Goal: Task Accomplishment & Management: Use online tool/utility

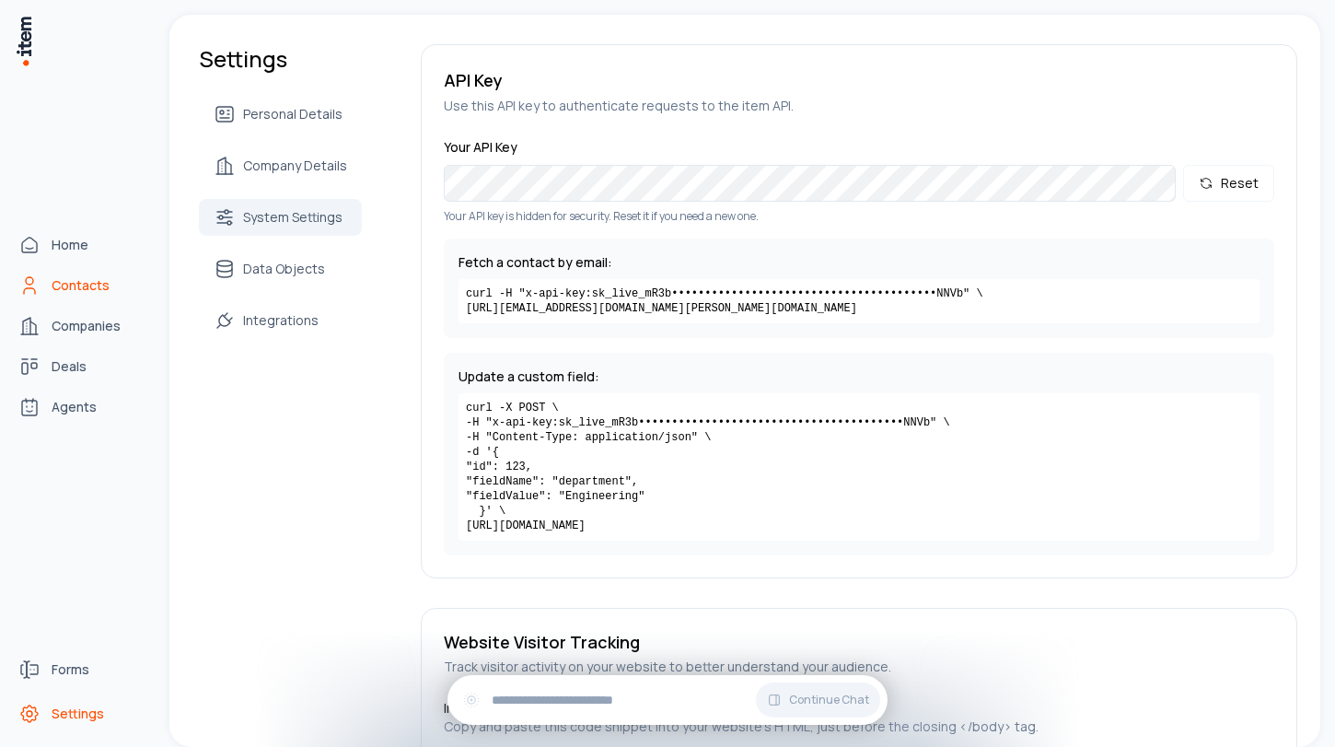
click at [79, 289] on span "Contacts" at bounding box center [81, 285] width 58 height 18
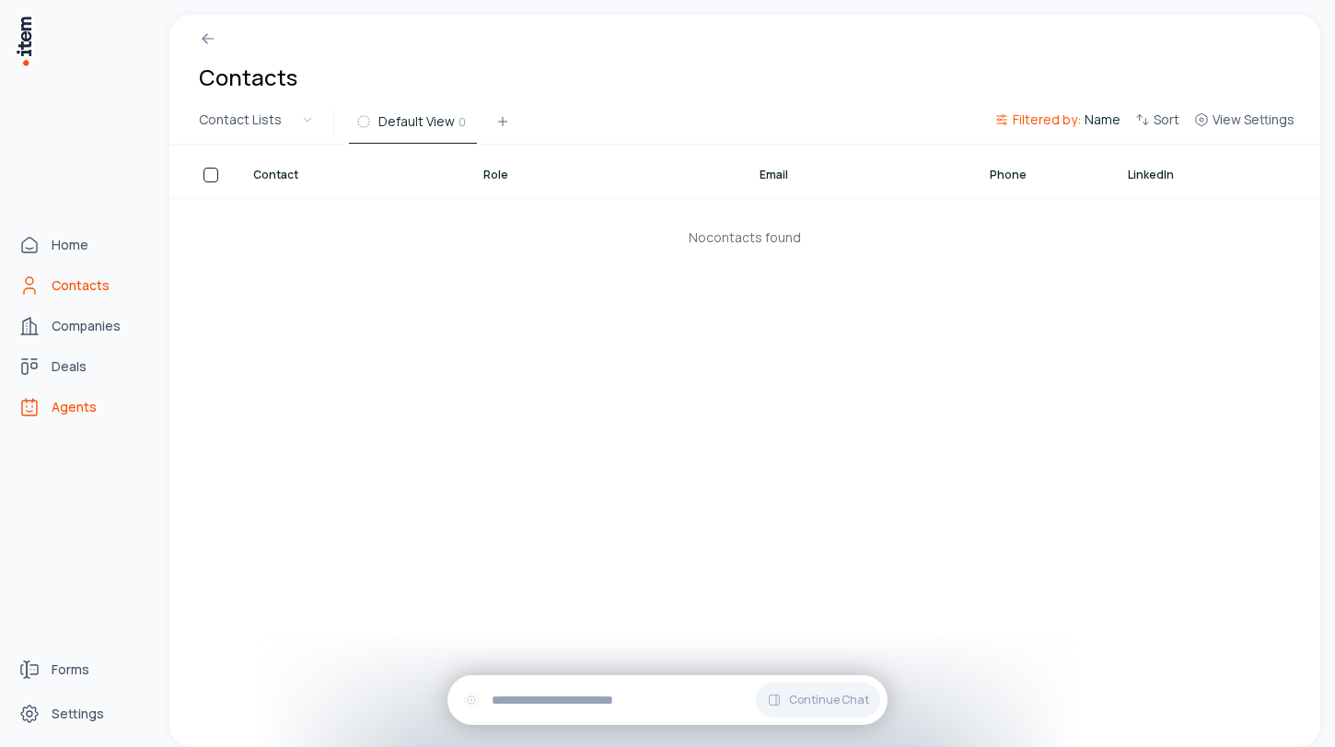
click at [62, 405] on span "Agents" at bounding box center [74, 407] width 45 height 18
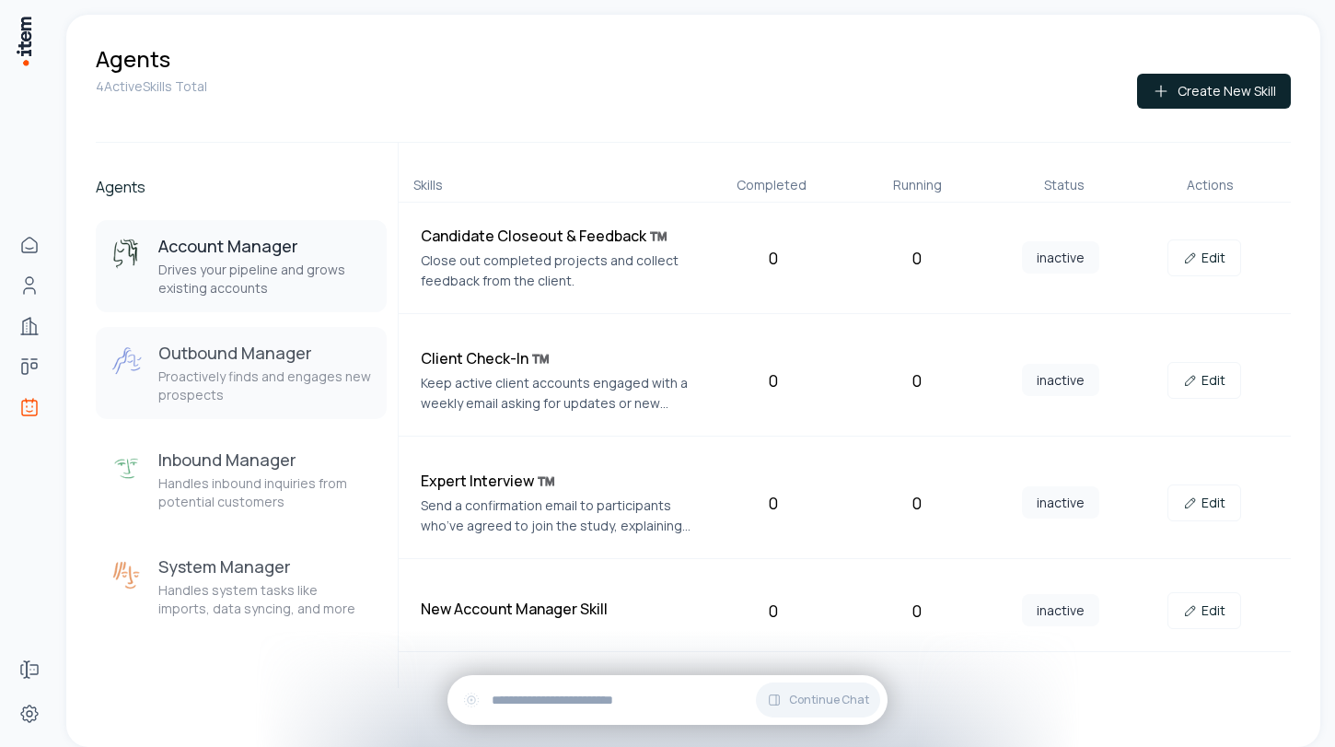
click at [228, 390] on p "Proactively finds and engages new prospects" at bounding box center [265, 385] width 214 height 37
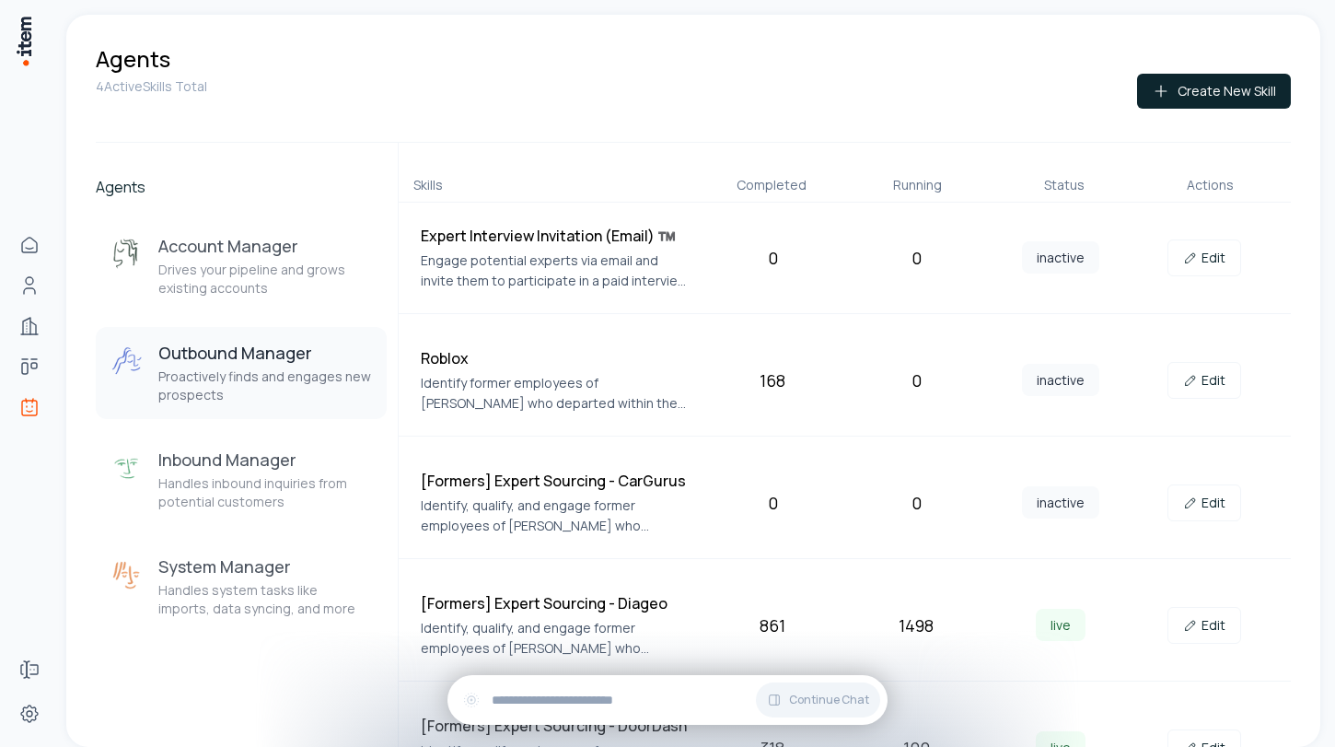
click at [1322, 32] on div "Agents 4 Active Skills Total Create New Skill Agents Account Manager Drives you…" at bounding box center [697, 373] width 1276 height 747
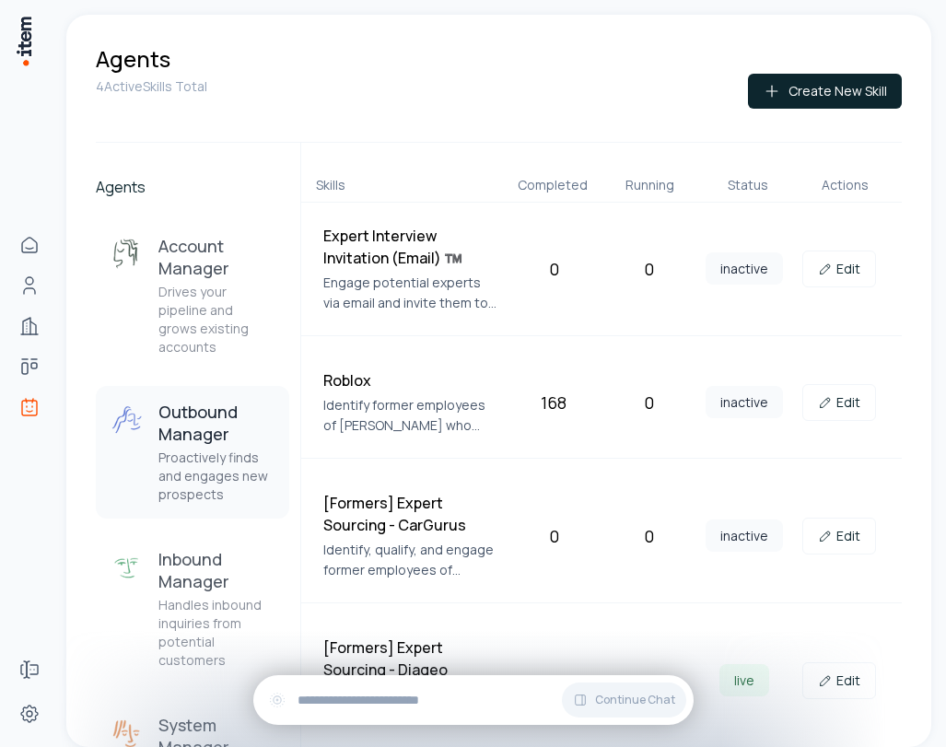
click at [185, 429] on div "Outbound Manager Proactively finds and engages new prospects" at bounding box center [216, 452] width 116 height 103
click at [902, 640] on div "Agents 4 Active Skills Total Create New Skill Agents Account Manager Drives you…" at bounding box center [498, 381] width 865 height 732
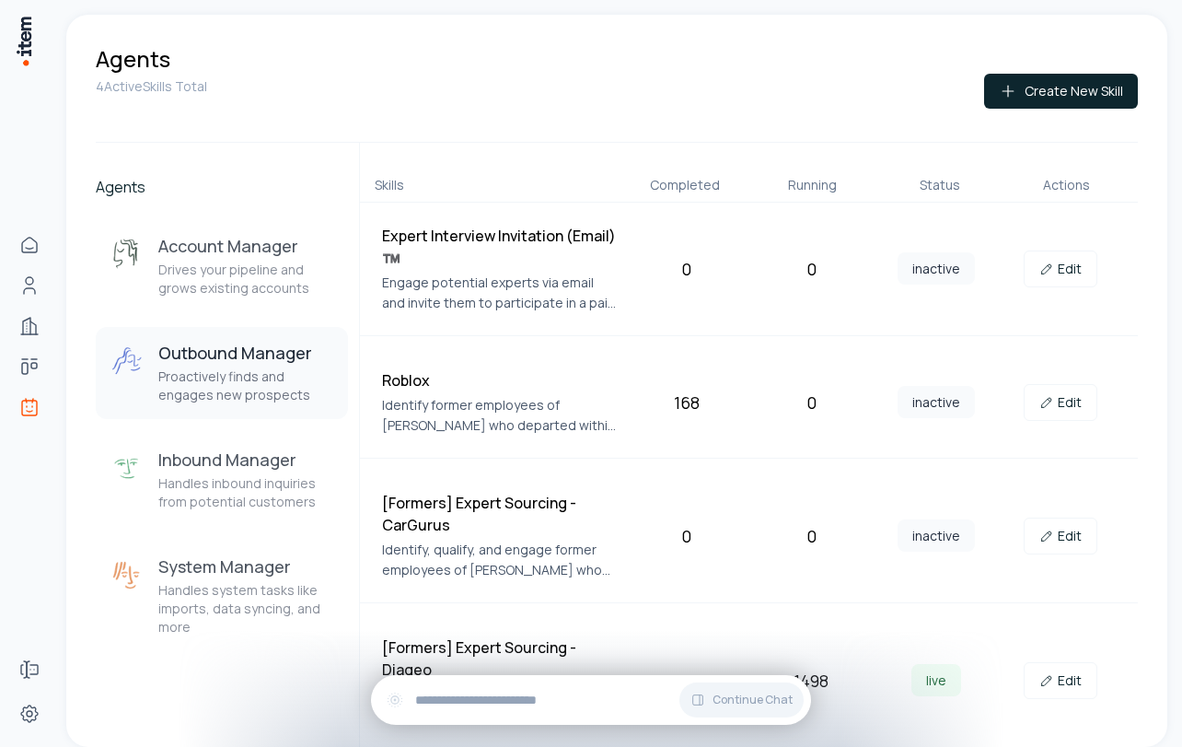
click at [213, 374] on p "Proactively finds and engages new prospects" at bounding box center [245, 385] width 175 height 37
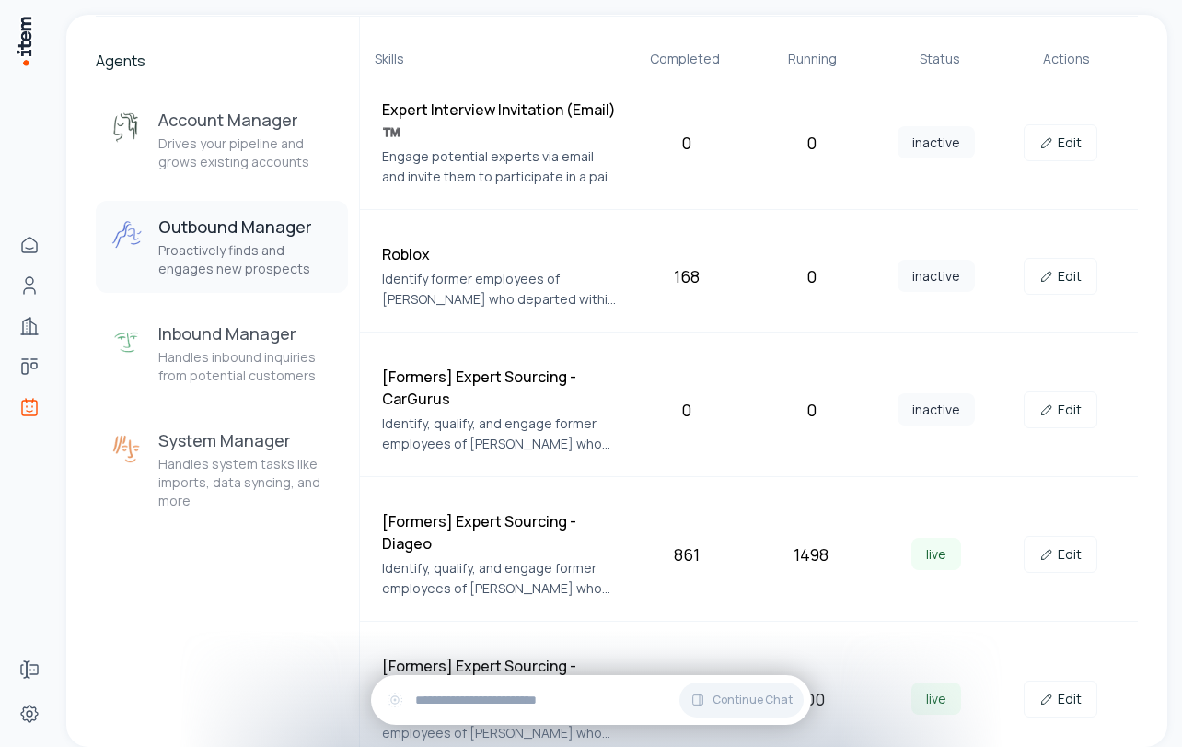
scroll to position [285, 0]
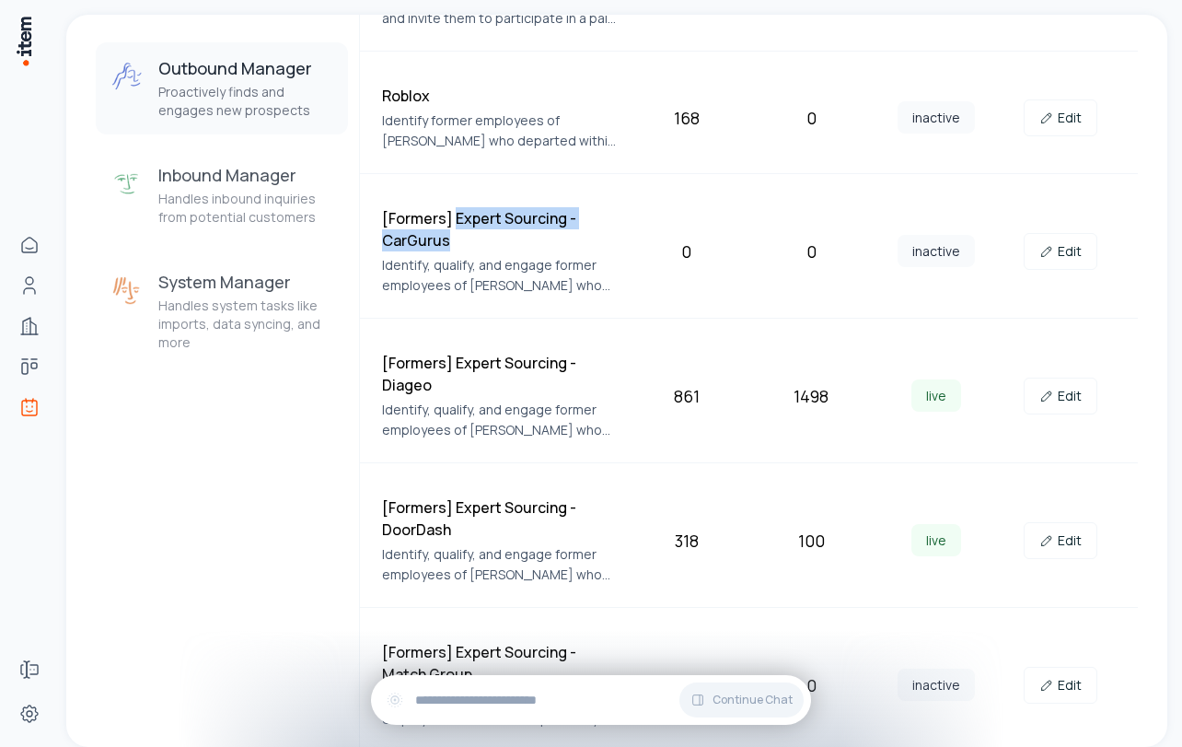
drag, startPoint x: 454, startPoint y: 215, endPoint x: 471, endPoint y: 245, distance: 34.6
click at [471, 245] on h4 "[Formers] Expert Sourcing - CarGurus" at bounding box center [499, 229] width 235 height 44
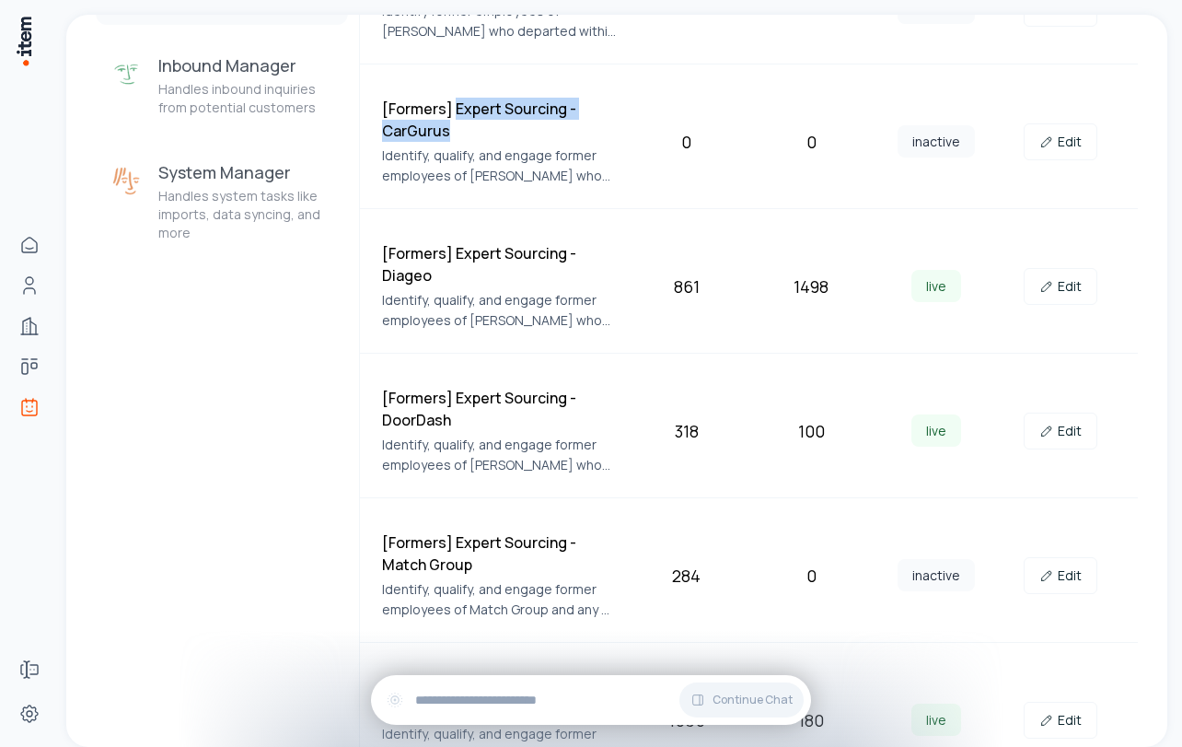
scroll to position [398, 0]
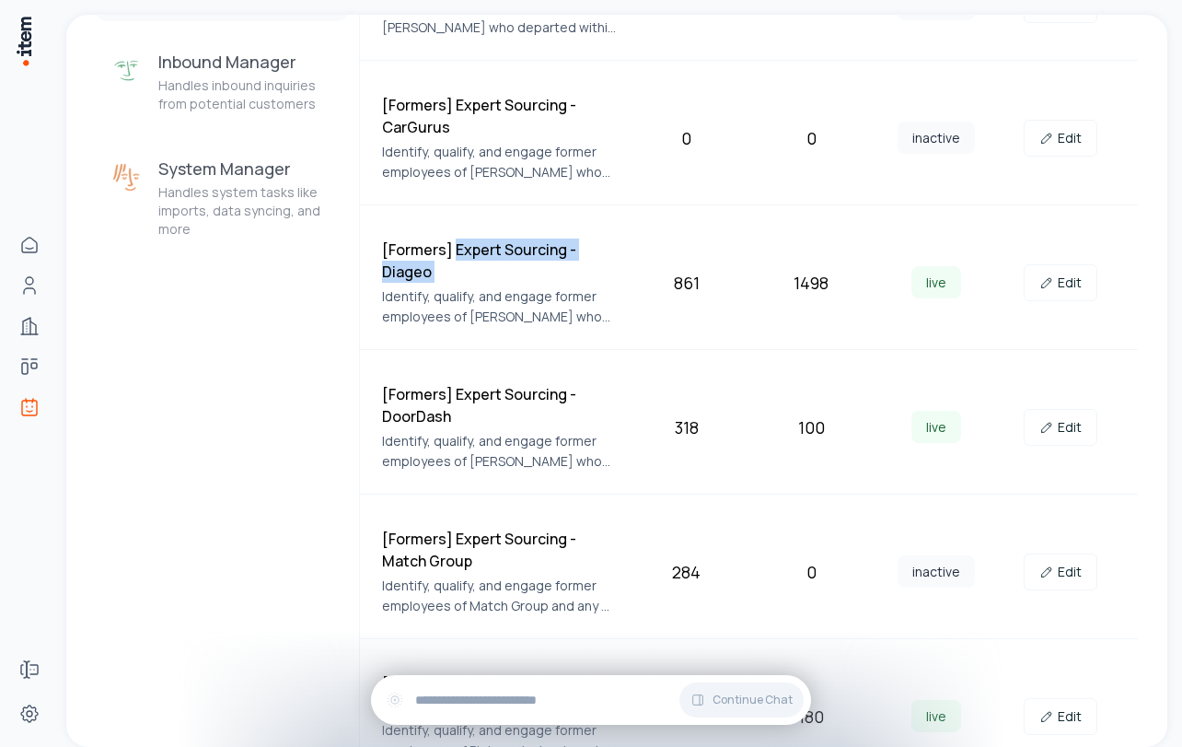
drag, startPoint x: 457, startPoint y: 249, endPoint x: 478, endPoint y: 283, distance: 40.1
click at [478, 283] on div "[Formers] Expert Sourcing - Diageo Identify, qualify, and engage former employe…" at bounding box center [499, 283] width 235 height 88
click at [506, 302] on p "Identify, qualify, and engage former employees of [PERSON_NAME] who departed wi…" at bounding box center [499, 306] width 235 height 41
click at [1057, 290] on link "Edit" at bounding box center [1061, 282] width 74 height 37
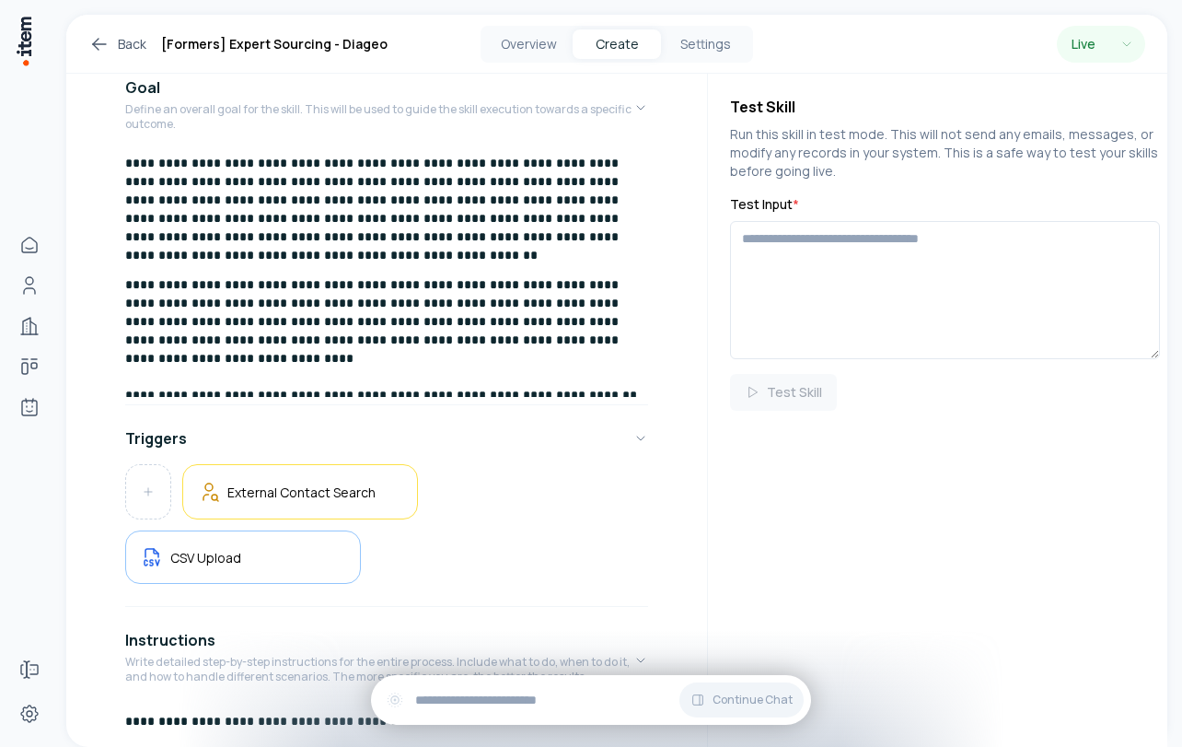
scroll to position [276, 0]
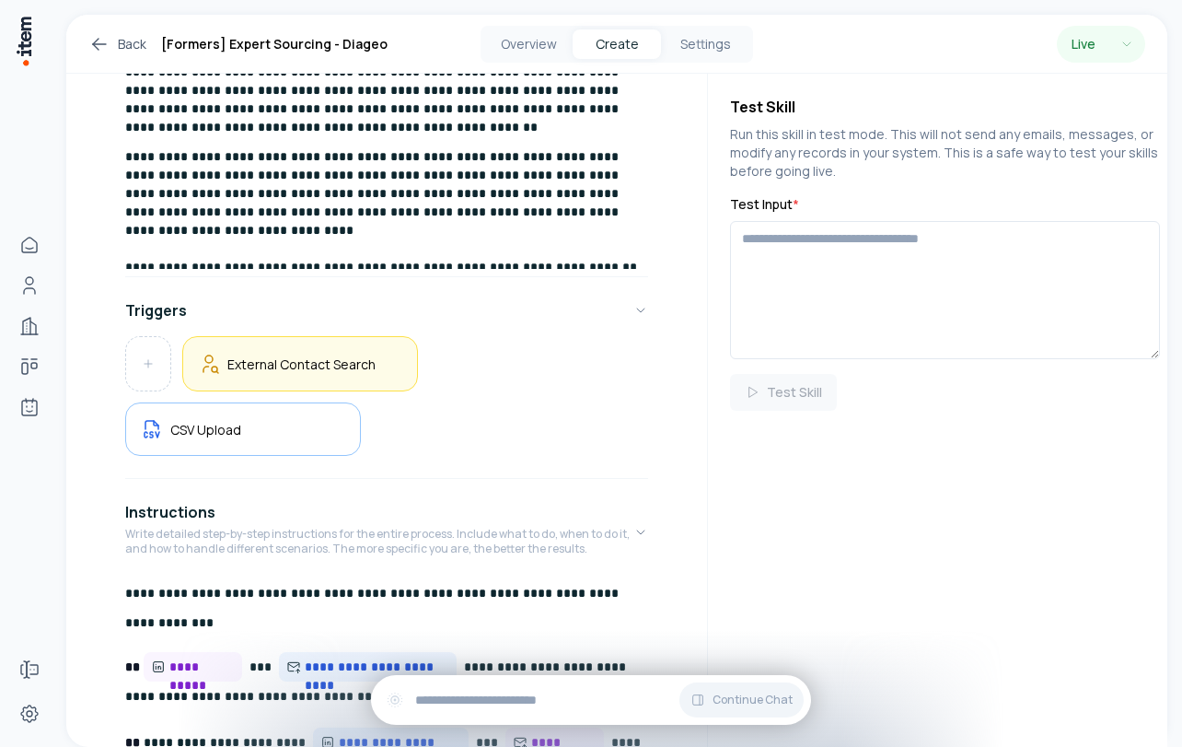
click at [300, 349] on div "External Contact Search" at bounding box center [300, 363] width 236 height 55
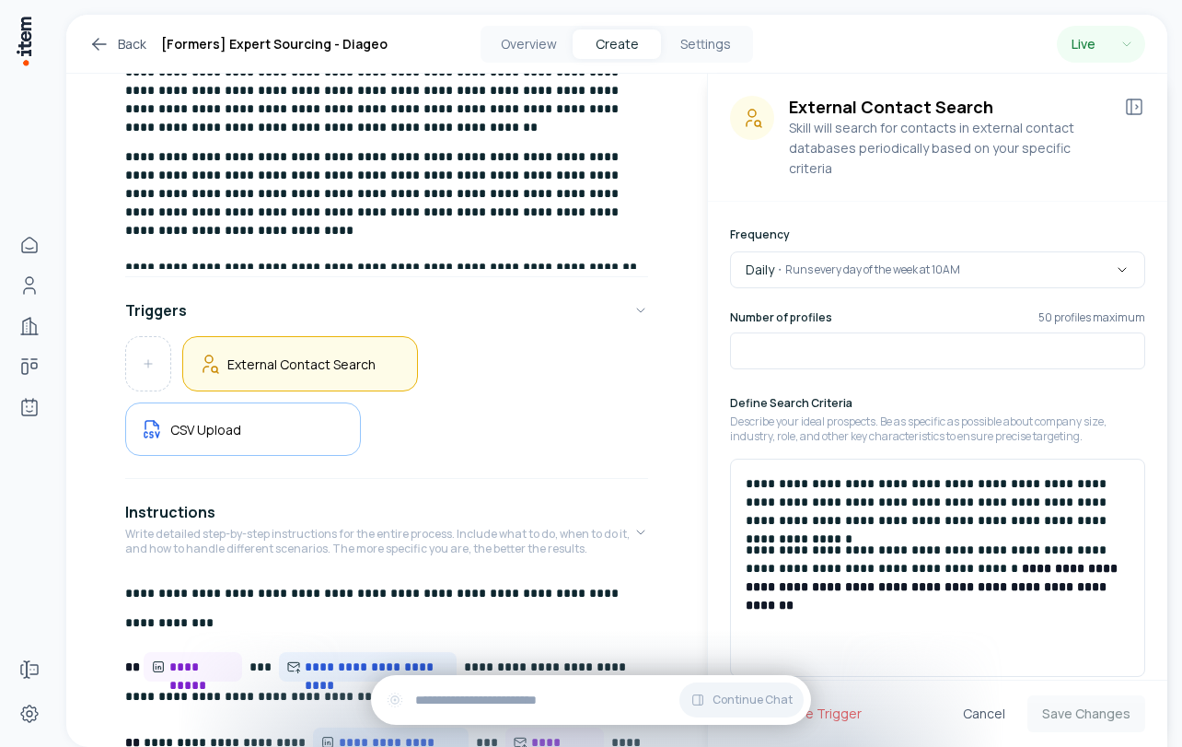
click at [804, 494] on p "**********" at bounding box center [938, 501] width 384 height 55
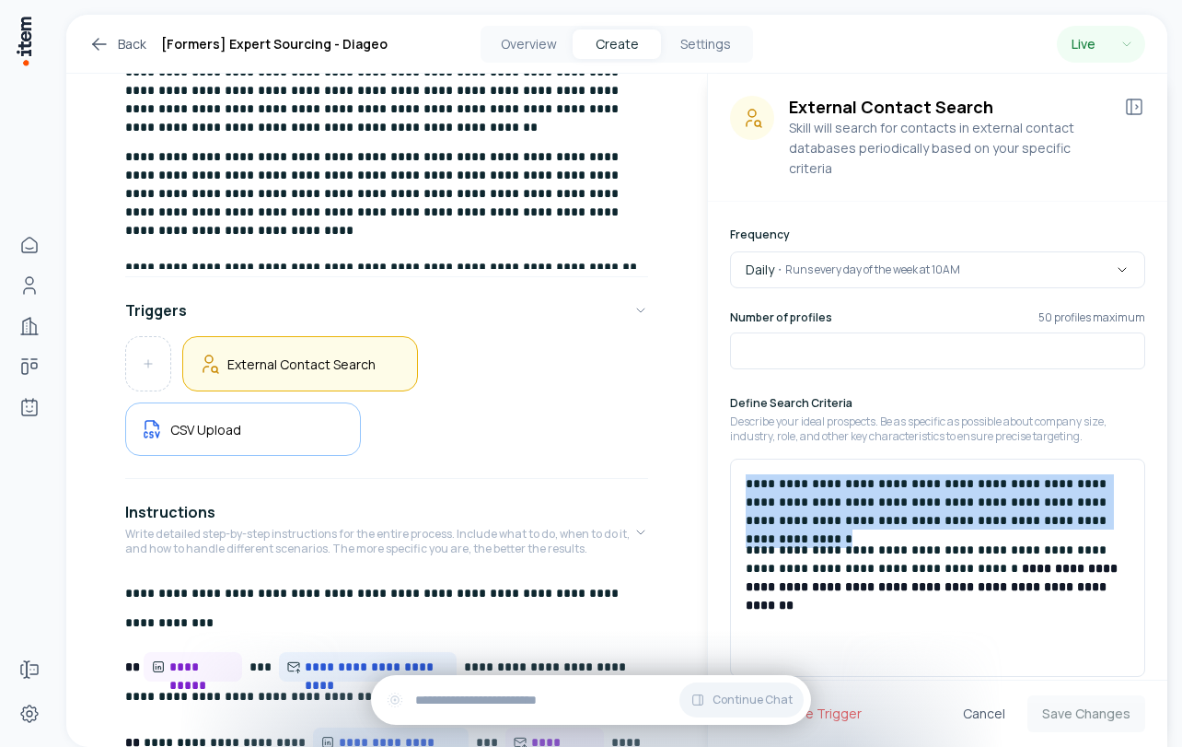
click at [804, 494] on p "**********" at bounding box center [938, 501] width 384 height 55
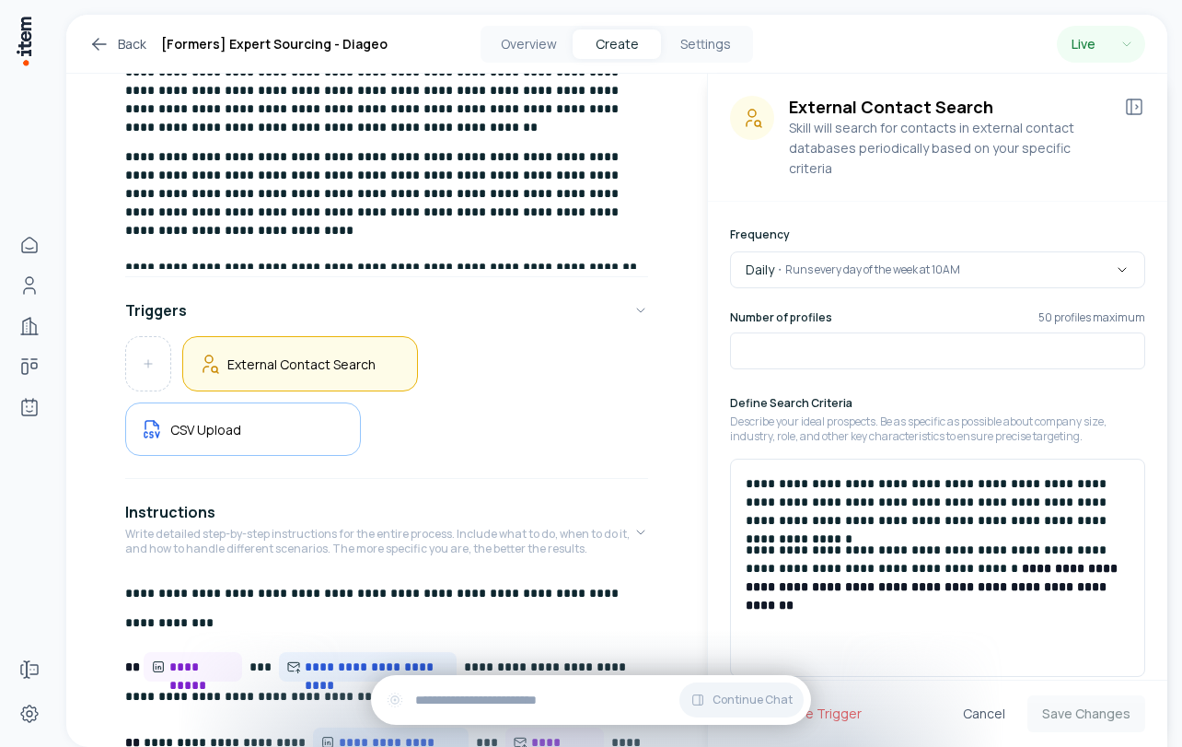
click at [820, 542] on p "**********" at bounding box center [938, 568] width 384 height 55
click at [891, 551] on p "**********" at bounding box center [938, 568] width 384 height 55
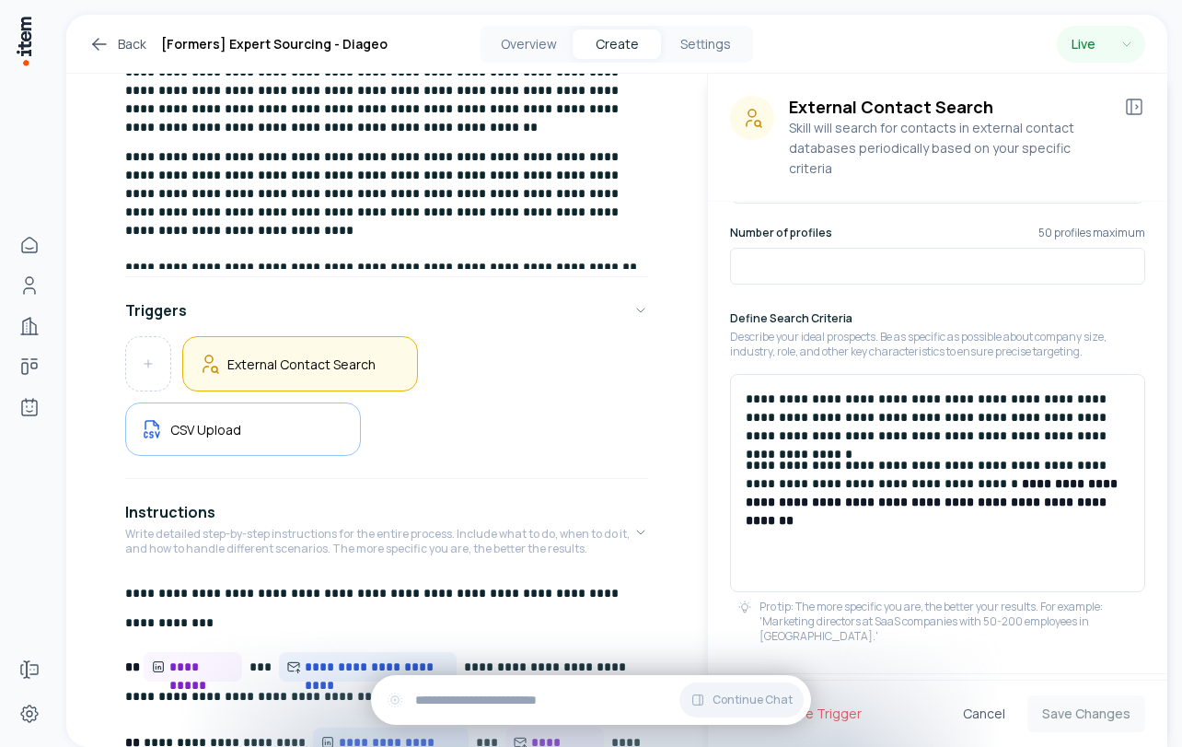
scroll to position [100, 0]
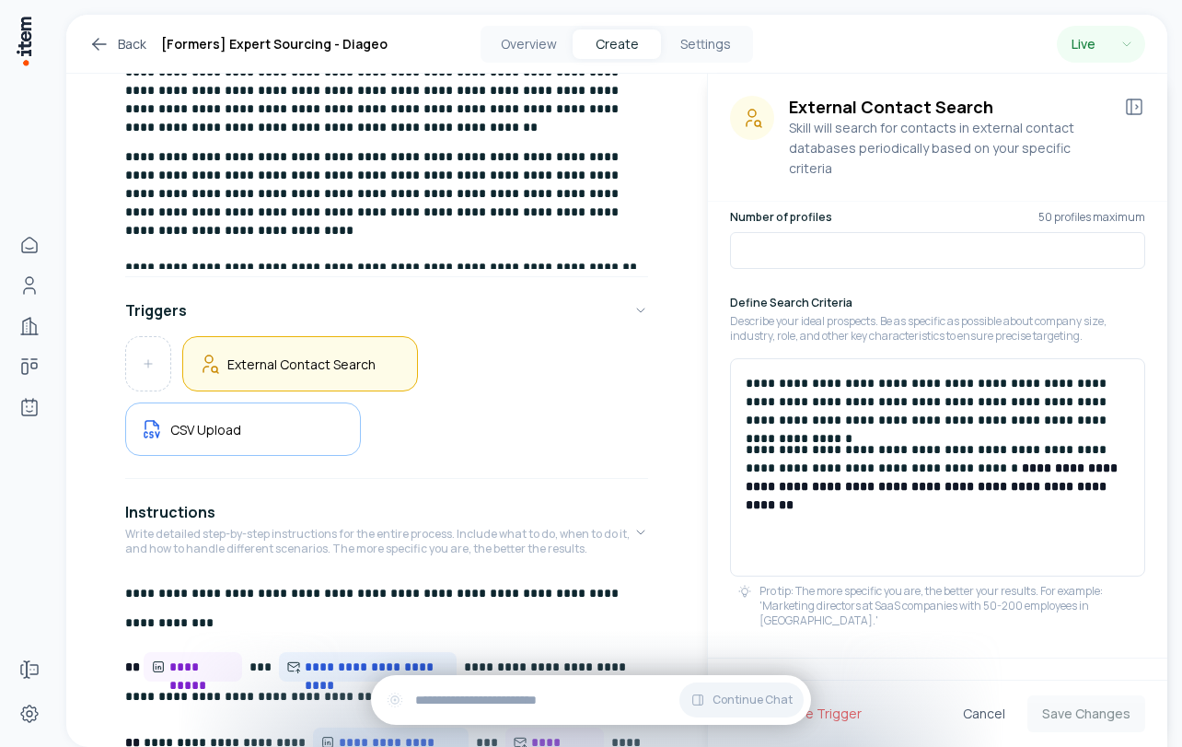
click at [587, 429] on div "External Contact Search CSV Upload" at bounding box center [386, 396] width 523 height 120
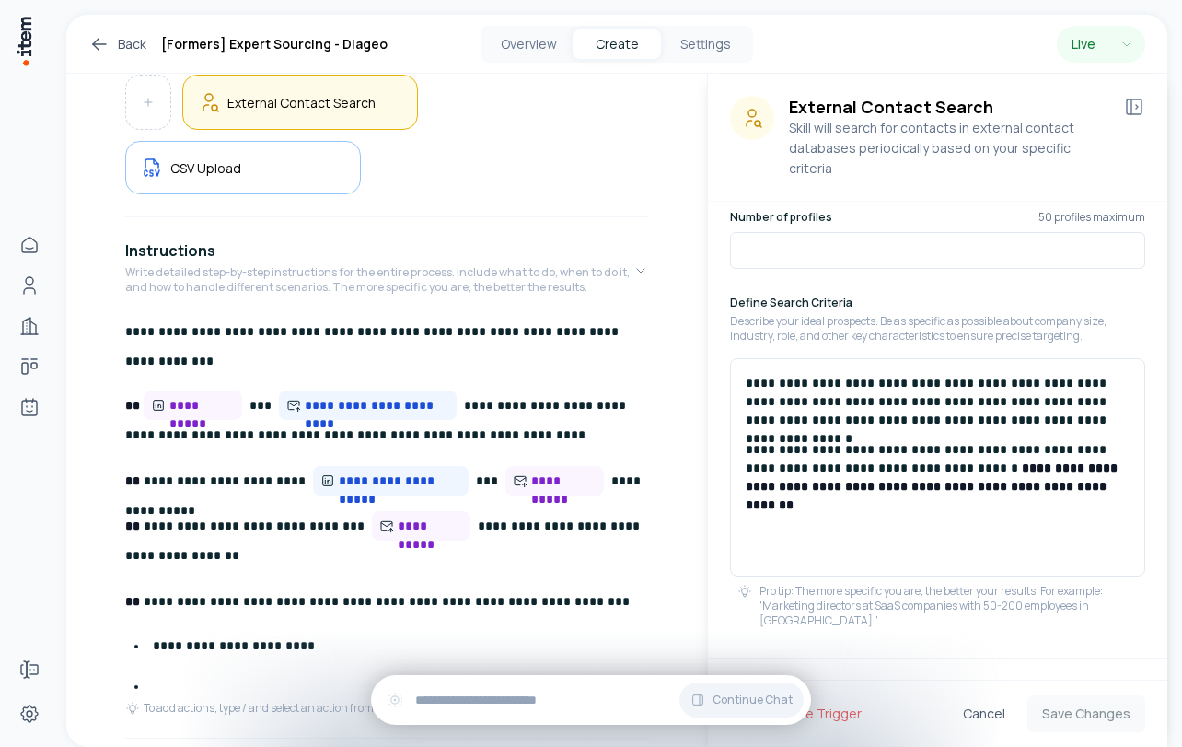
scroll to position [540, 0]
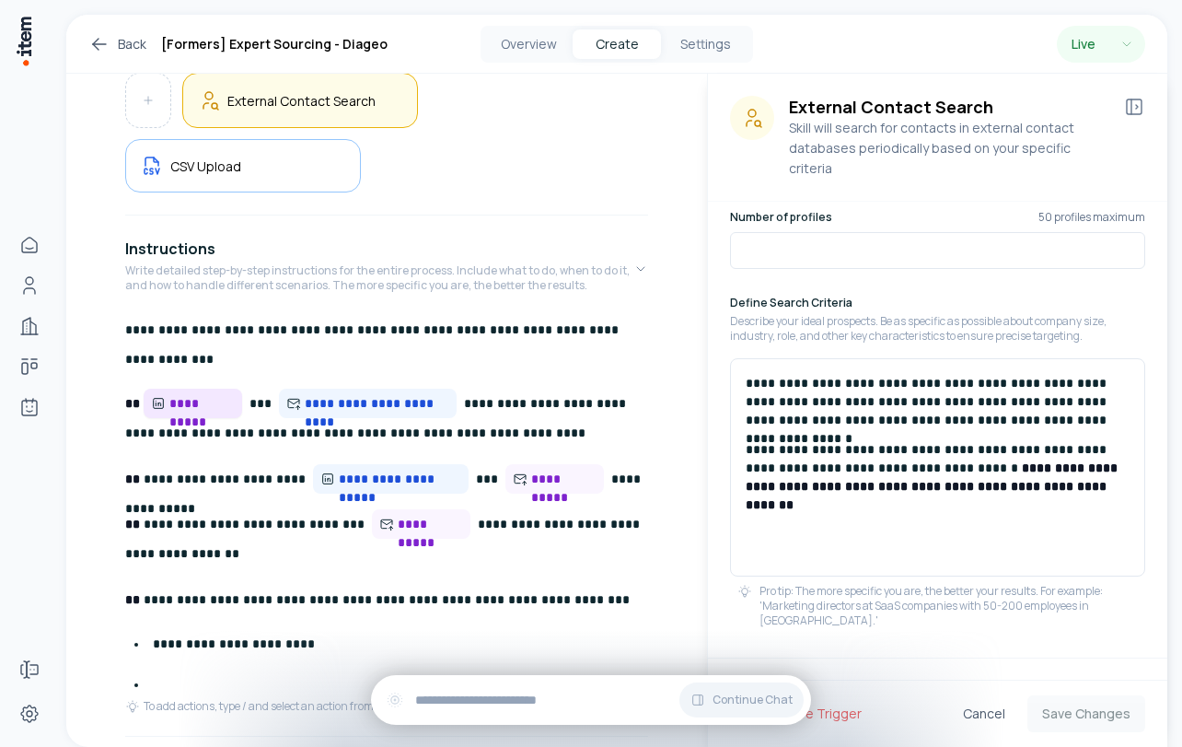
click at [186, 402] on span "**********" at bounding box center [201, 403] width 65 height 18
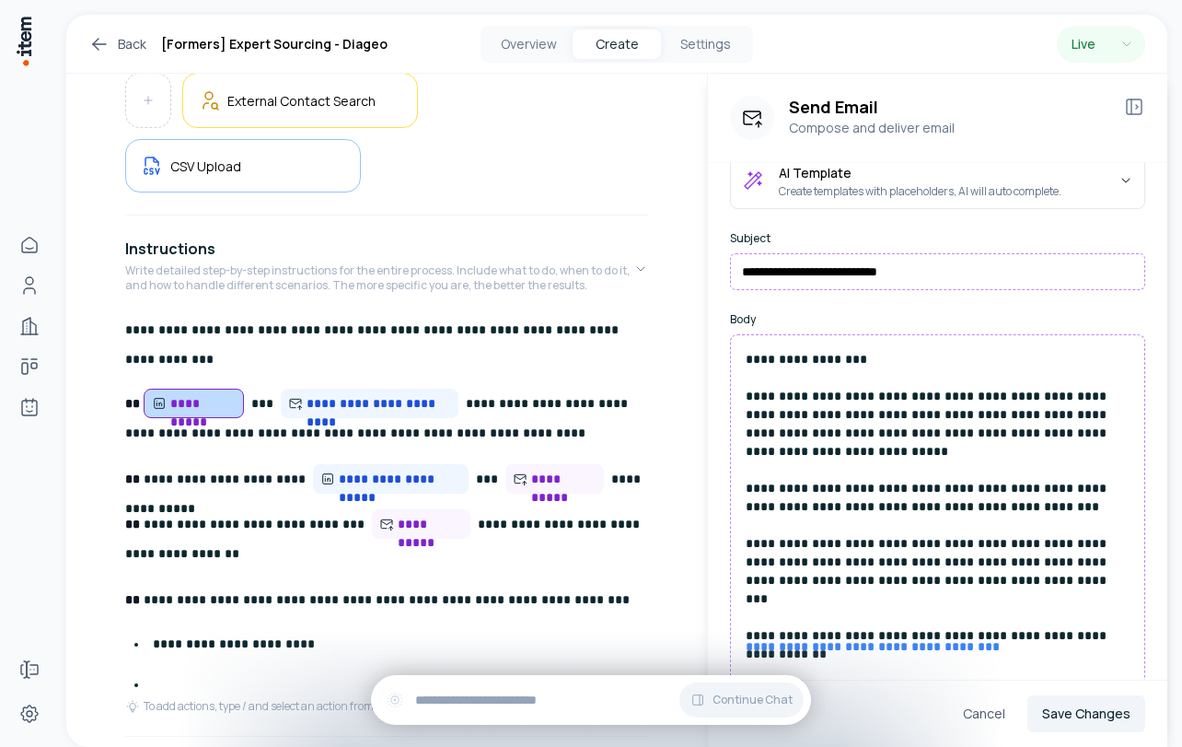
scroll to position [134, 0]
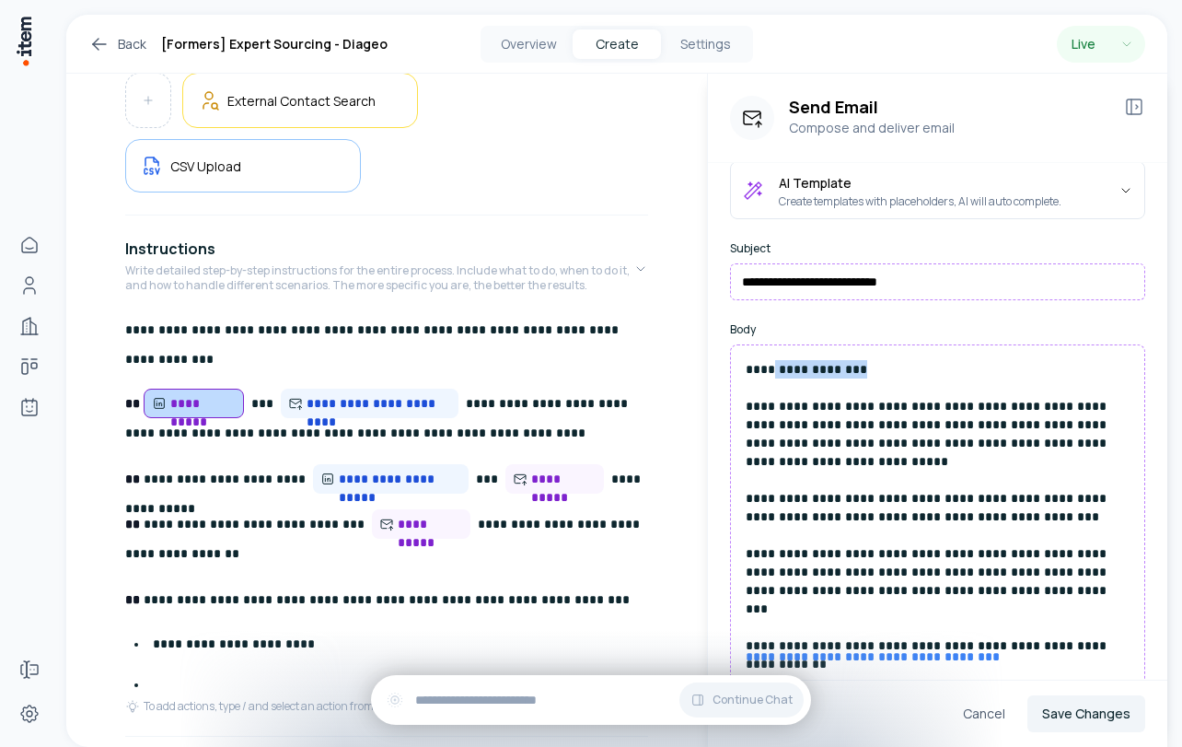
drag, startPoint x: 764, startPoint y: 363, endPoint x: 876, endPoint y: 363, distance: 111.4
click at [876, 363] on p "**********" at bounding box center [938, 498] width 384 height 276
click at [818, 440] on p "**********" at bounding box center [938, 498] width 384 height 276
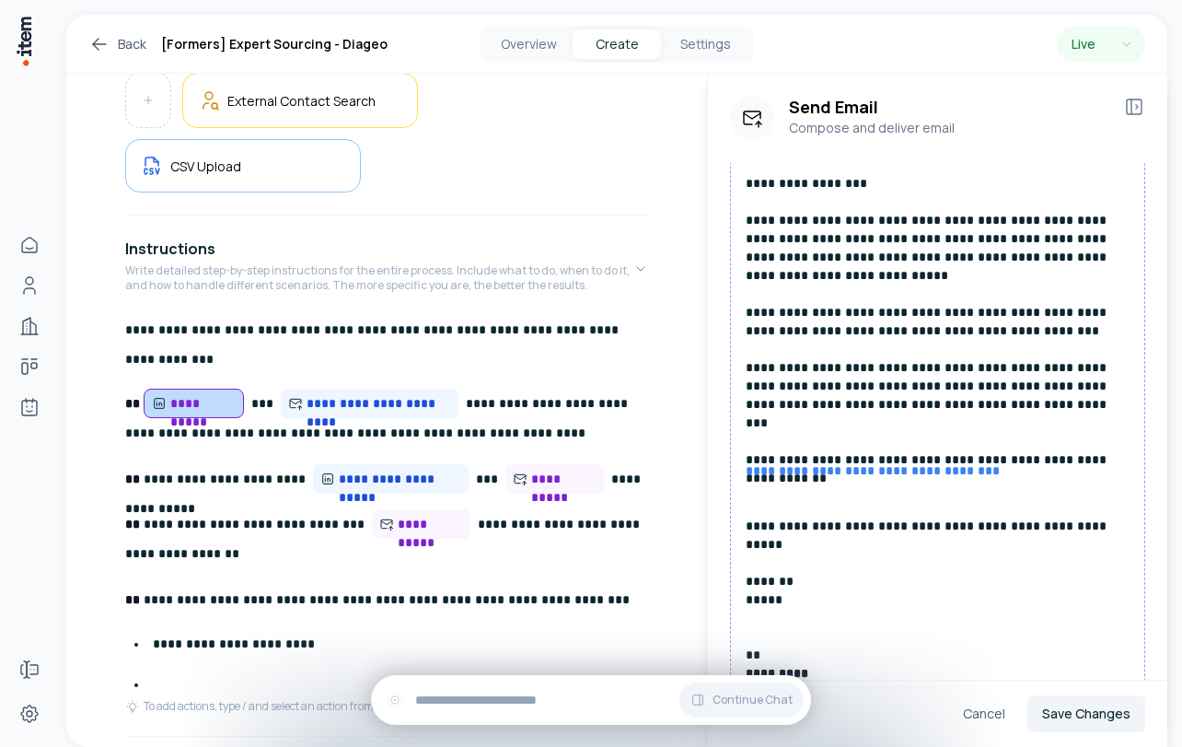
scroll to position [325, 0]
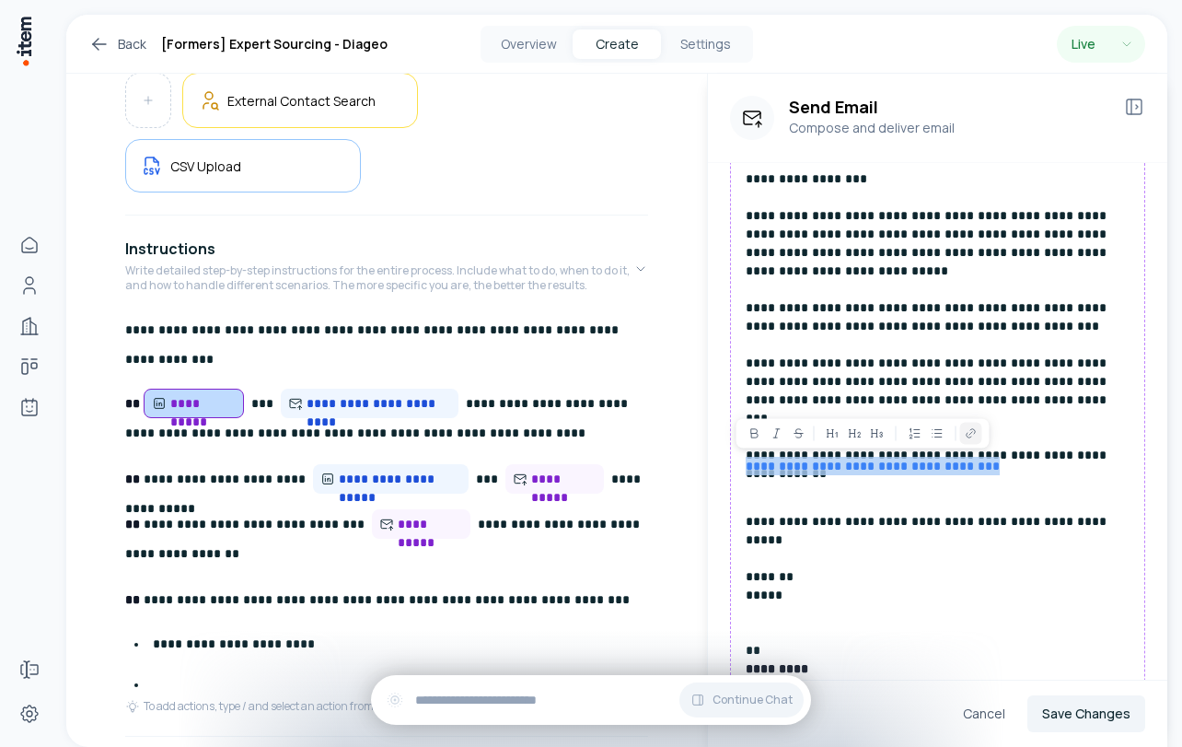
drag, startPoint x: 1007, startPoint y: 471, endPoint x: 746, endPoint y: 464, distance: 260.7
click at [746, 464] on p "**********" at bounding box center [938, 586] width 384 height 258
click at [753, 487] on p "**********" at bounding box center [938, 586] width 384 height 258
click at [937, 464] on link "**********" at bounding box center [873, 466] width 254 height 13
click at [818, 483] on p "**********" at bounding box center [938, 586] width 384 height 258
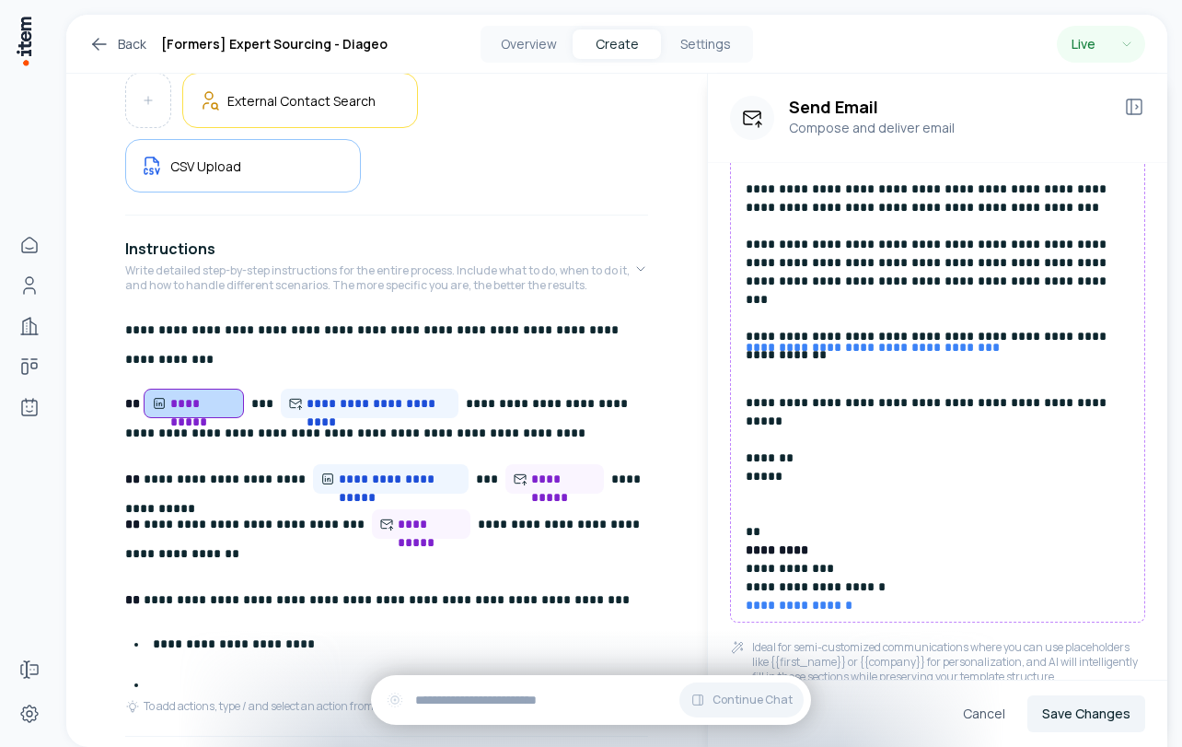
scroll to position [460, 0]
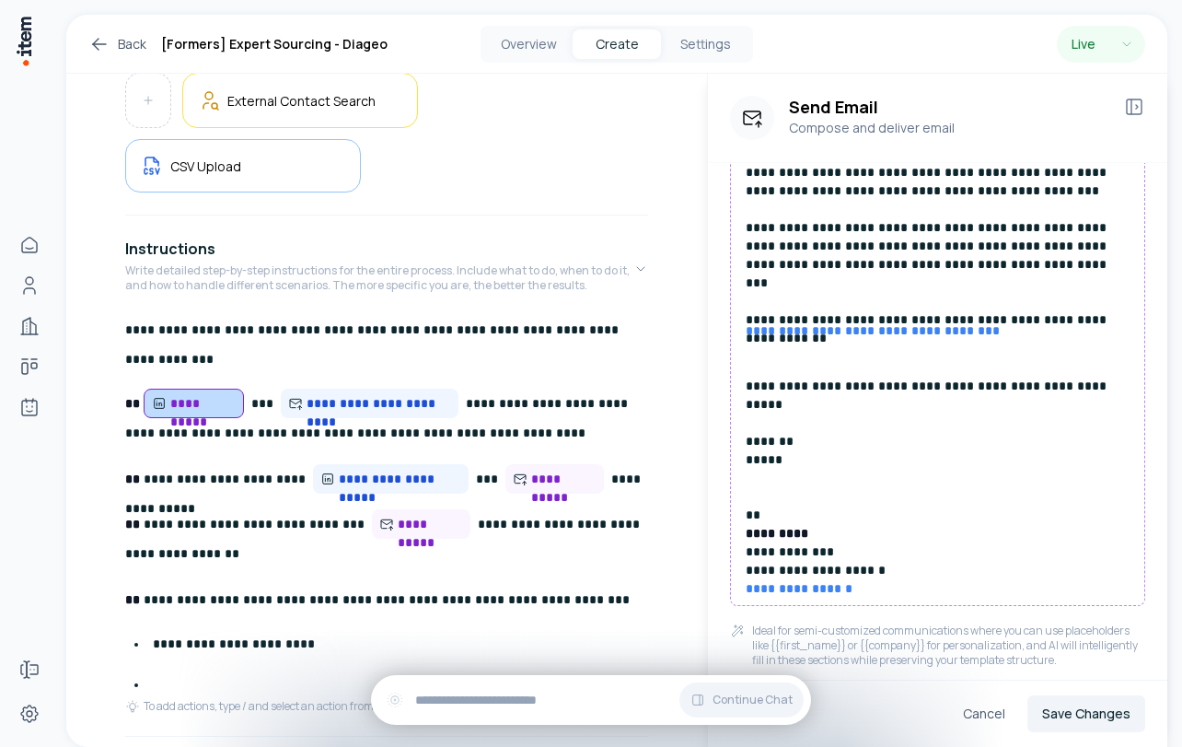
click at [991, 334] on p "**********" at bounding box center [938, 450] width 384 height 258
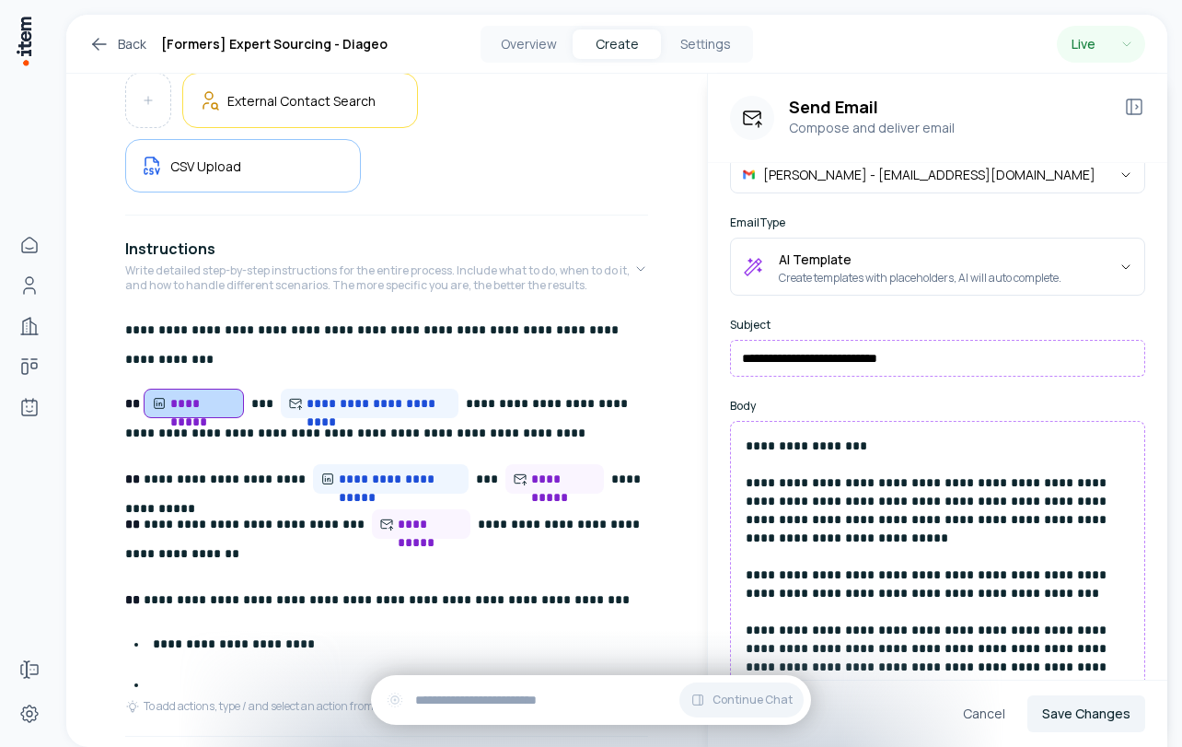
scroll to position [50, 0]
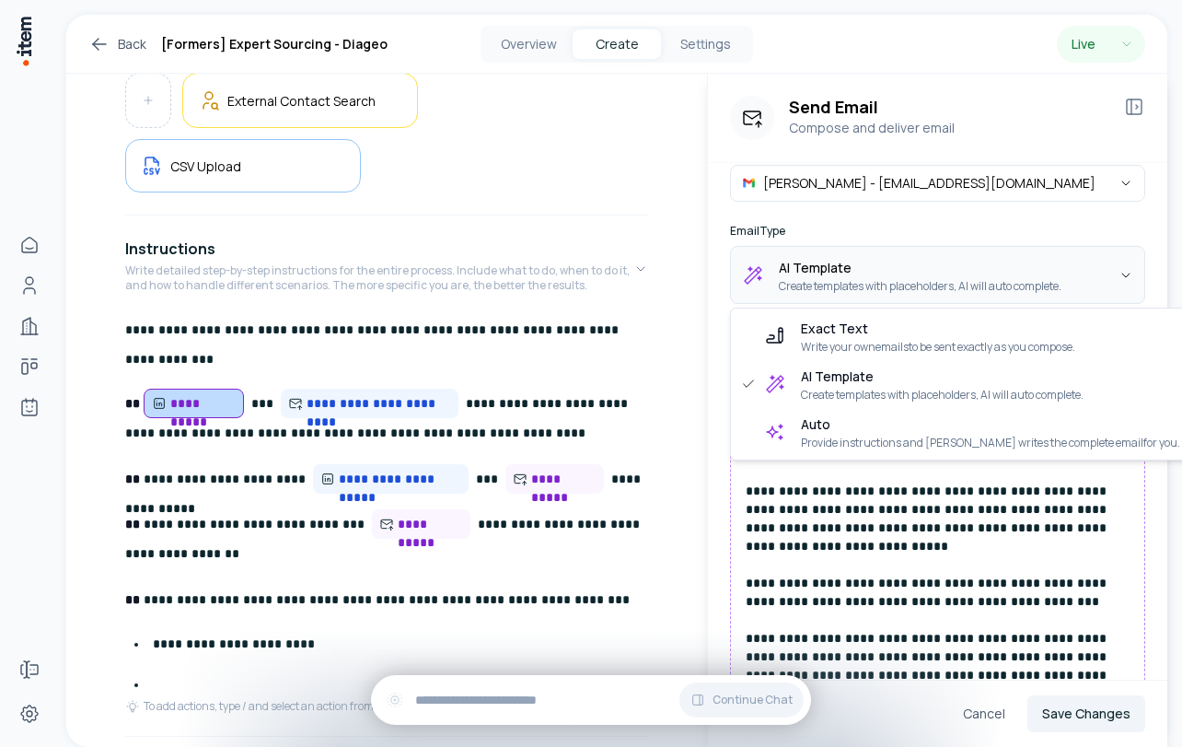
click at [905, 288] on html "**********" at bounding box center [591, 373] width 1182 height 747
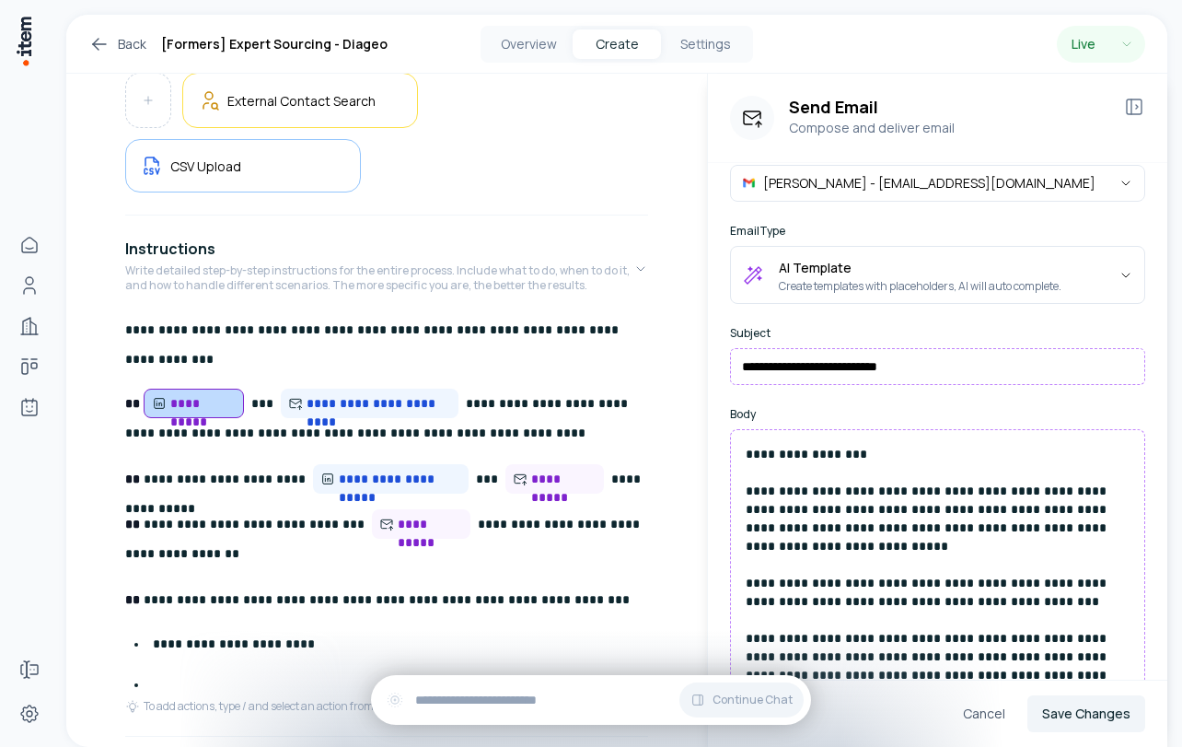
click at [956, 215] on html "**********" at bounding box center [591, 373] width 1182 height 747
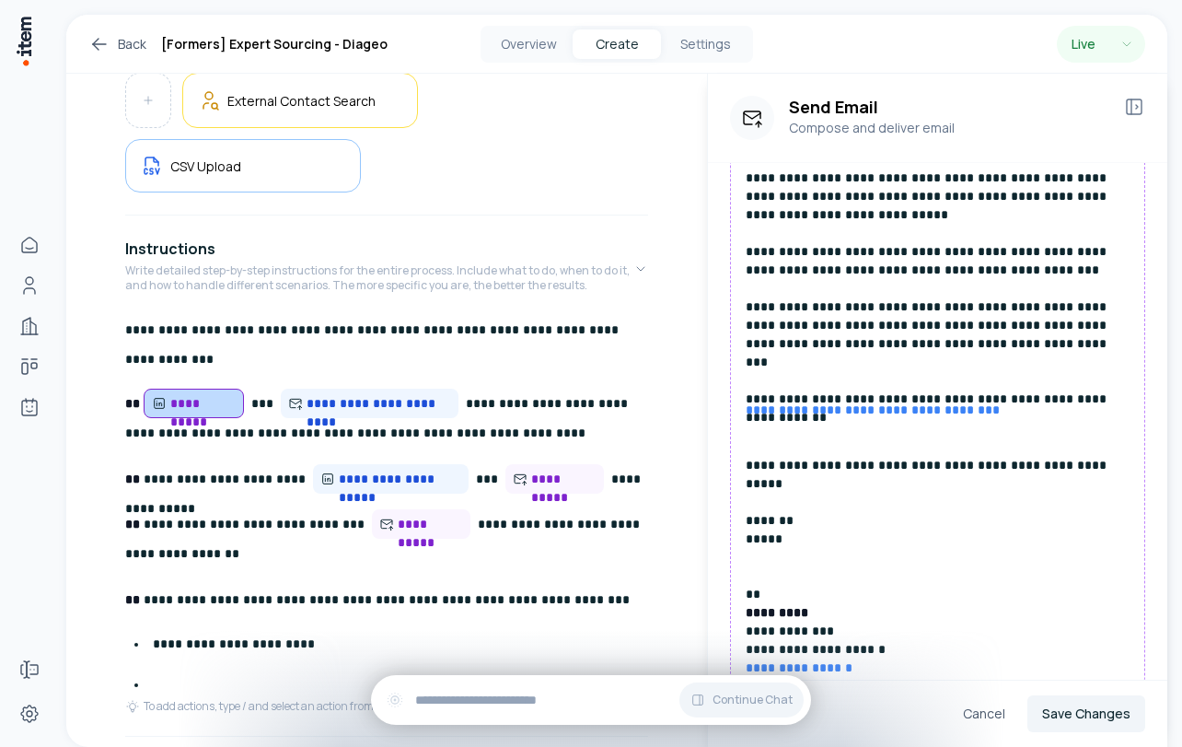
scroll to position [386, 0]
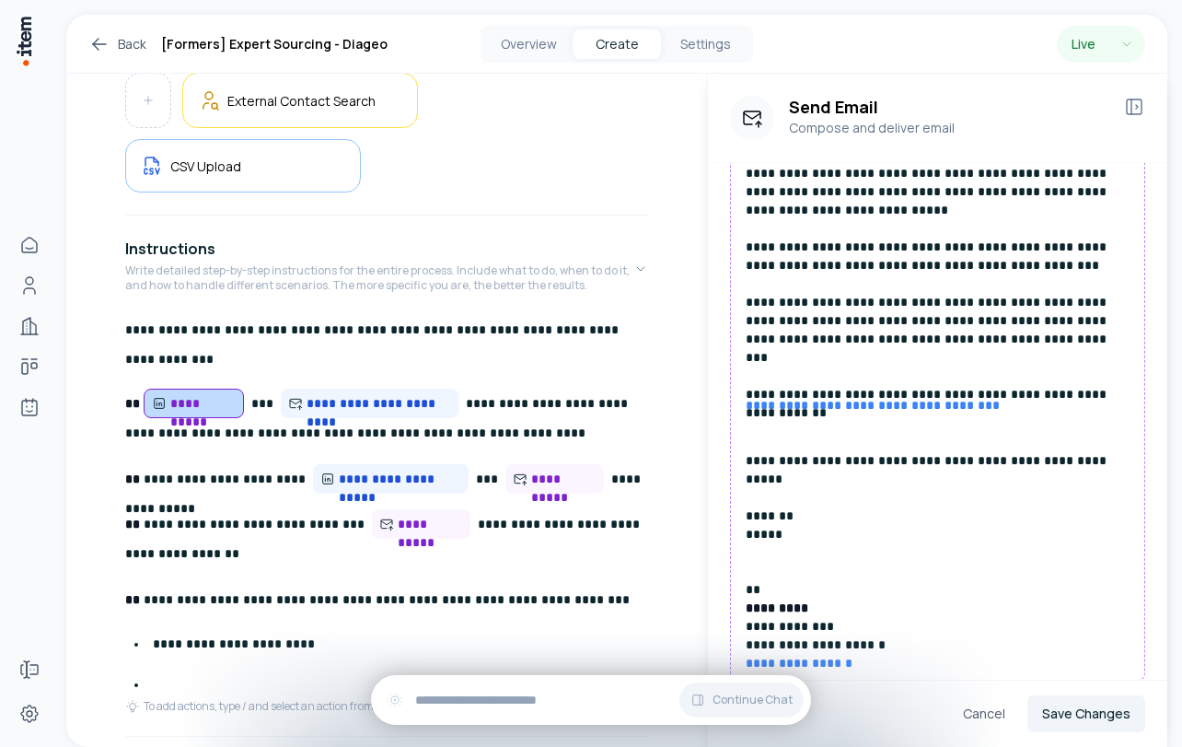
click at [1021, 409] on p "**********" at bounding box center [938, 525] width 384 height 258
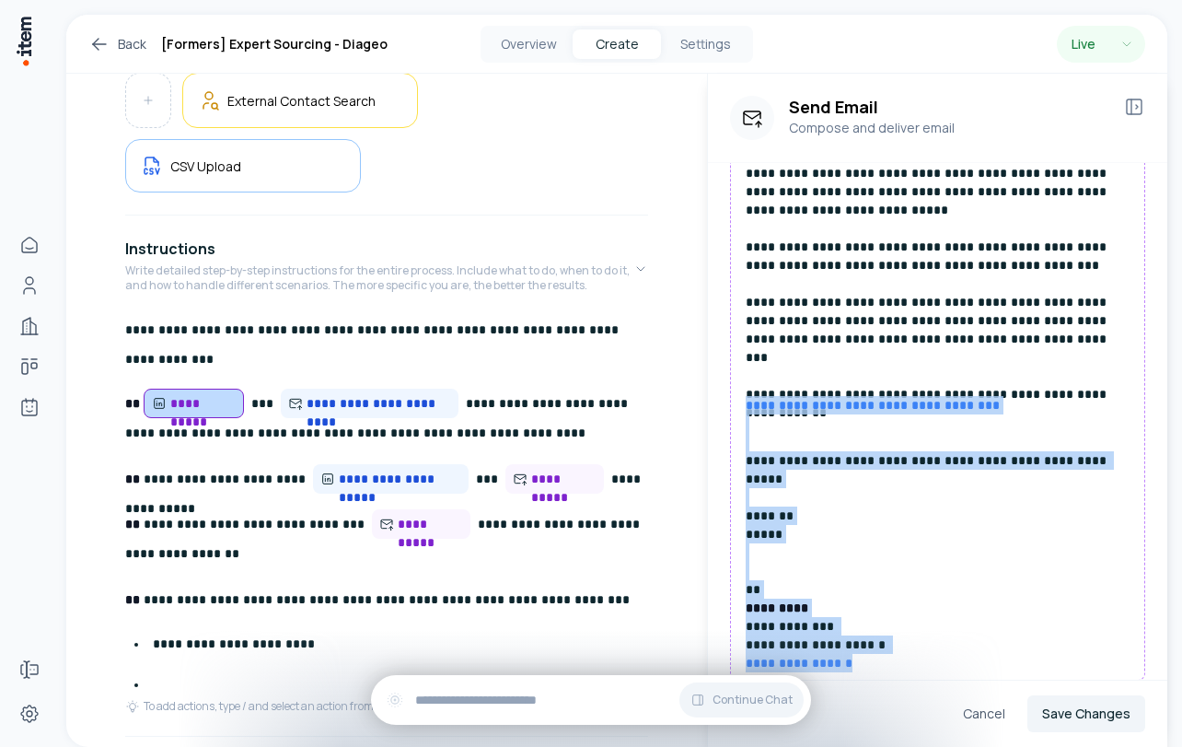
click at [1021, 409] on p "**********" at bounding box center [938, 525] width 384 height 258
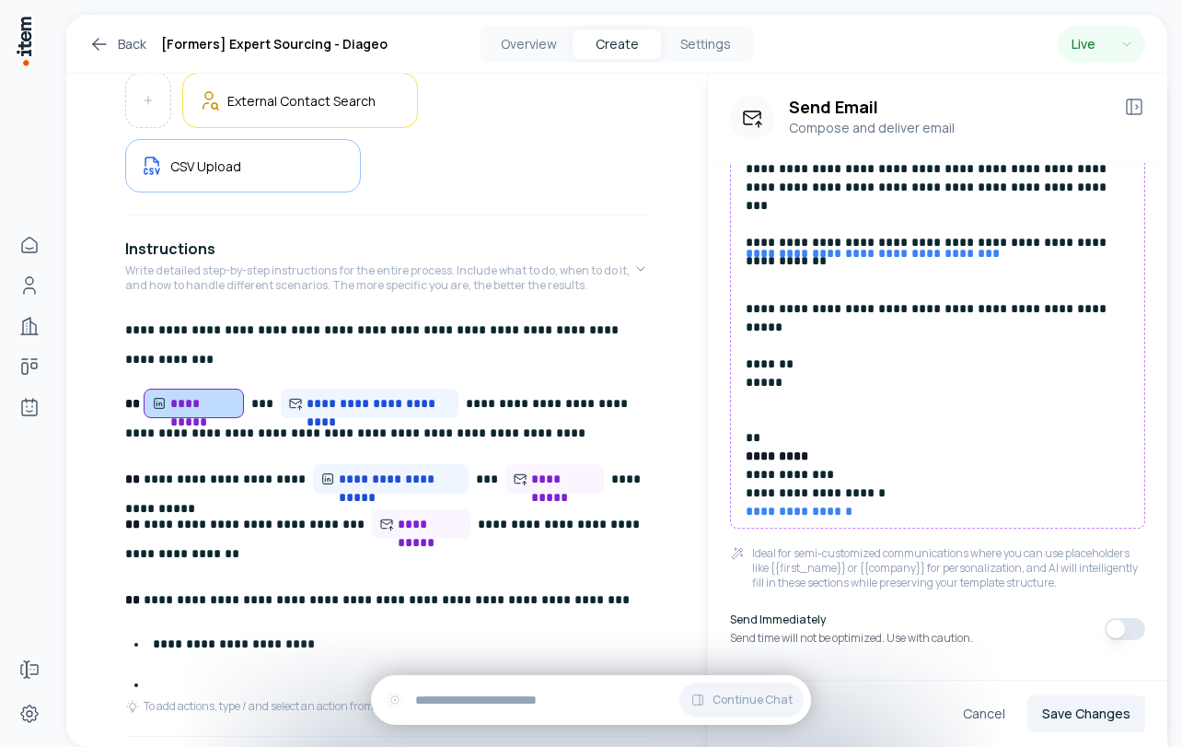
scroll to position [540, 0]
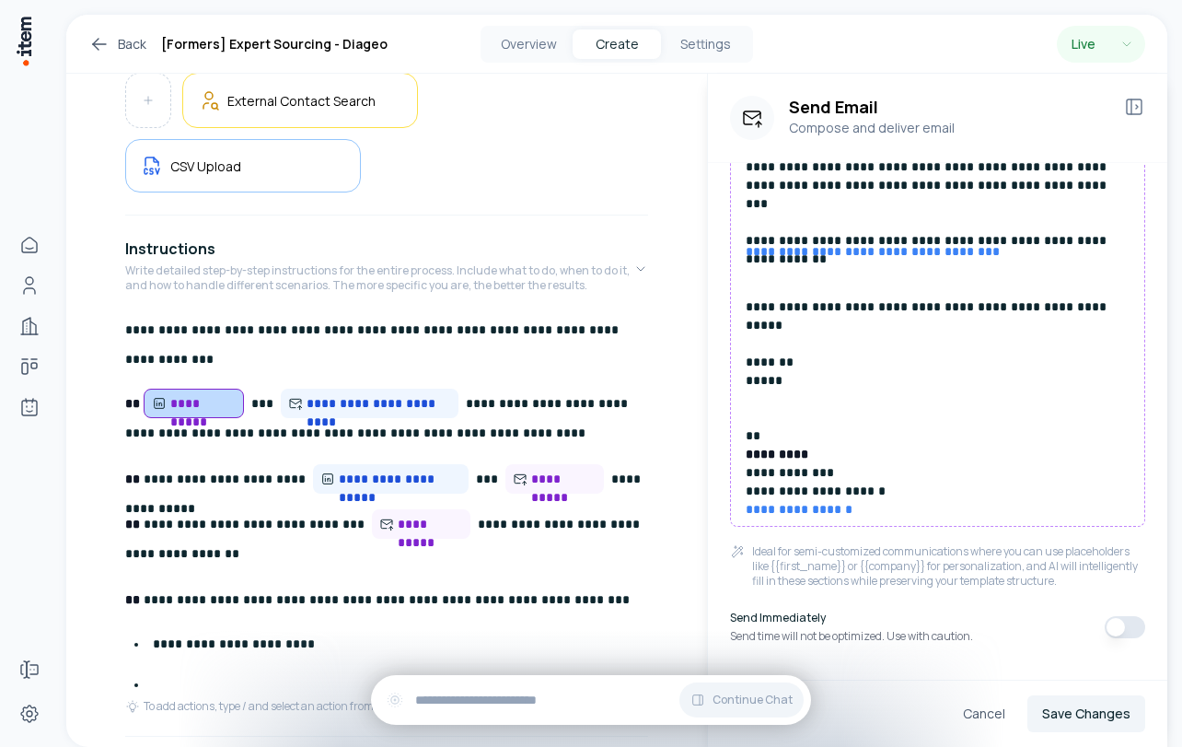
click at [836, 578] on p "Ideal for semi-customized communications where you can use placeholders like {{…" at bounding box center [948, 566] width 393 height 44
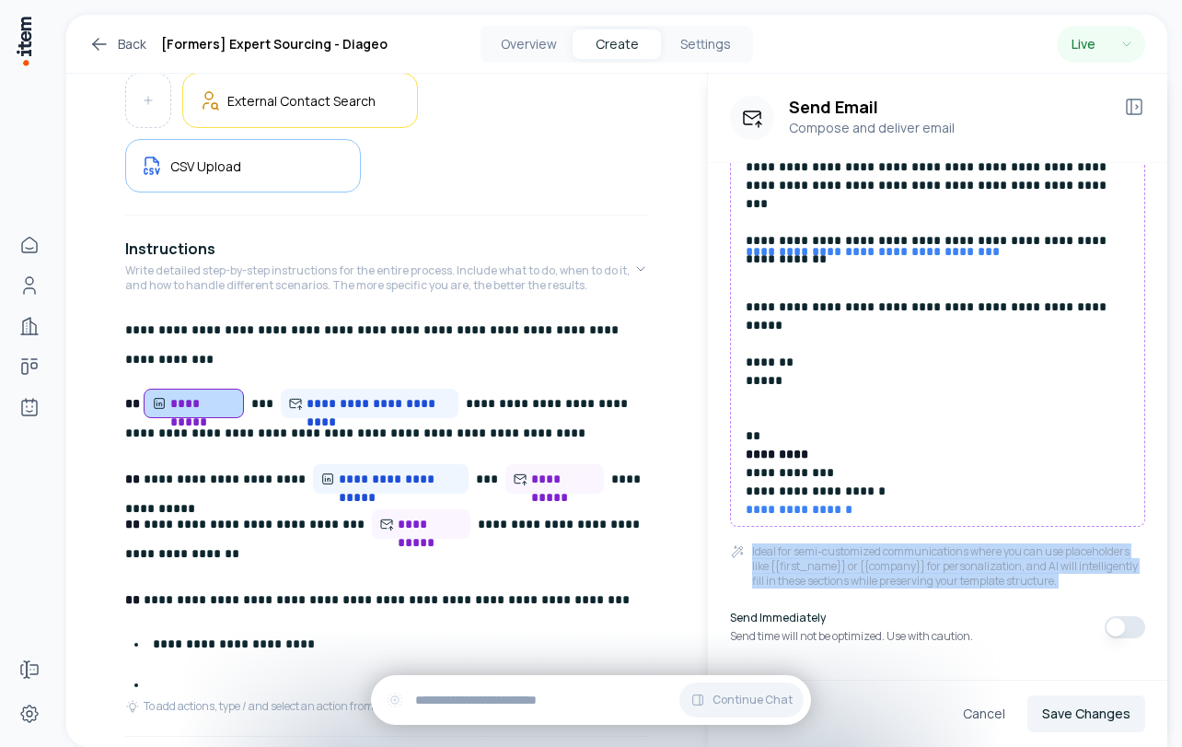
click at [836, 578] on p "Ideal for semi-customized communications where you can use placeholders like {{…" at bounding box center [948, 566] width 393 height 44
click at [854, 610] on div "**********" at bounding box center [938, 148] width 460 height 1050
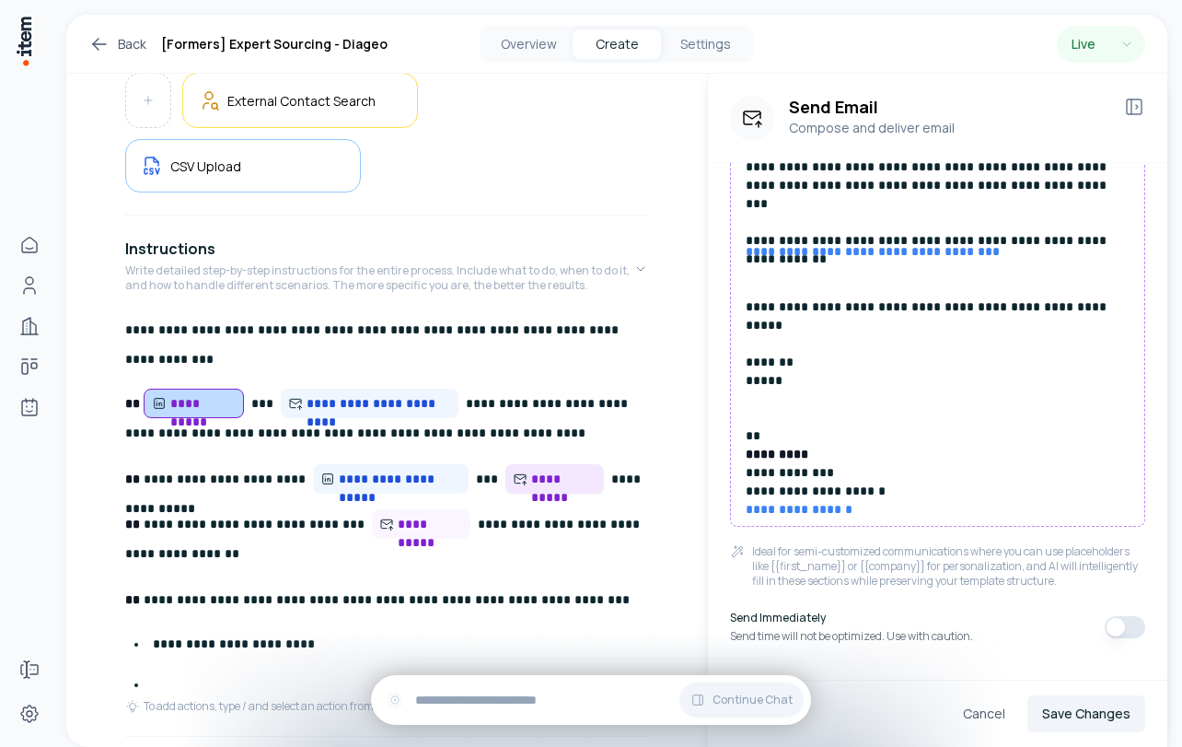
click at [531, 478] on span "**********" at bounding box center [563, 479] width 65 height 18
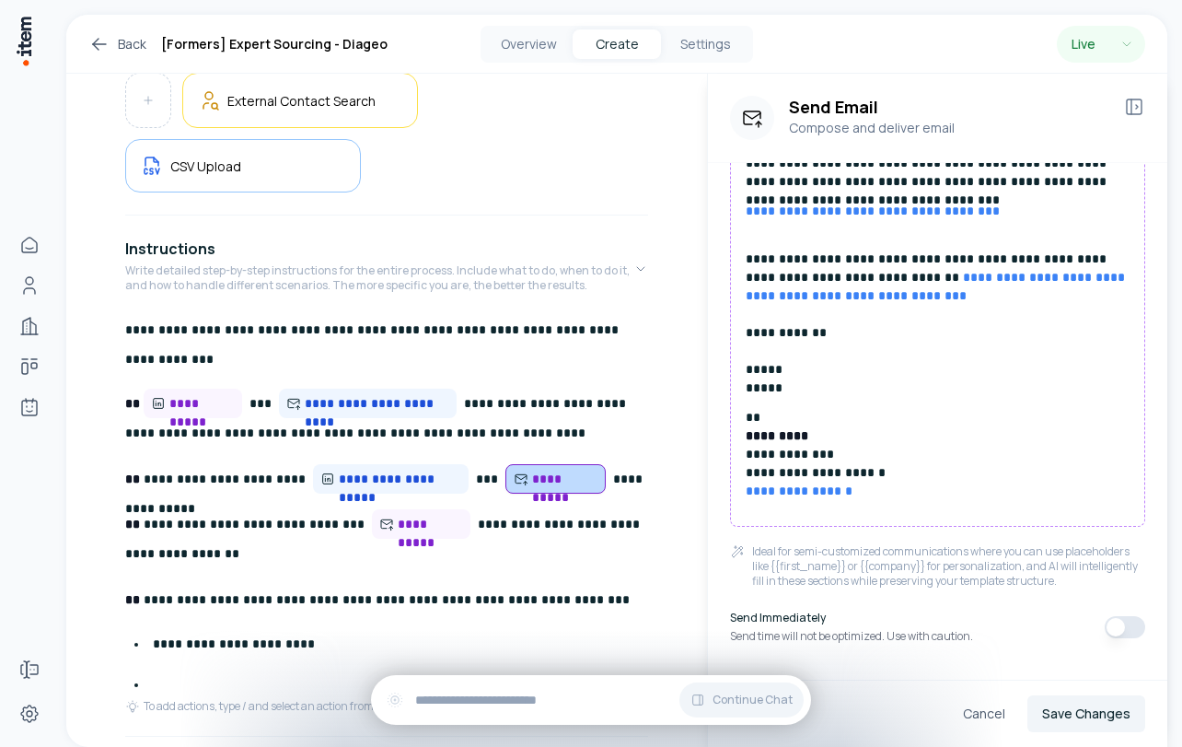
scroll to position [481, 0]
click at [189, 398] on span "**********" at bounding box center [201, 403] width 65 height 18
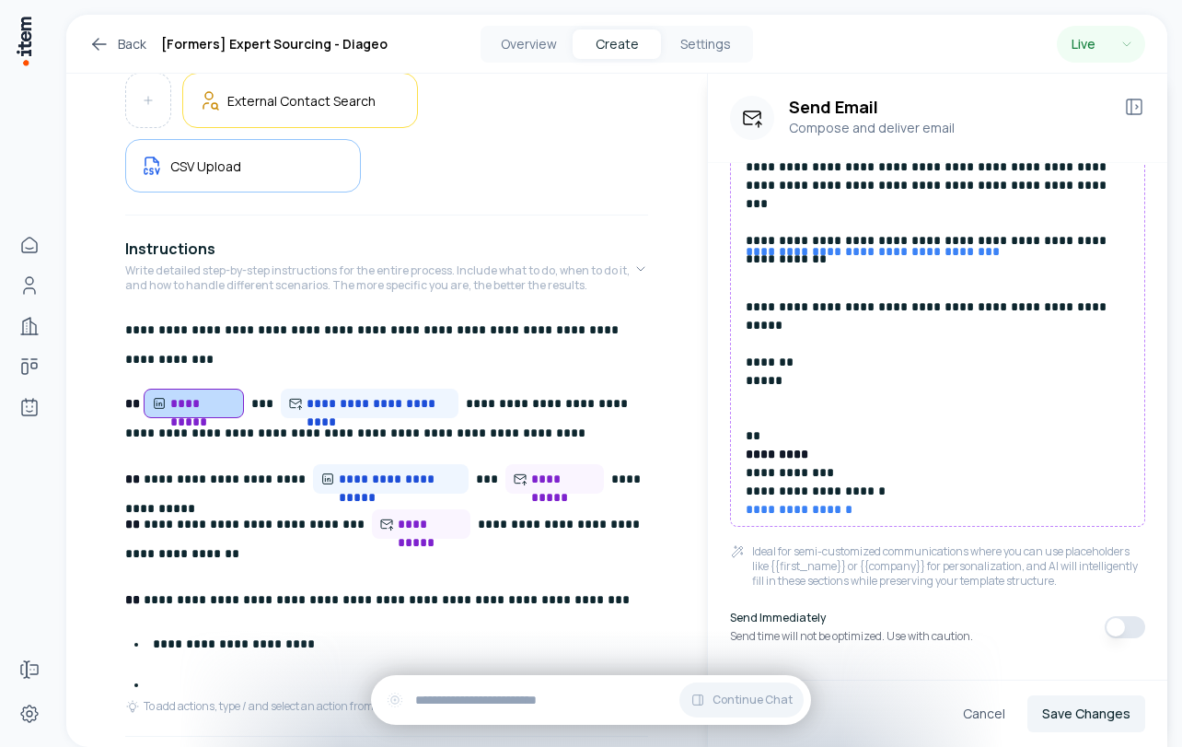
click at [1020, 266] on p "**********" at bounding box center [938, 371] width 384 height 258
click at [949, 222] on p "**********" at bounding box center [938, 93] width 384 height 276
click at [1040, 223] on p "**********" at bounding box center [938, 93] width 384 height 276
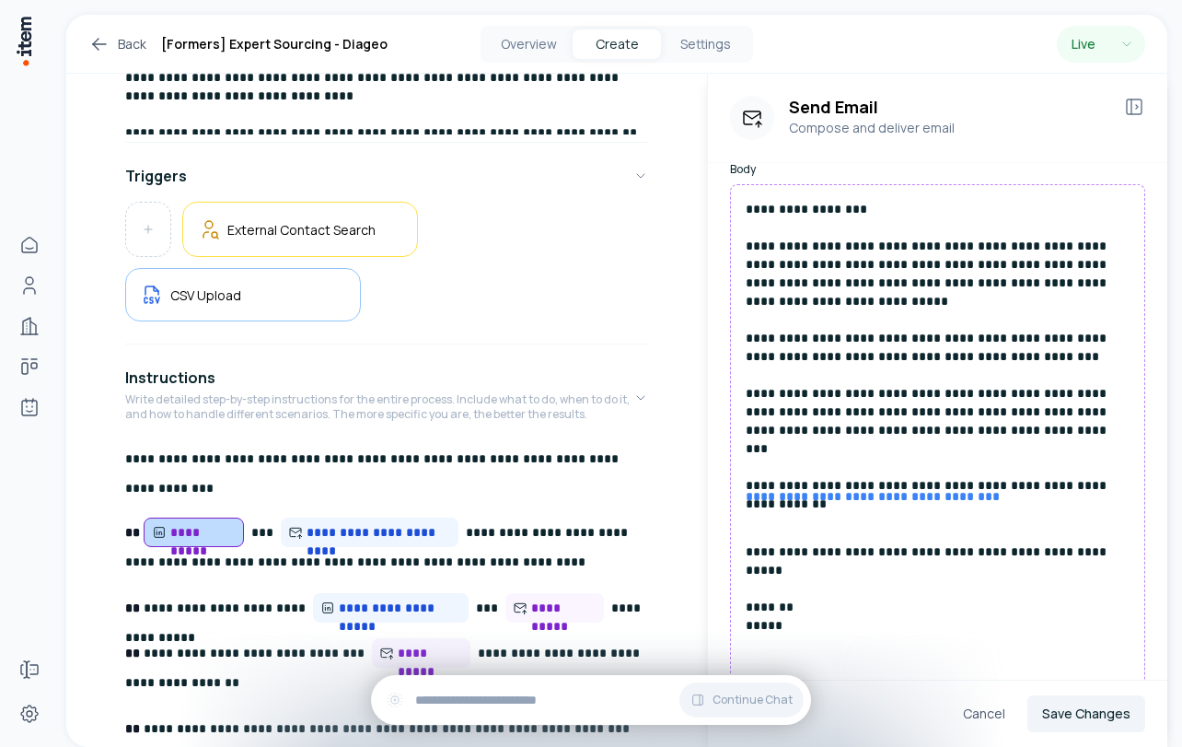
scroll to position [0, 0]
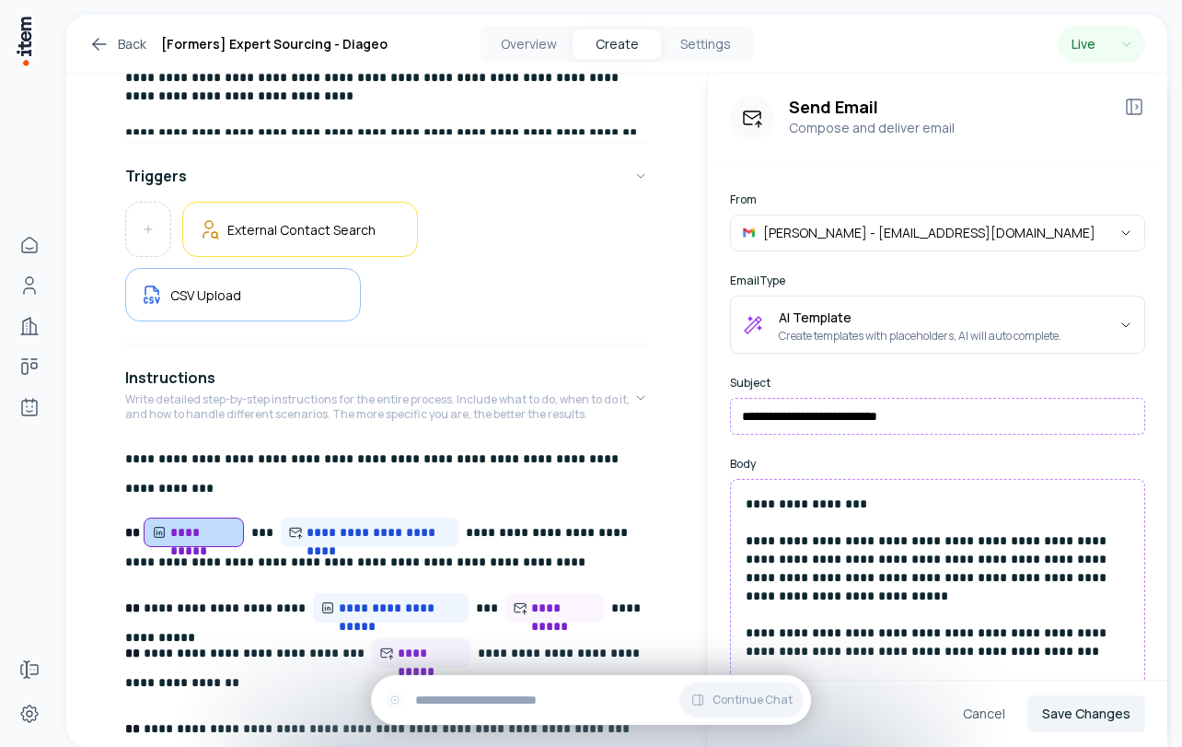
click at [94, 41] on icon at bounding box center [96, 42] width 6 height 6
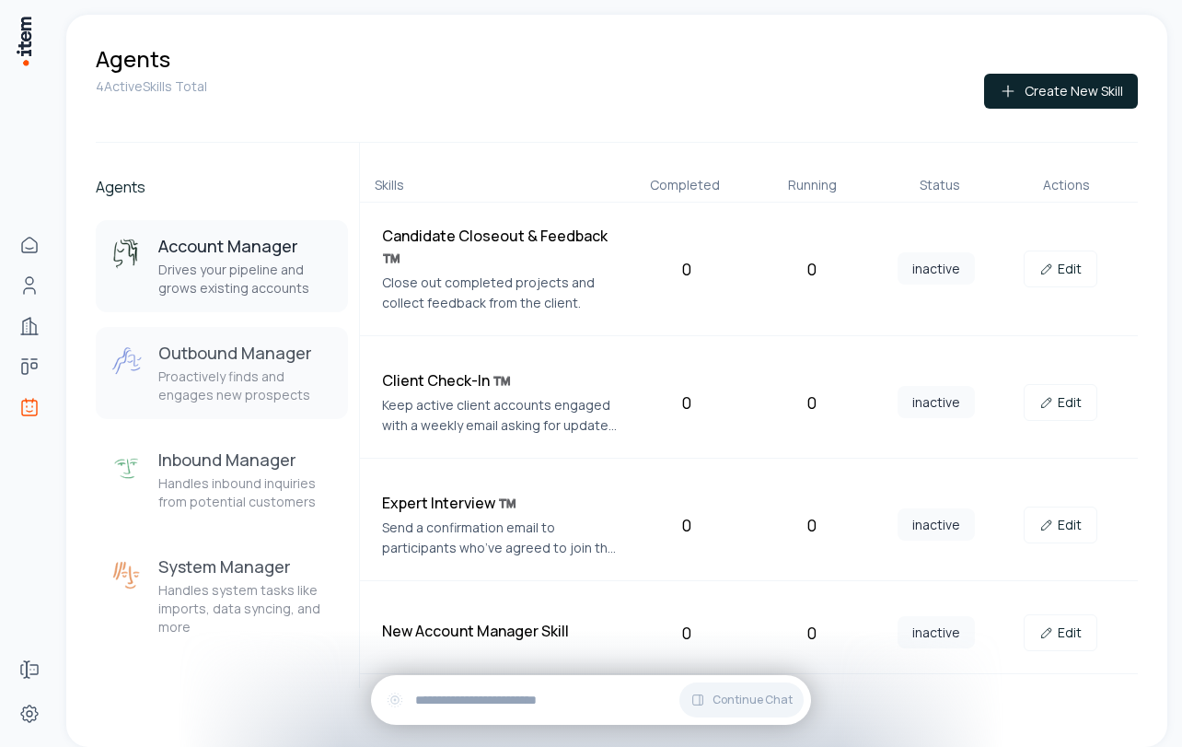
click at [235, 366] on div "Outbound Manager Proactively finds and engages new prospects" at bounding box center [245, 373] width 175 height 63
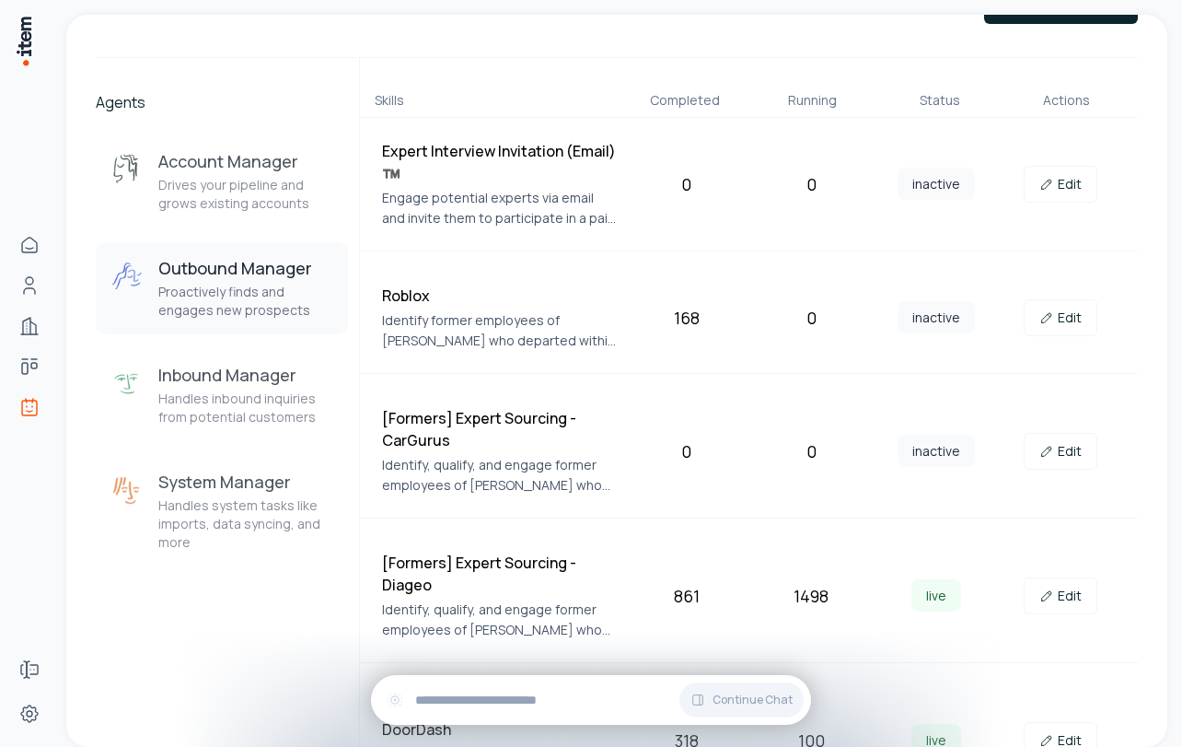
scroll to position [88, 0]
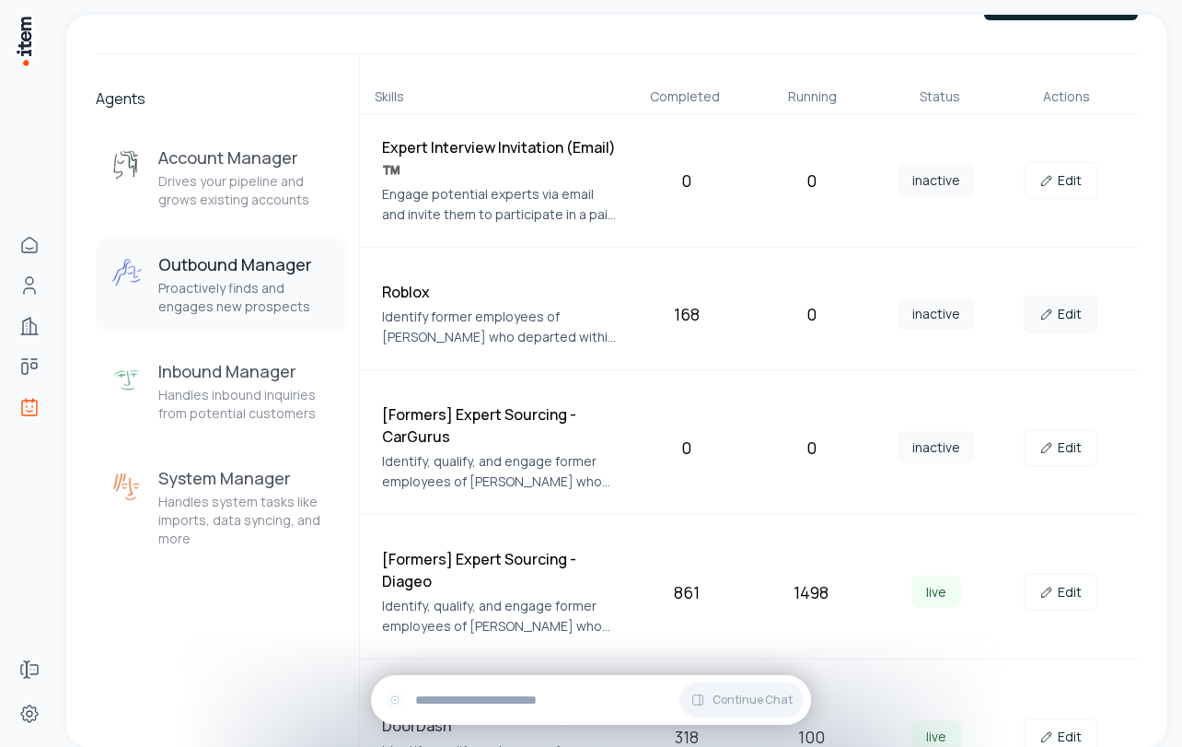
click at [1057, 312] on link "Edit" at bounding box center [1061, 314] width 74 height 37
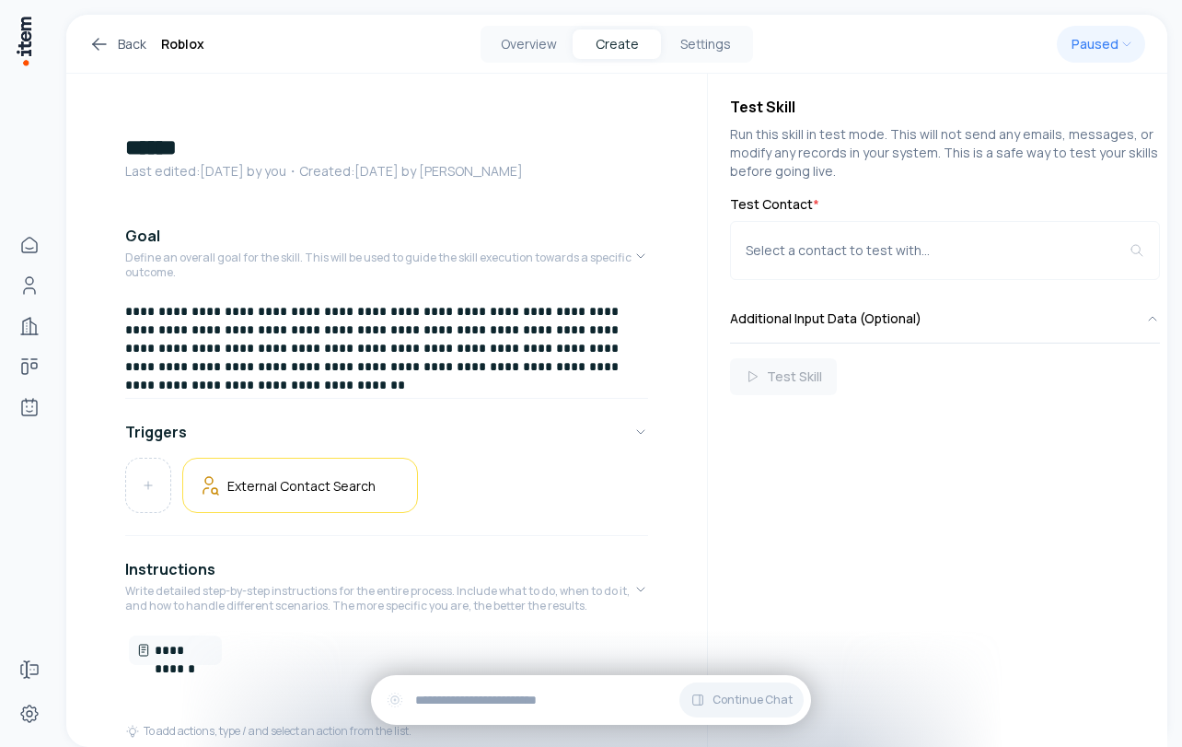
click at [93, 36] on icon at bounding box center [99, 44] width 22 height 22
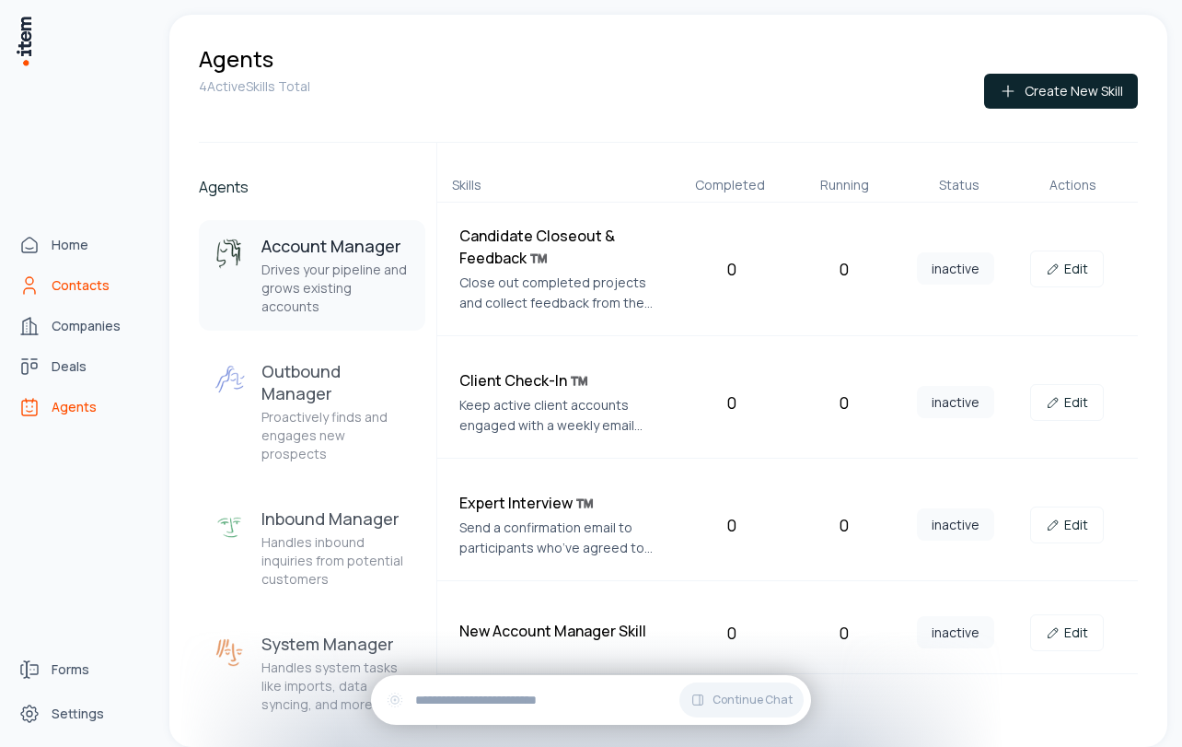
click at [80, 284] on span "Contacts" at bounding box center [81, 285] width 58 height 18
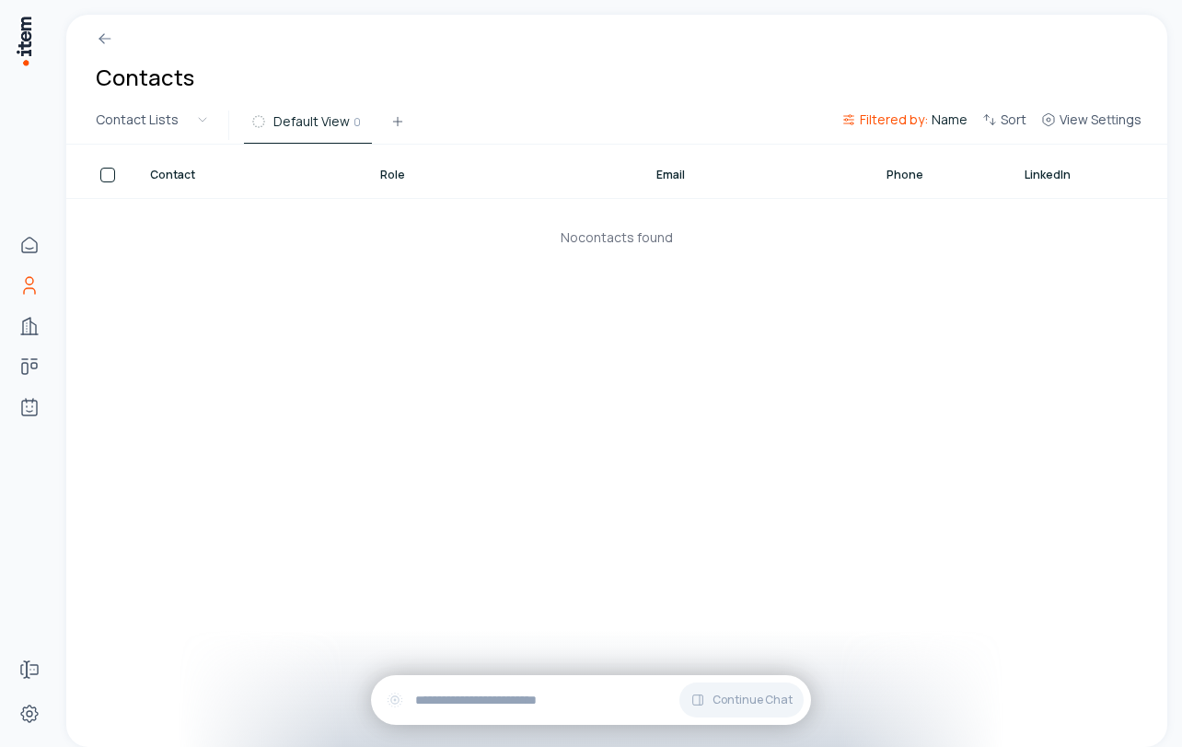
click at [914, 129] on button "Filtered by: Name" at bounding box center [904, 125] width 141 height 33
click at [948, 213] on icon at bounding box center [948, 214] width 0 height 4
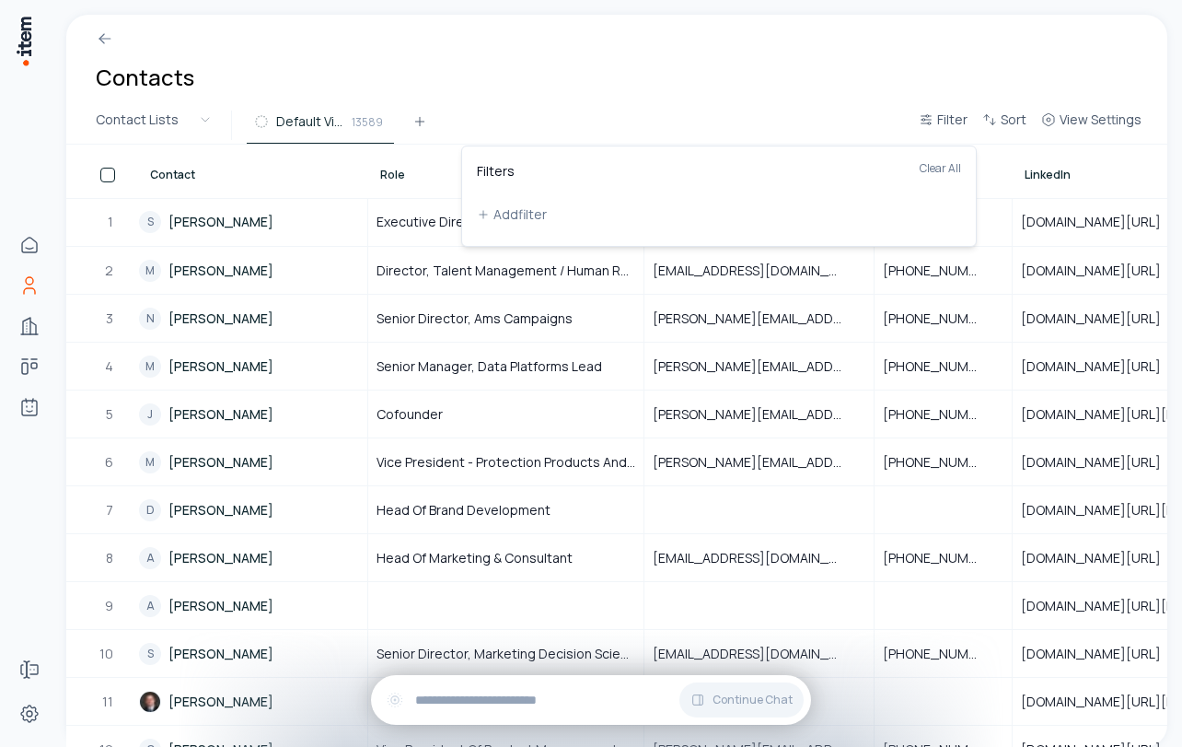
click at [582, 85] on html "Home Contacts Companies Deals Agents Forms Settings Contacts Contact Lists Defa…" at bounding box center [591, 373] width 1182 height 747
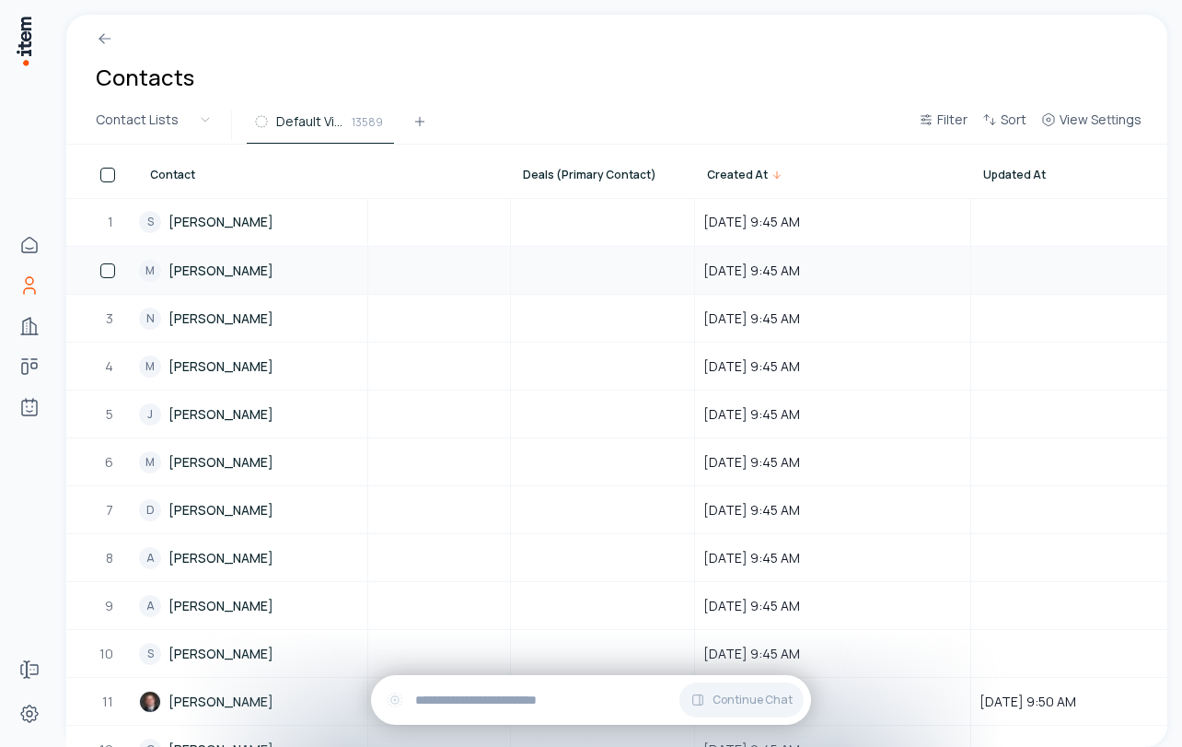
scroll to position [0, 1736]
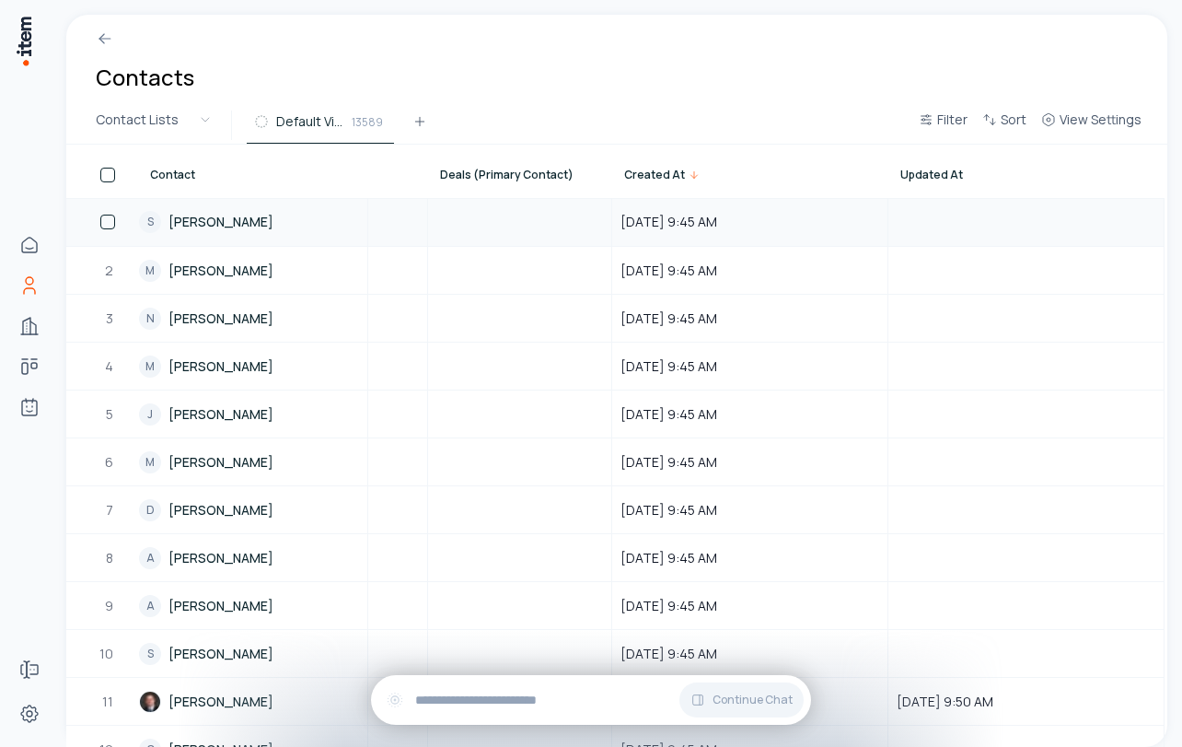
click at [215, 221] on link "S [PERSON_NAME]" at bounding box center [252, 222] width 227 height 46
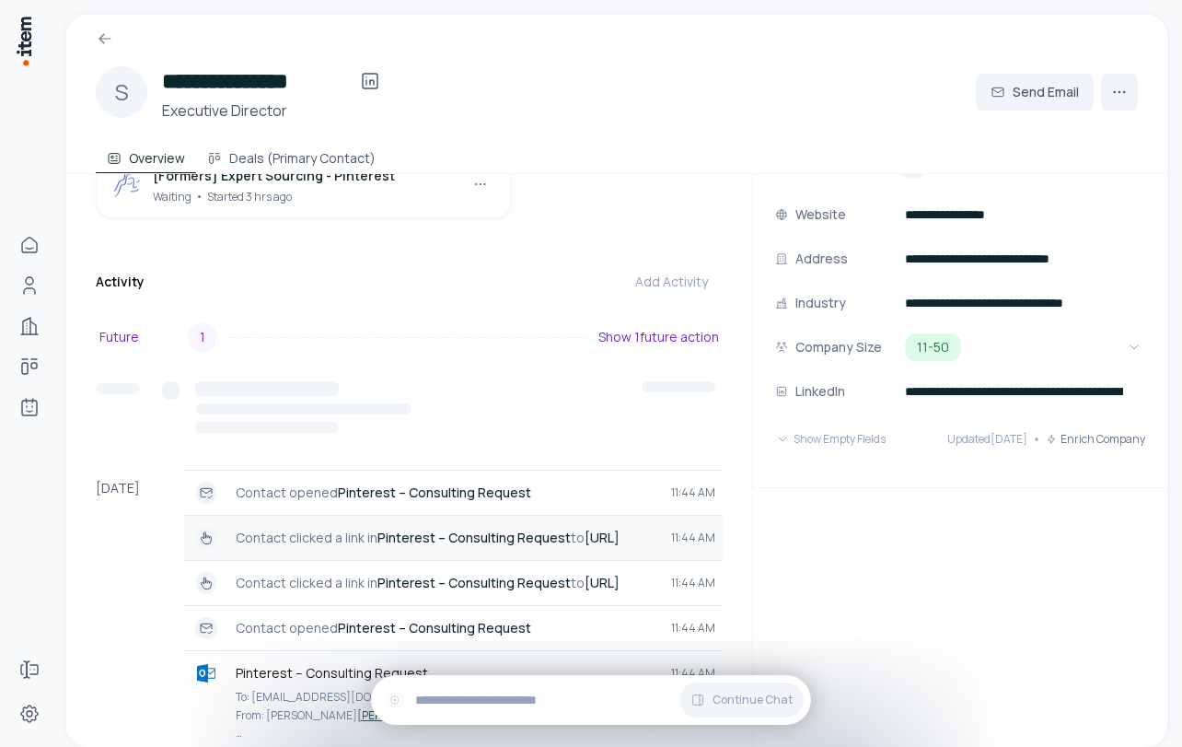
scroll to position [395, 0]
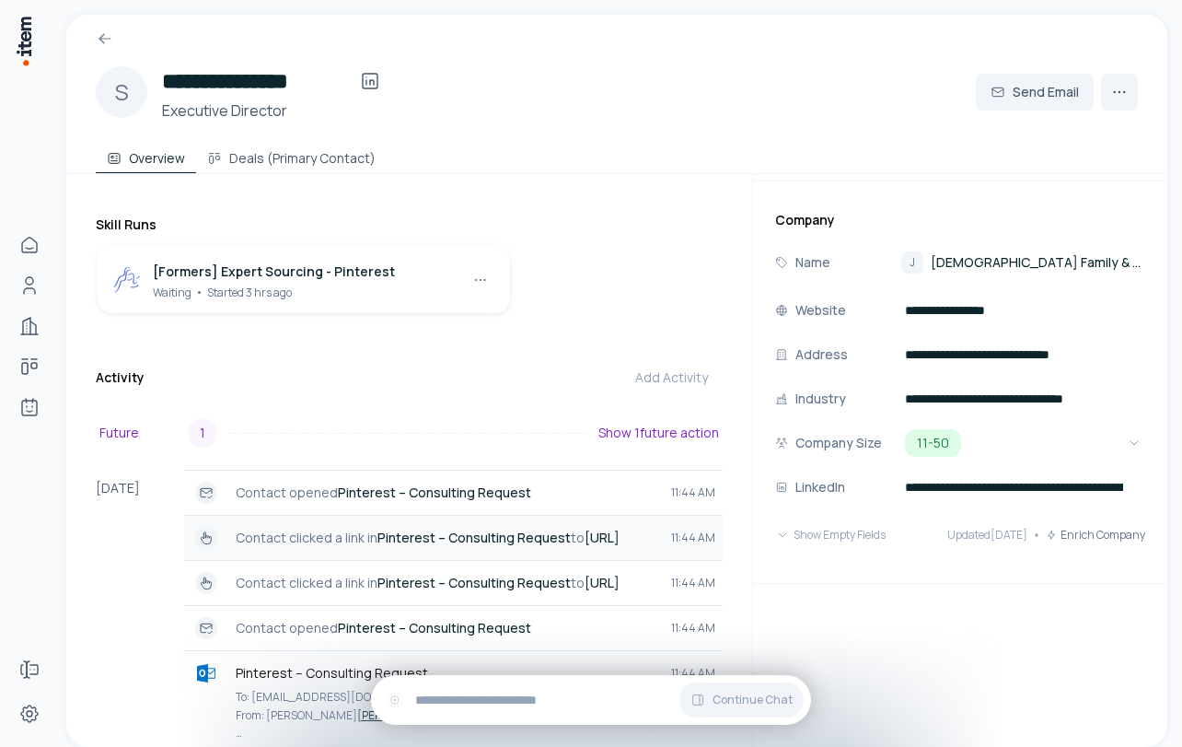
click at [336, 529] on p "Contact clicked a link in Pinterest – Consulting Request to [URL]" at bounding box center [446, 538] width 421 height 18
click at [260, 529] on p "Contact clicked a link in Pinterest – Consulting Request to [URL]" at bounding box center [446, 538] width 421 height 18
click at [290, 619] on p "Contact opened Pinterest – Consulting Request" at bounding box center [446, 628] width 421 height 18
click at [288, 574] on p "Contact clicked a link in Pinterest – Consulting Request to [URL]" at bounding box center [446, 583] width 421 height 18
click at [290, 529] on p "Contact clicked a link in Pinterest – Consulting Request to [URL]" at bounding box center [446, 538] width 421 height 18
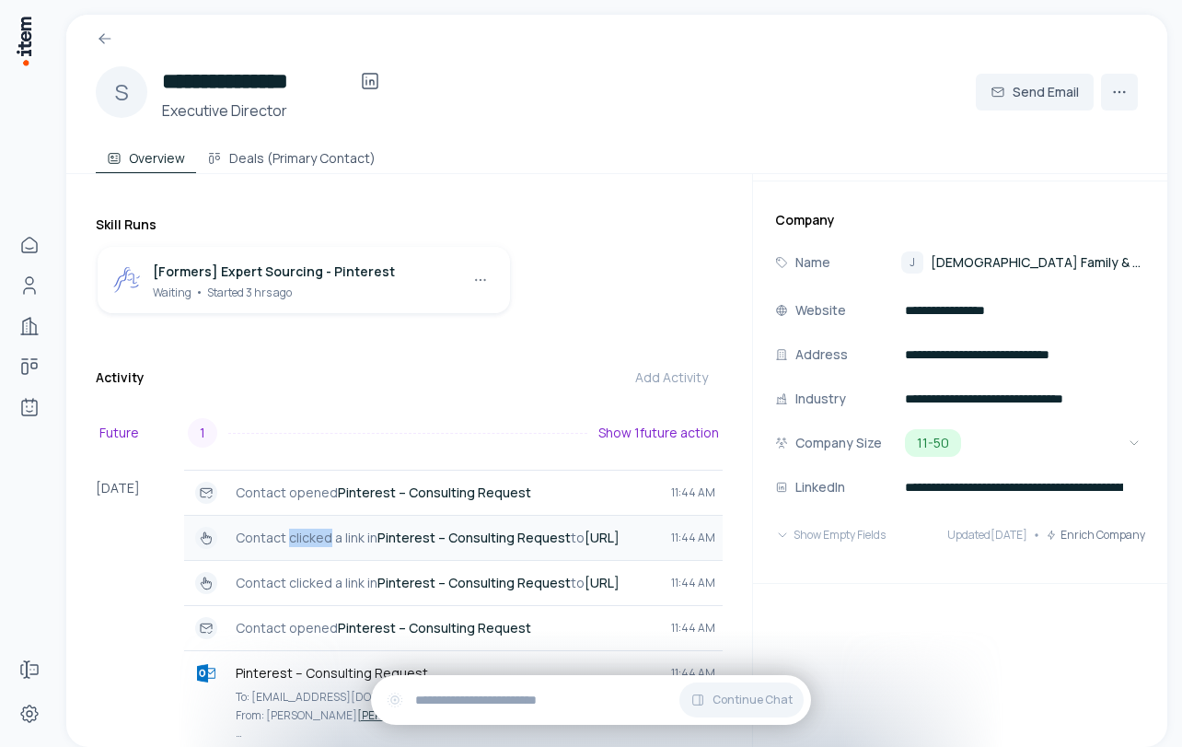
click at [290, 529] on p "Contact clicked a link in Pinterest – Consulting Request to [URL]" at bounding box center [446, 538] width 421 height 18
click at [122, 537] on div "[DATE]" at bounding box center [140, 619] width 88 height 298
click at [116, 513] on div "[DATE]" at bounding box center [140, 619] width 88 height 298
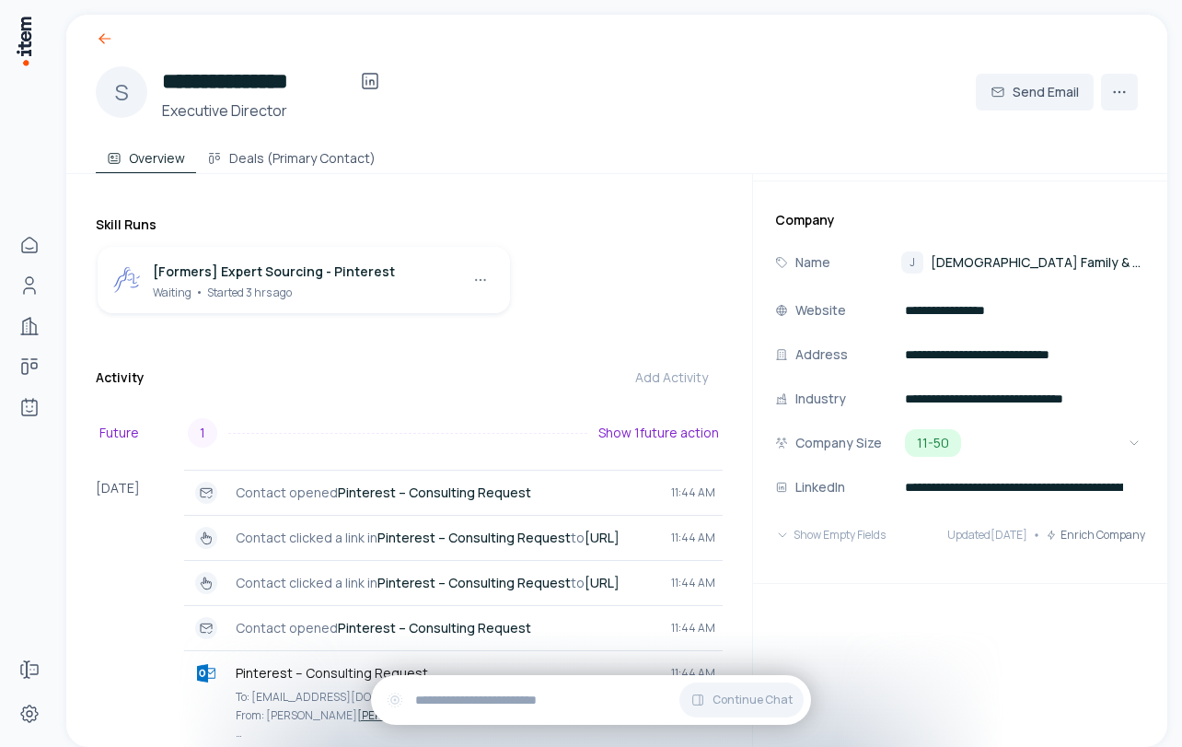
click at [104, 34] on icon at bounding box center [105, 38] width 18 height 18
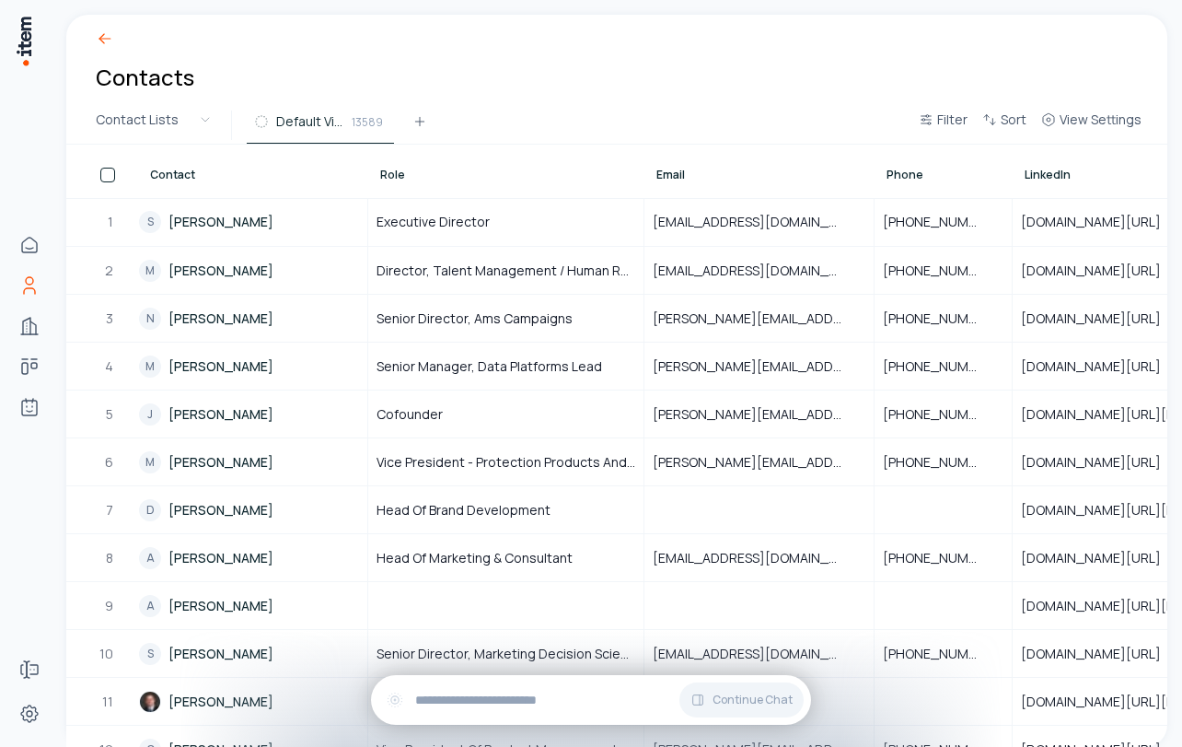
click at [106, 35] on icon at bounding box center [105, 38] width 18 height 18
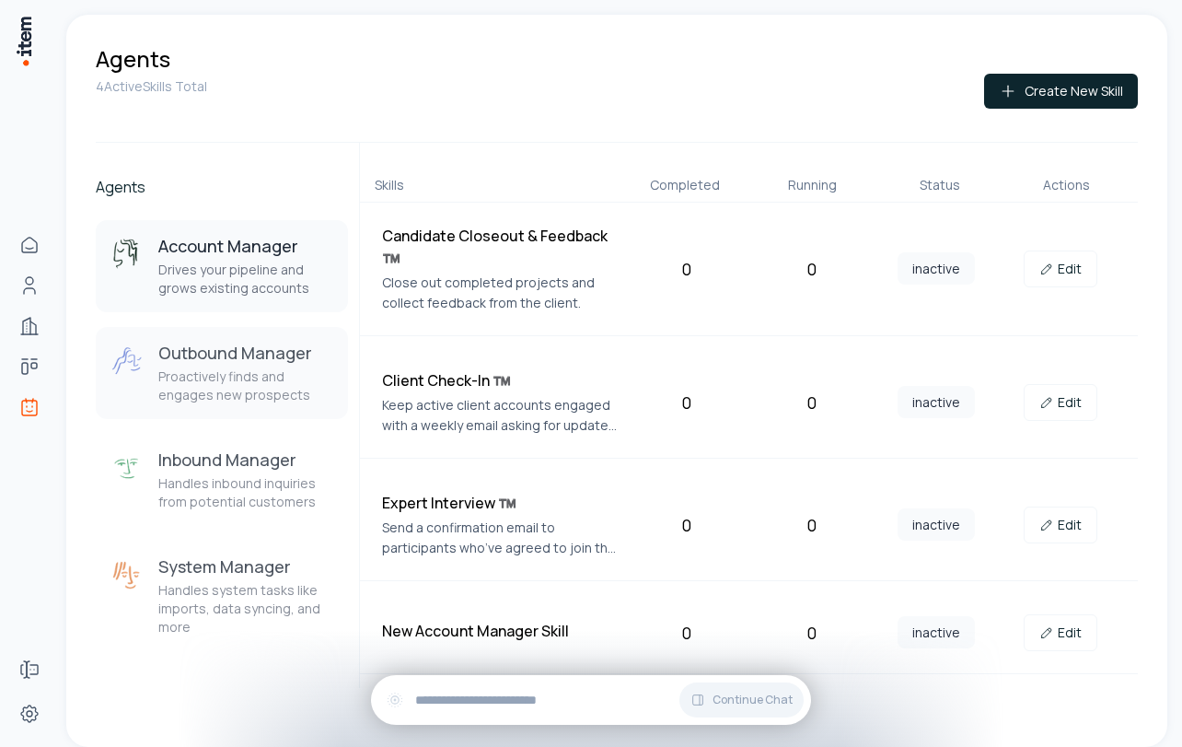
click at [227, 356] on h3 "Outbound Manager" at bounding box center [245, 353] width 175 height 22
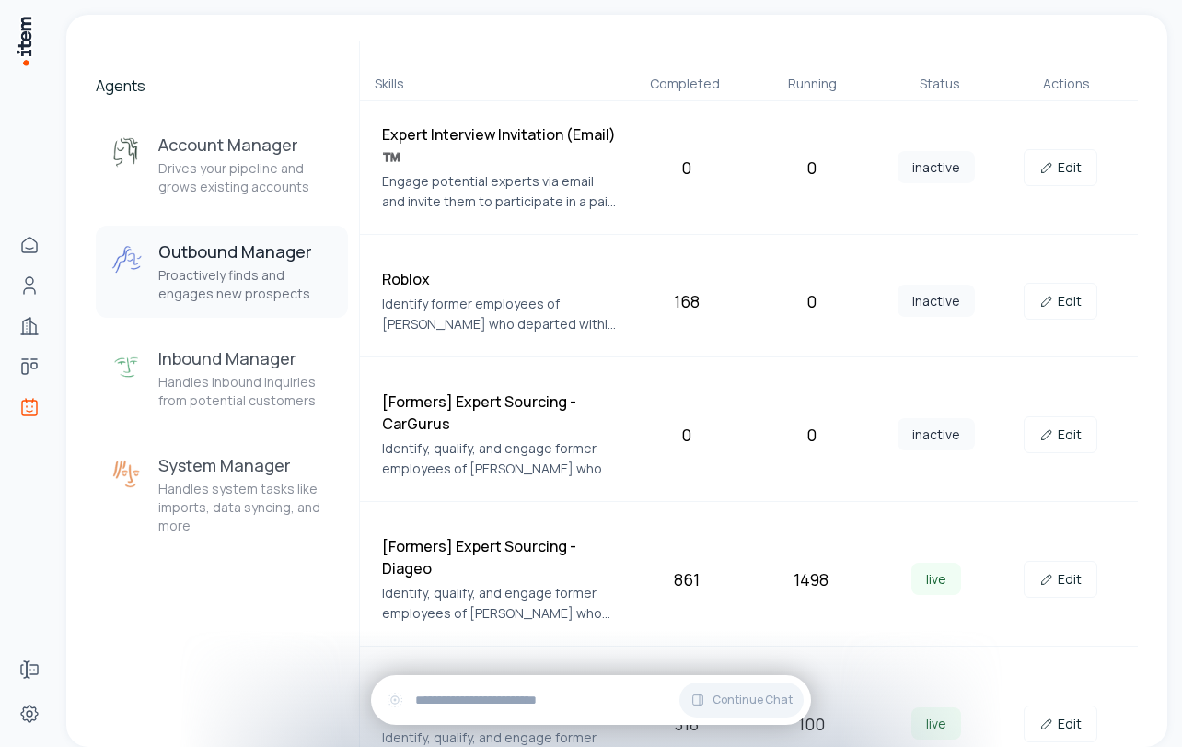
scroll to position [103, 0]
click at [1061, 428] on link "Edit" at bounding box center [1061, 432] width 74 height 37
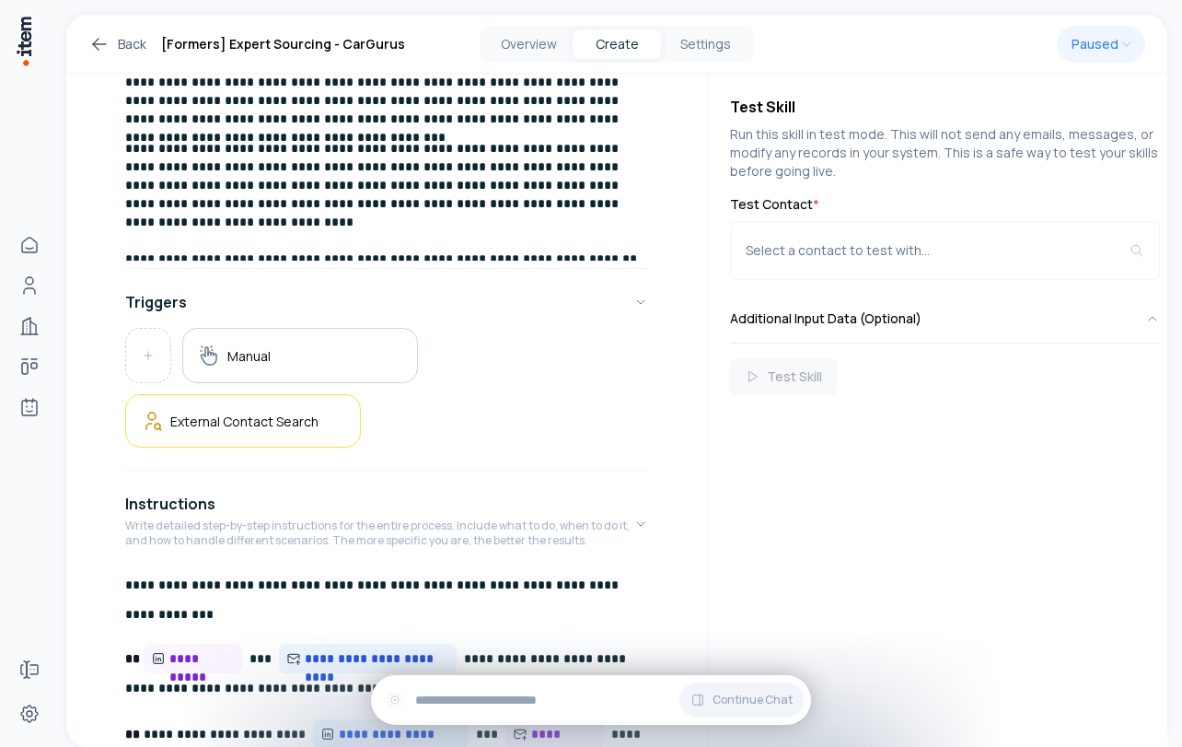
scroll to position [368, 0]
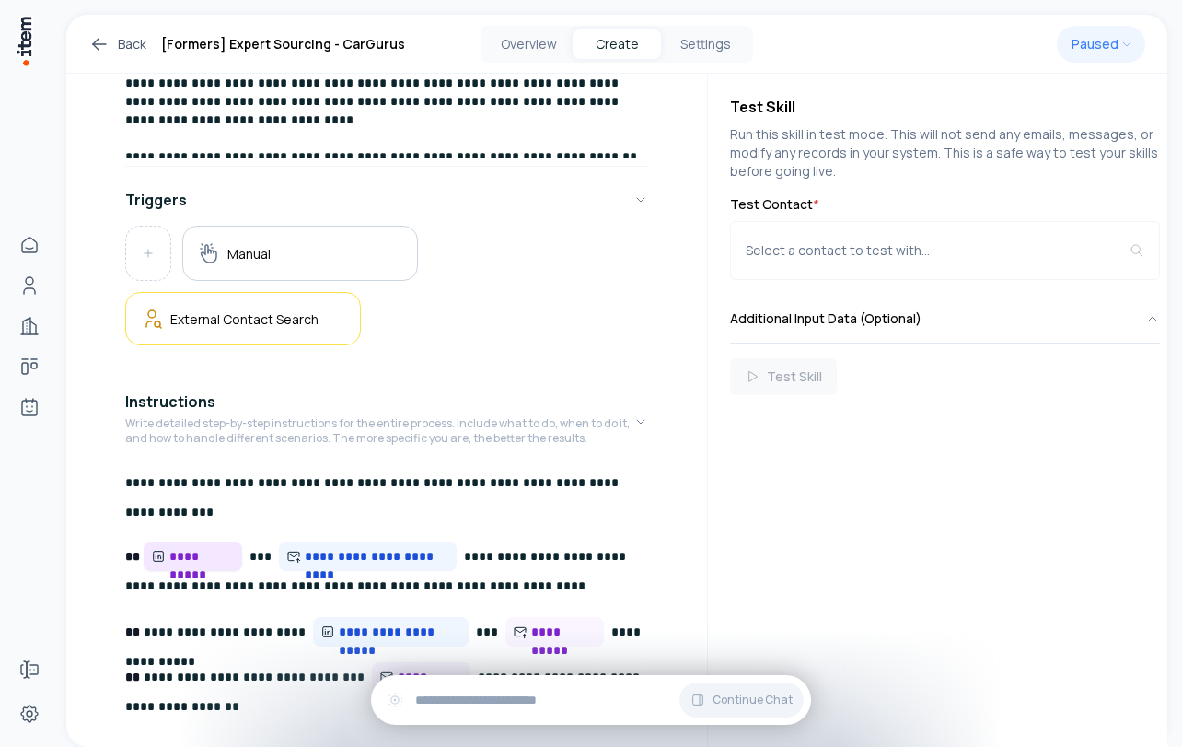
click at [163, 568] on span "**********" at bounding box center [193, 555] width 99 height 29
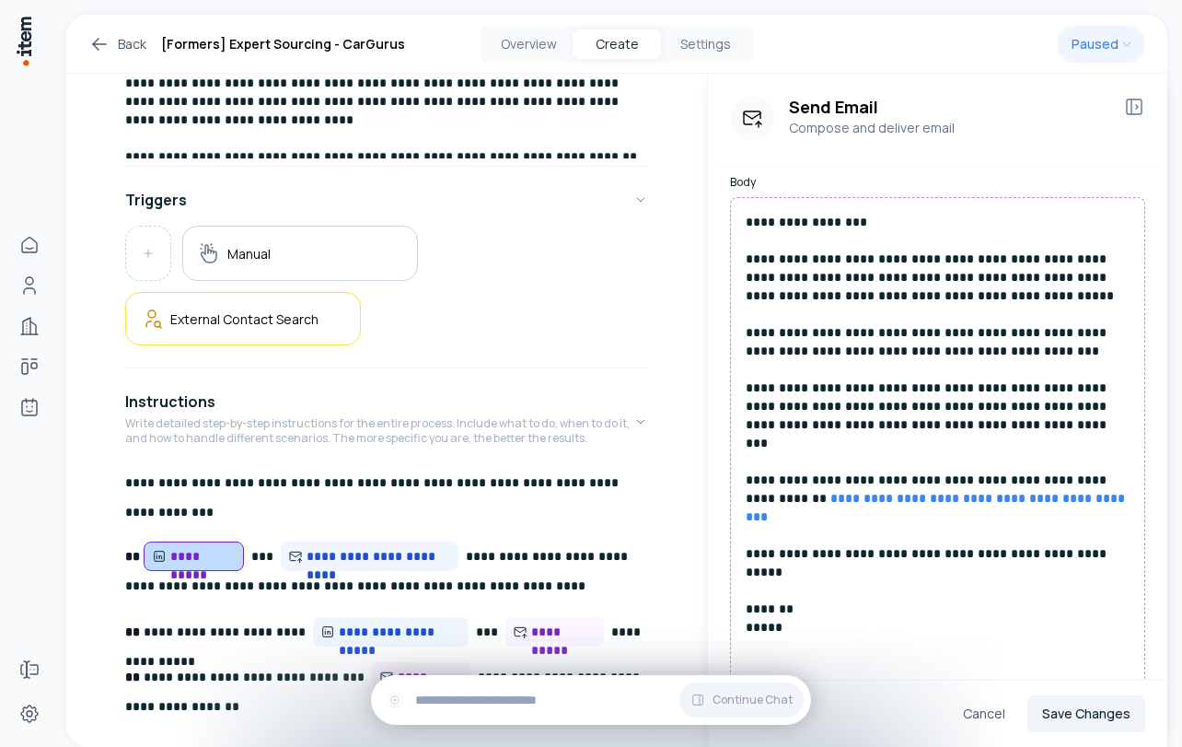
click at [94, 31] on div "Back [Formers] Expert Sourcing - CarGurus Overview Create Settings Paused" at bounding box center [616, 44] width 1101 height 59
click at [94, 39] on icon at bounding box center [99, 44] width 22 height 22
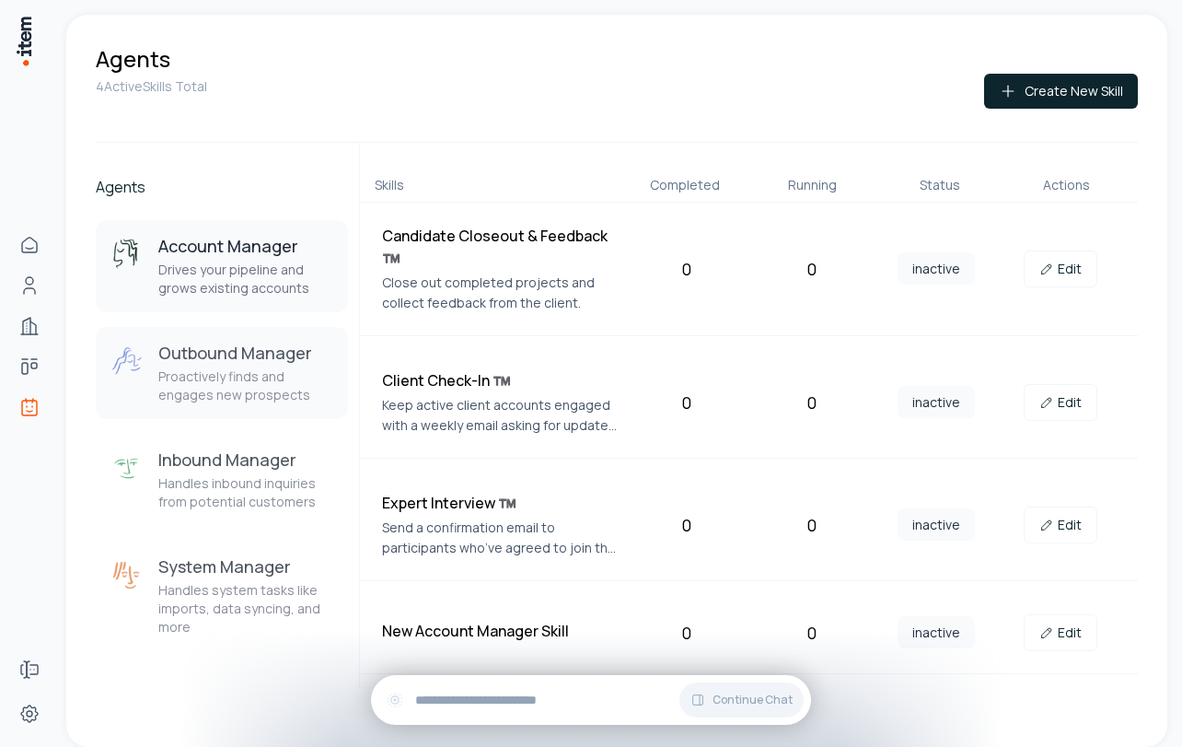
click at [163, 385] on p "Proactively finds and engages new prospects" at bounding box center [245, 385] width 175 height 37
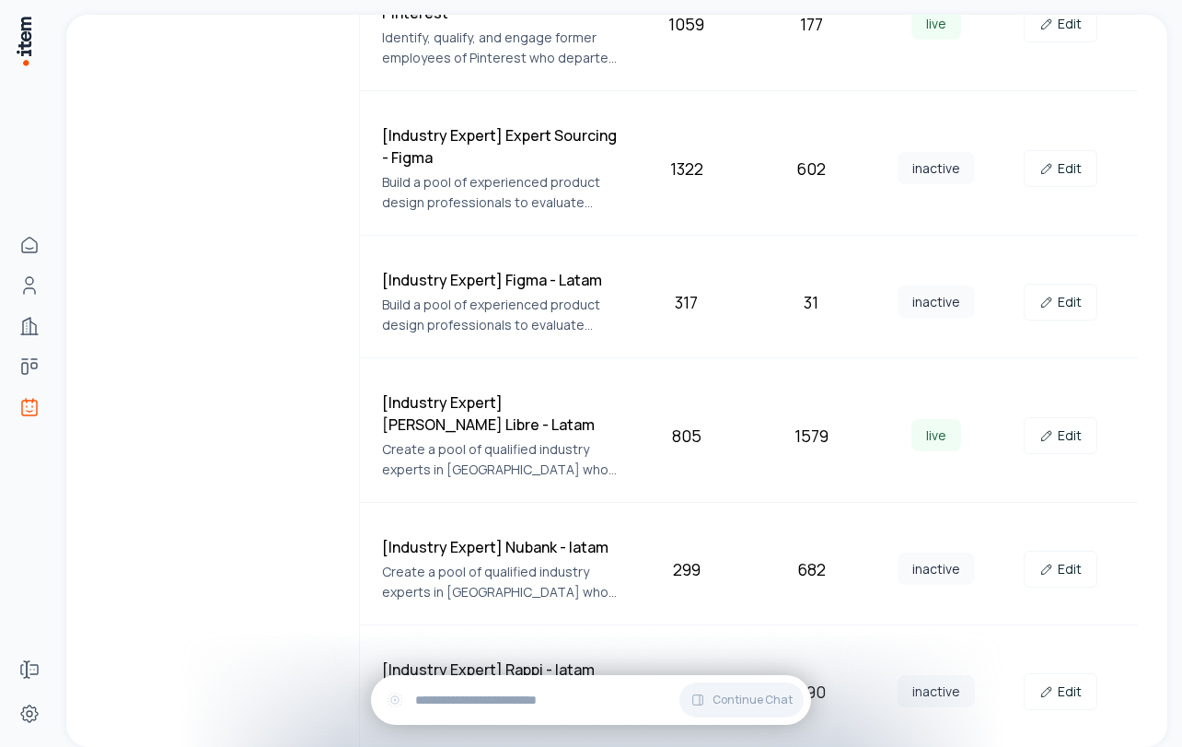
scroll to position [1091, 0]
click at [1081, 560] on link "Edit" at bounding box center [1061, 568] width 74 height 37
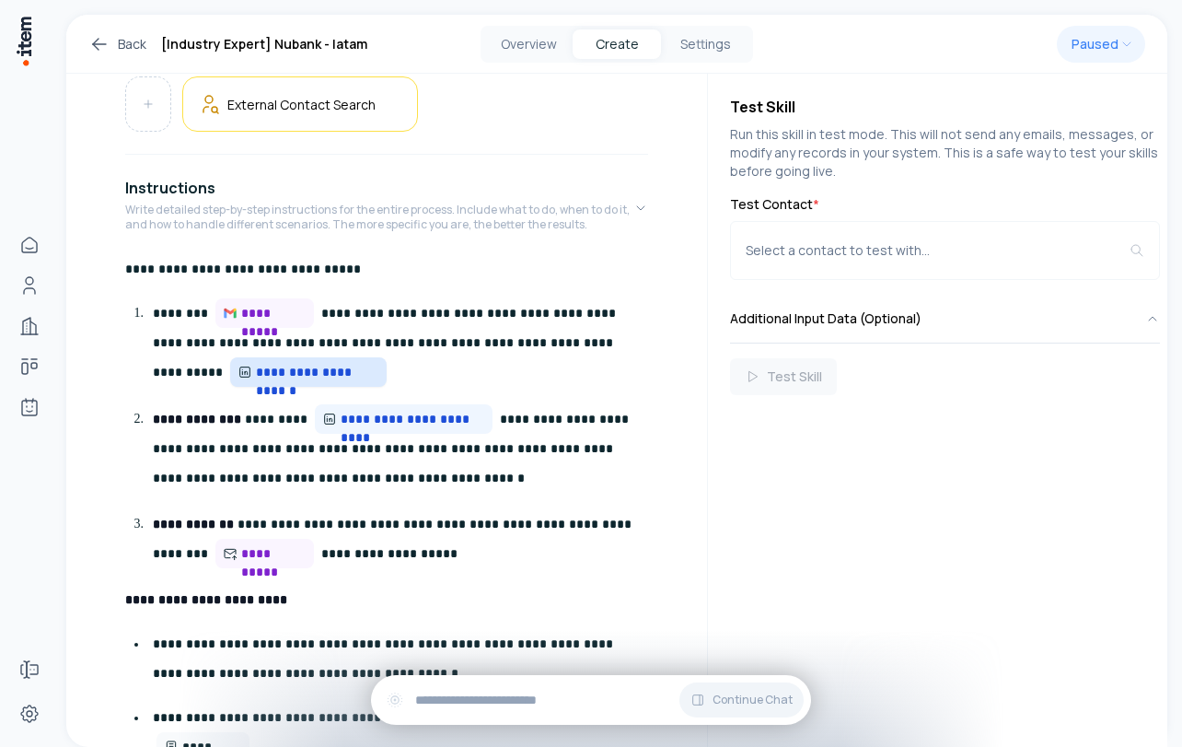
scroll to position [431, 0]
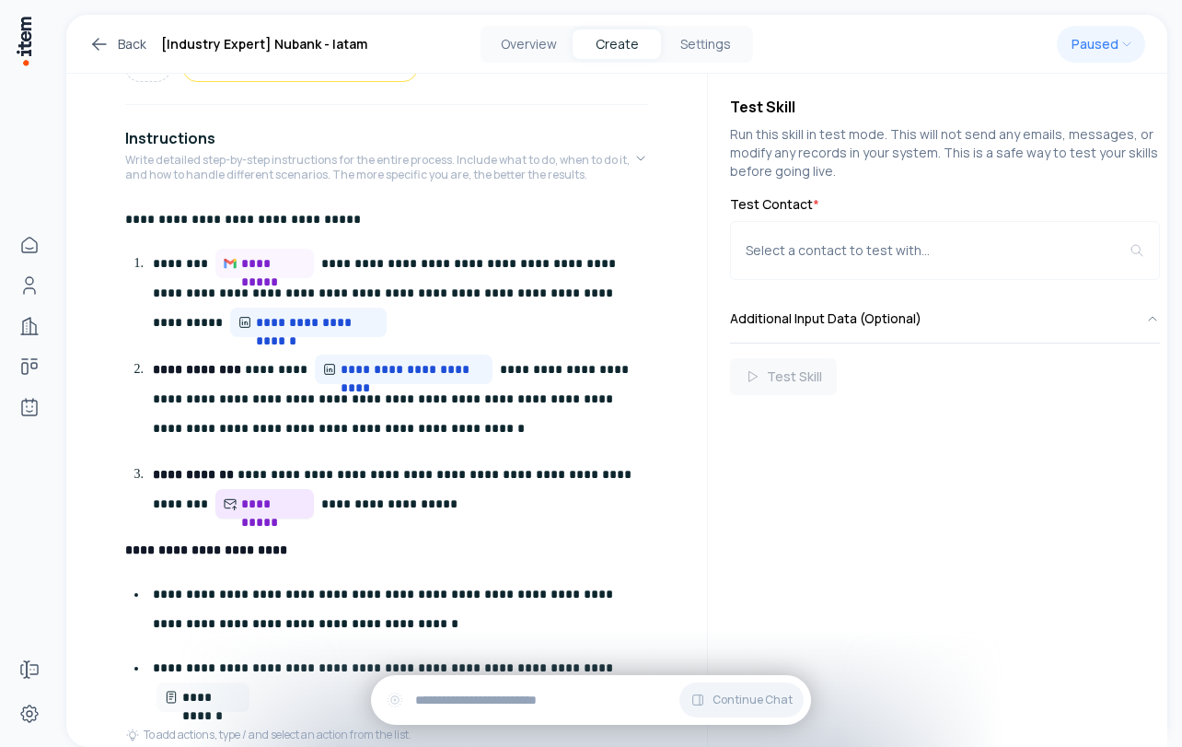
click at [241, 506] on span "**********" at bounding box center [273, 504] width 65 height 18
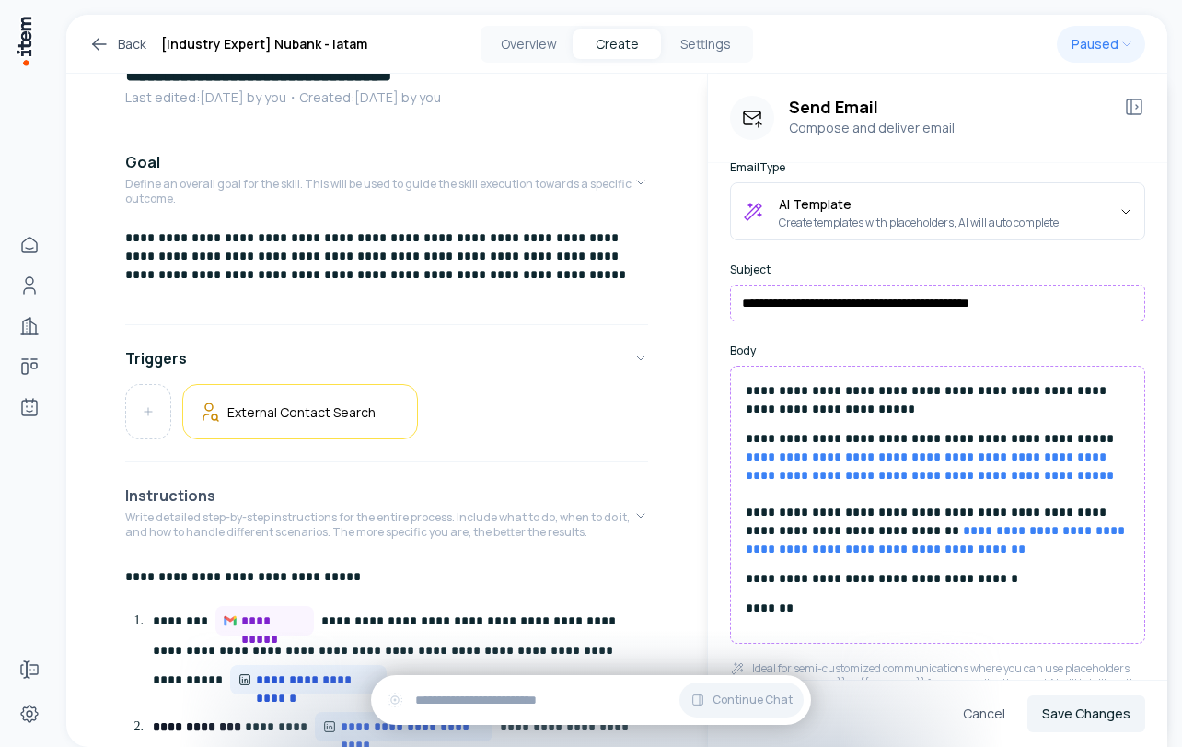
scroll to position [0, 0]
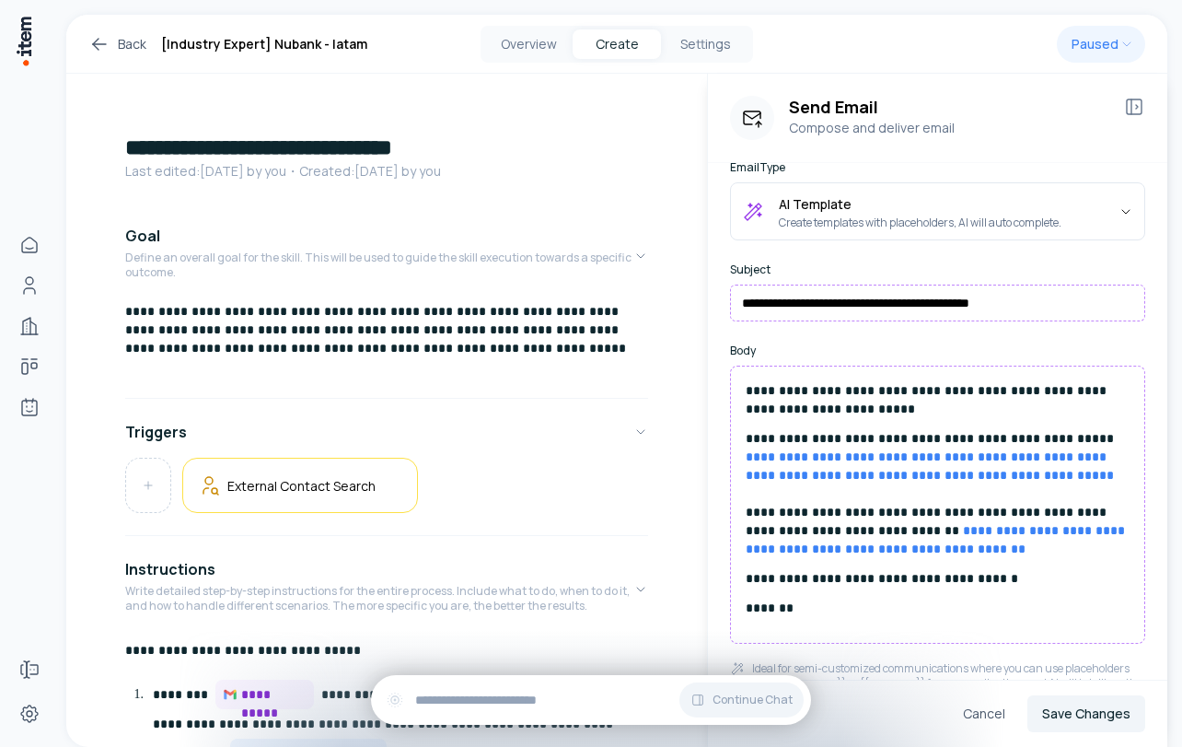
click at [102, 45] on icon at bounding box center [99, 44] width 22 height 22
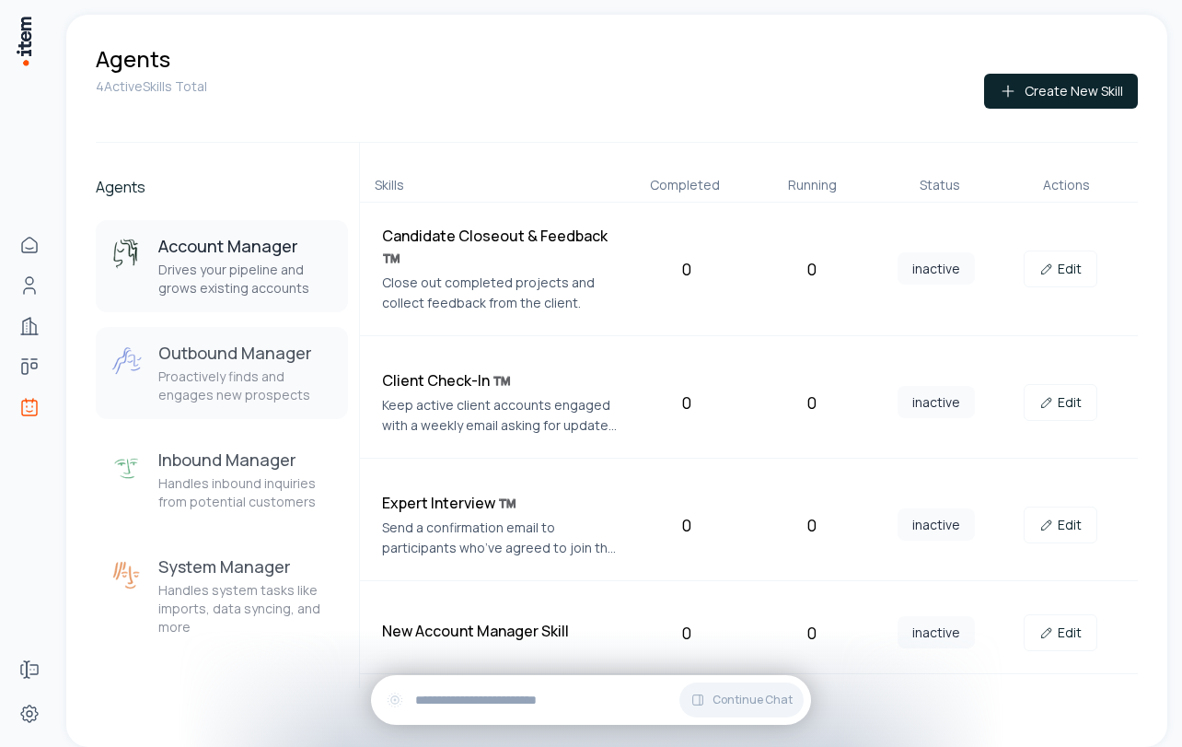
click at [188, 369] on p "Proactively finds and engages new prospects" at bounding box center [245, 385] width 175 height 37
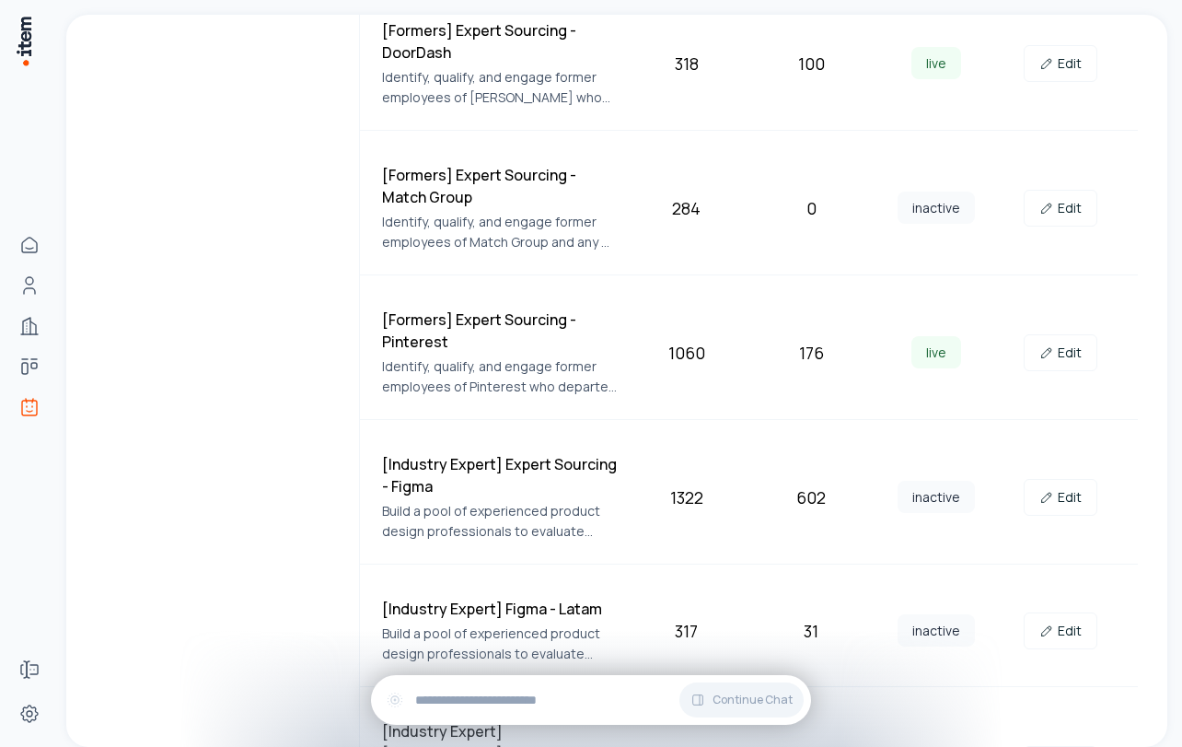
scroll to position [774, 0]
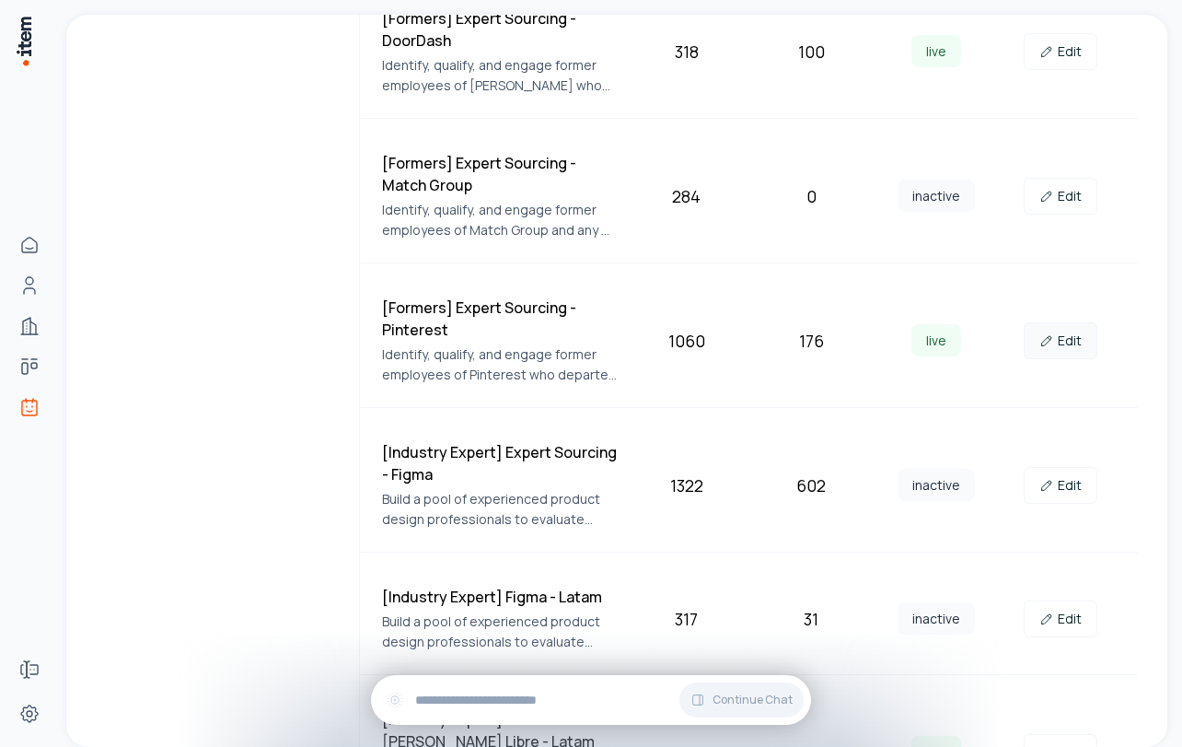
click at [1066, 330] on link "Edit" at bounding box center [1061, 340] width 74 height 37
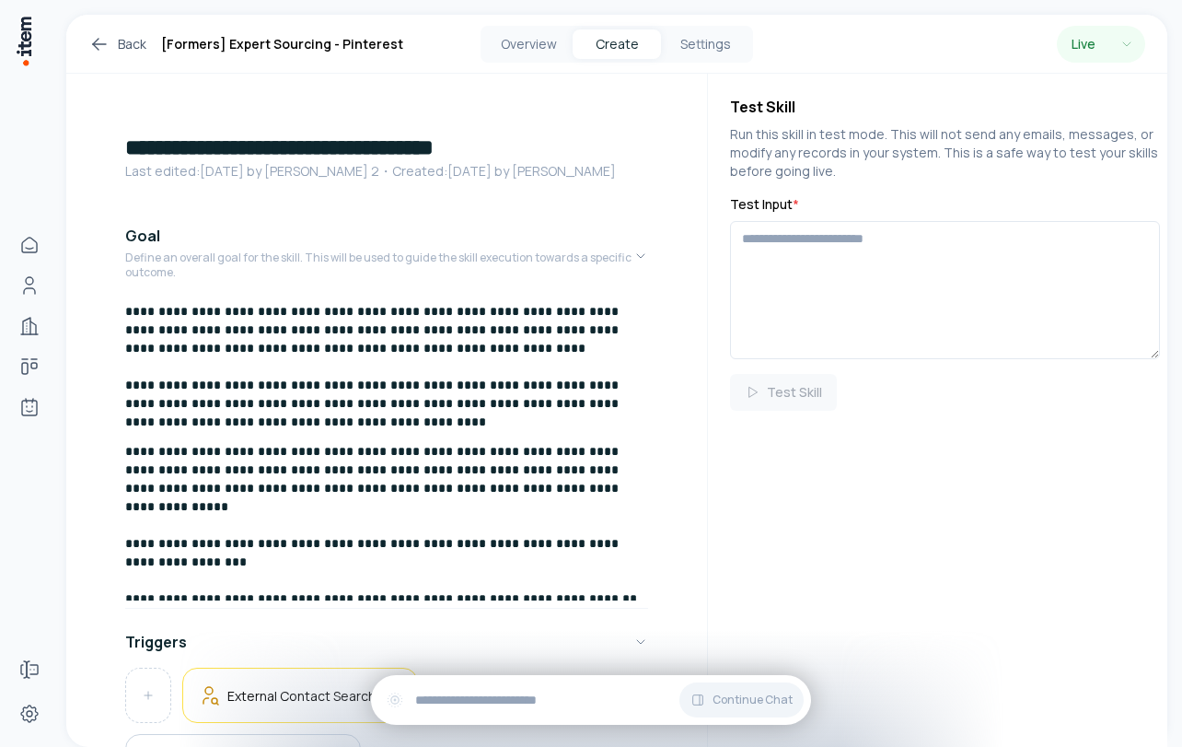
click at [91, 51] on icon at bounding box center [99, 44] width 22 height 22
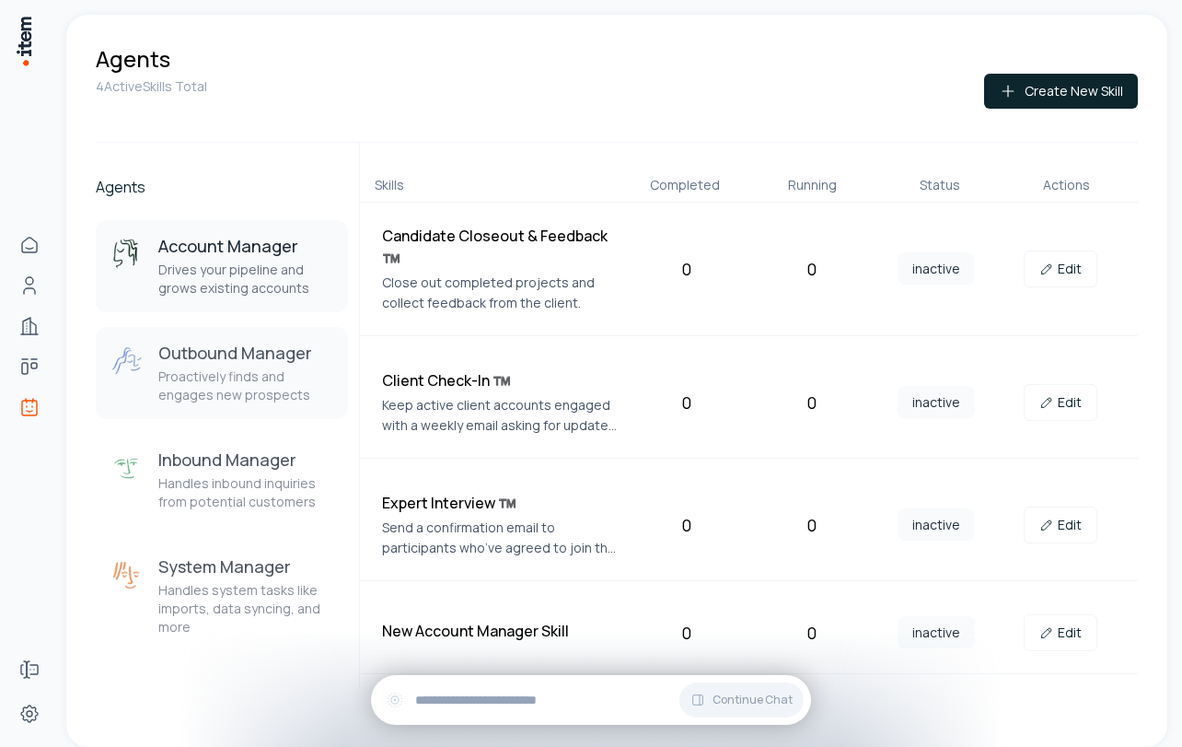
click at [231, 342] on h3 "Outbound Manager" at bounding box center [245, 353] width 175 height 22
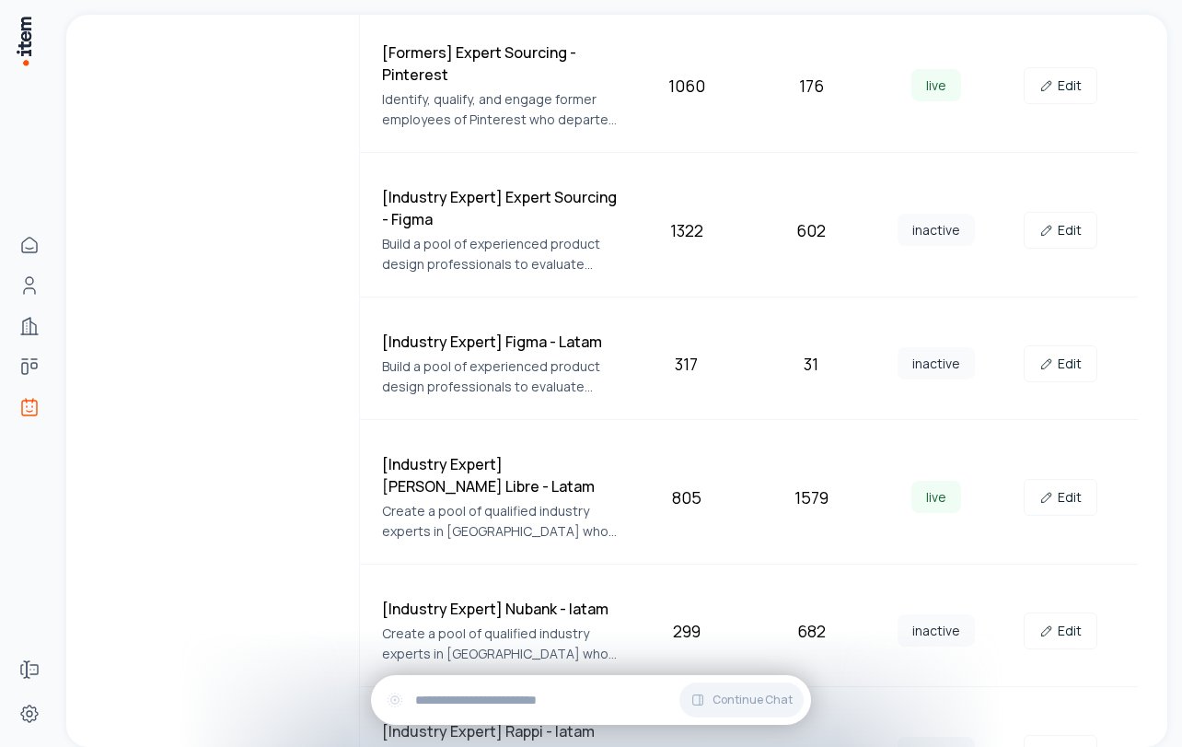
scroll to position [1091, 0]
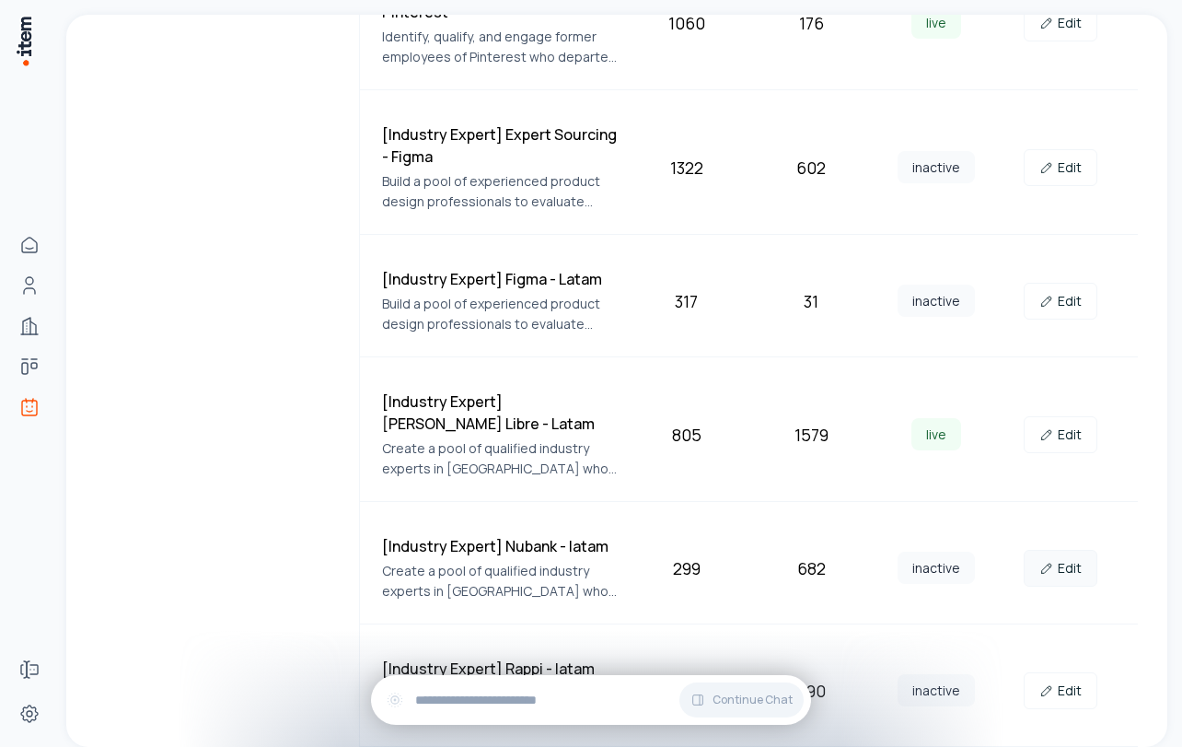
click at [1072, 571] on link "Edit" at bounding box center [1061, 568] width 74 height 37
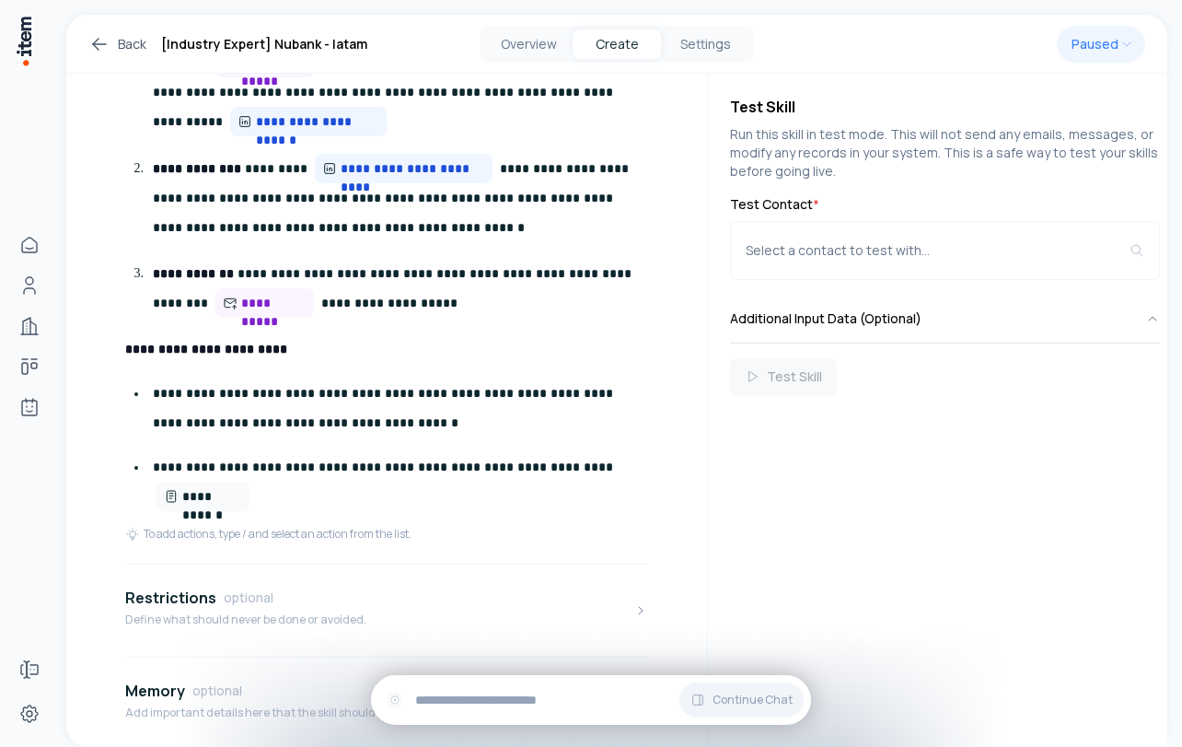
scroll to position [646, 0]
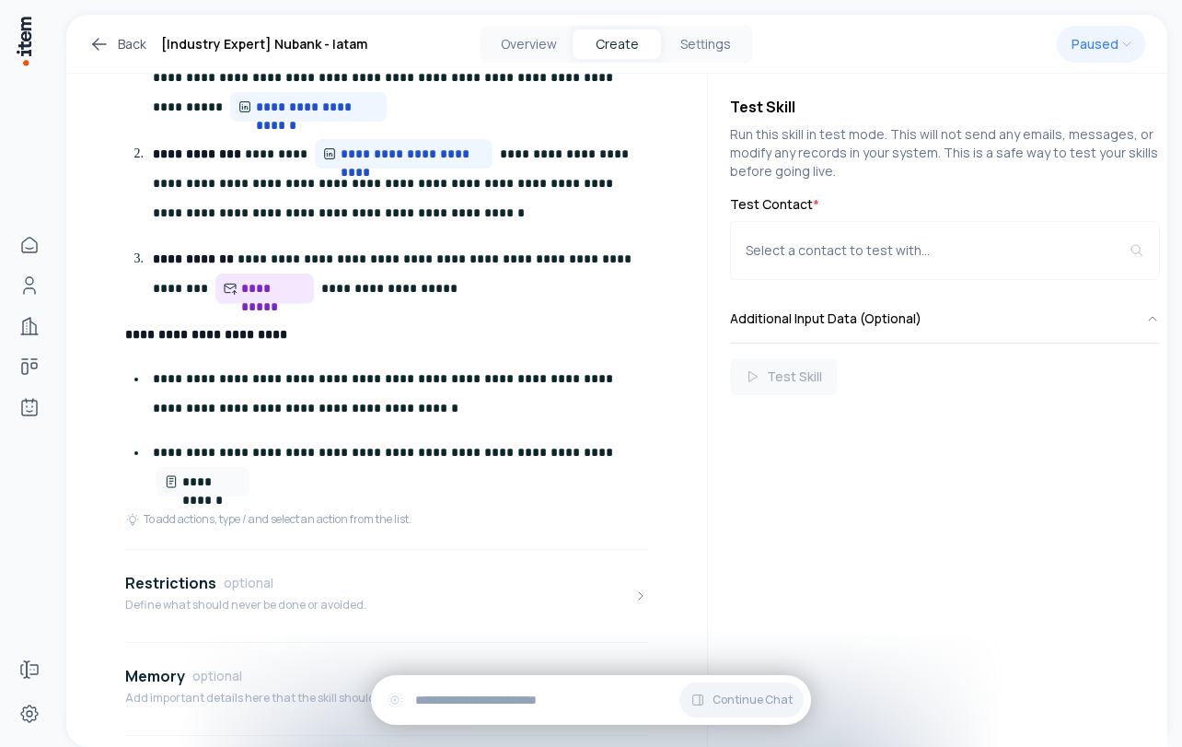
click at [241, 289] on span "**********" at bounding box center [273, 288] width 65 height 18
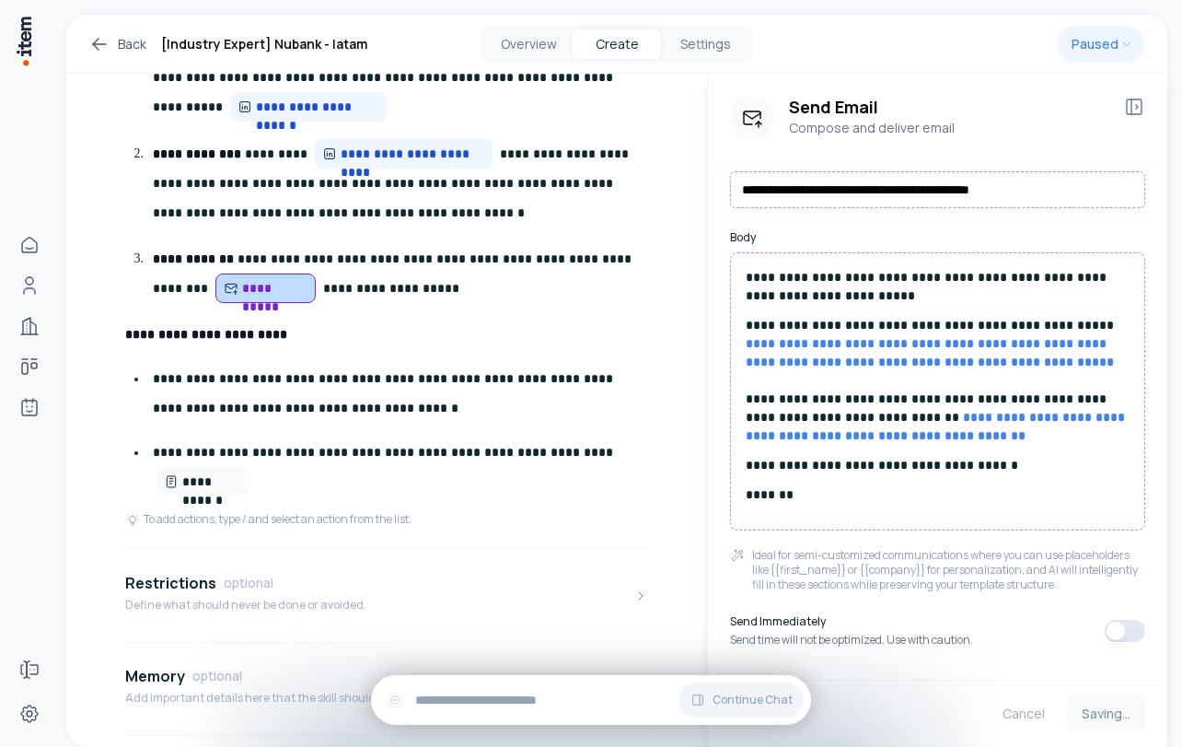
scroll to position [230, 0]
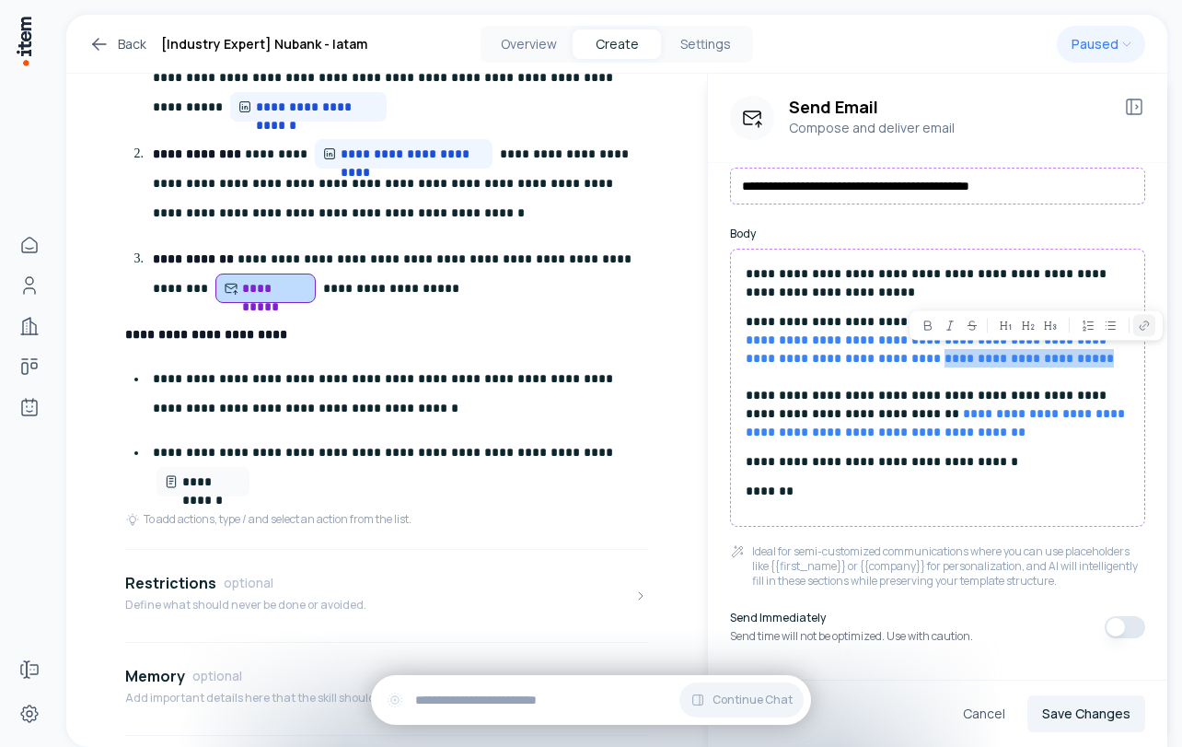
drag, startPoint x: 1138, startPoint y: 362, endPoint x: 956, endPoint y: 364, distance: 182.3
click at [956, 364] on div "**********" at bounding box center [937, 388] width 415 height 278
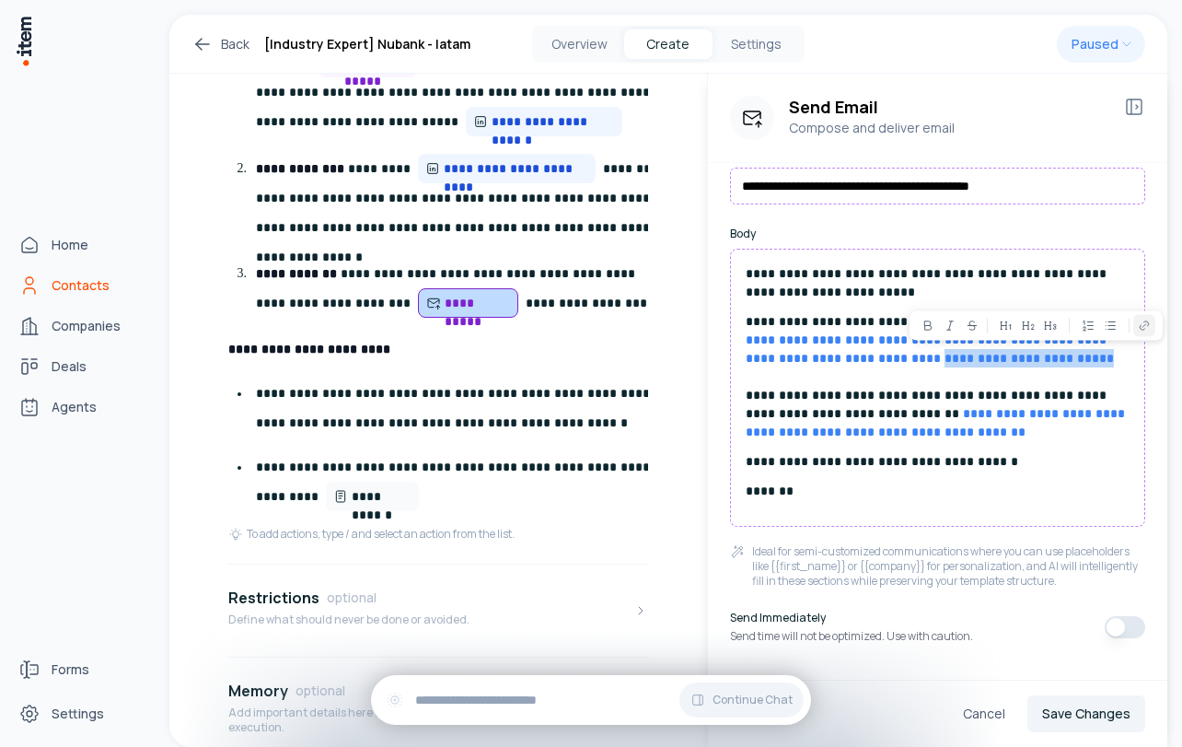
scroll to position [661, 0]
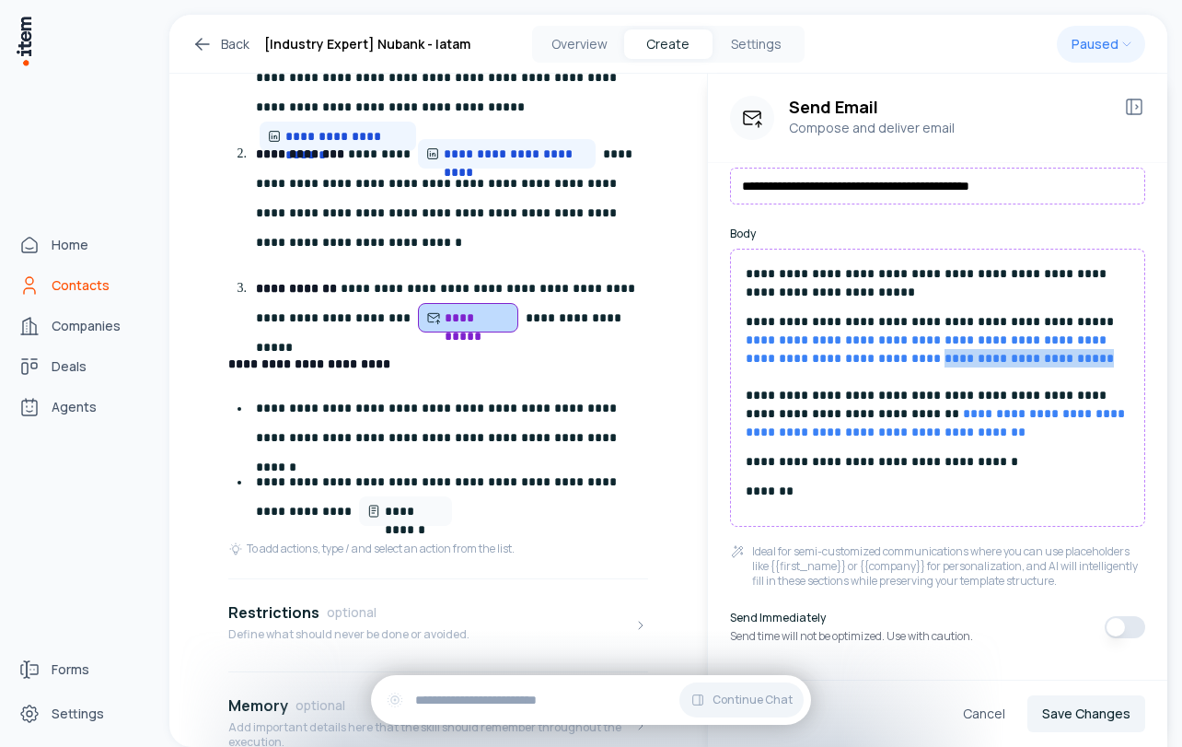
click at [69, 291] on span "Contacts" at bounding box center [81, 285] width 58 height 18
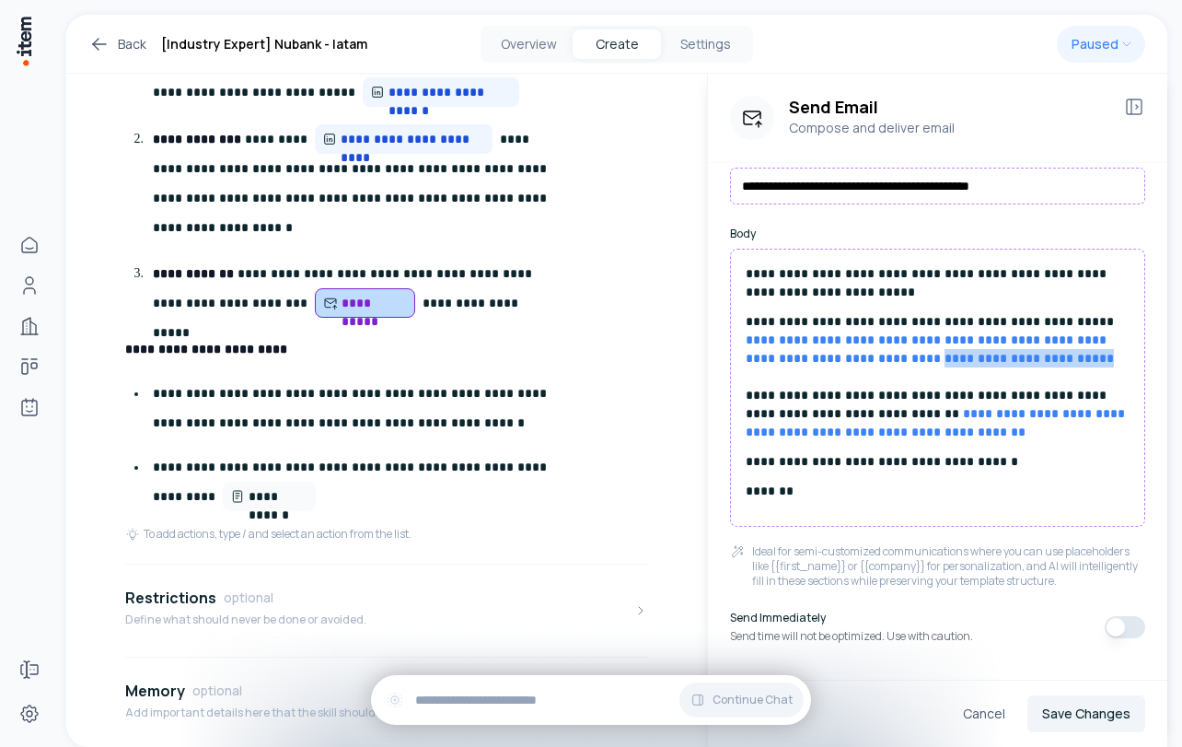
scroll to position [646, 0]
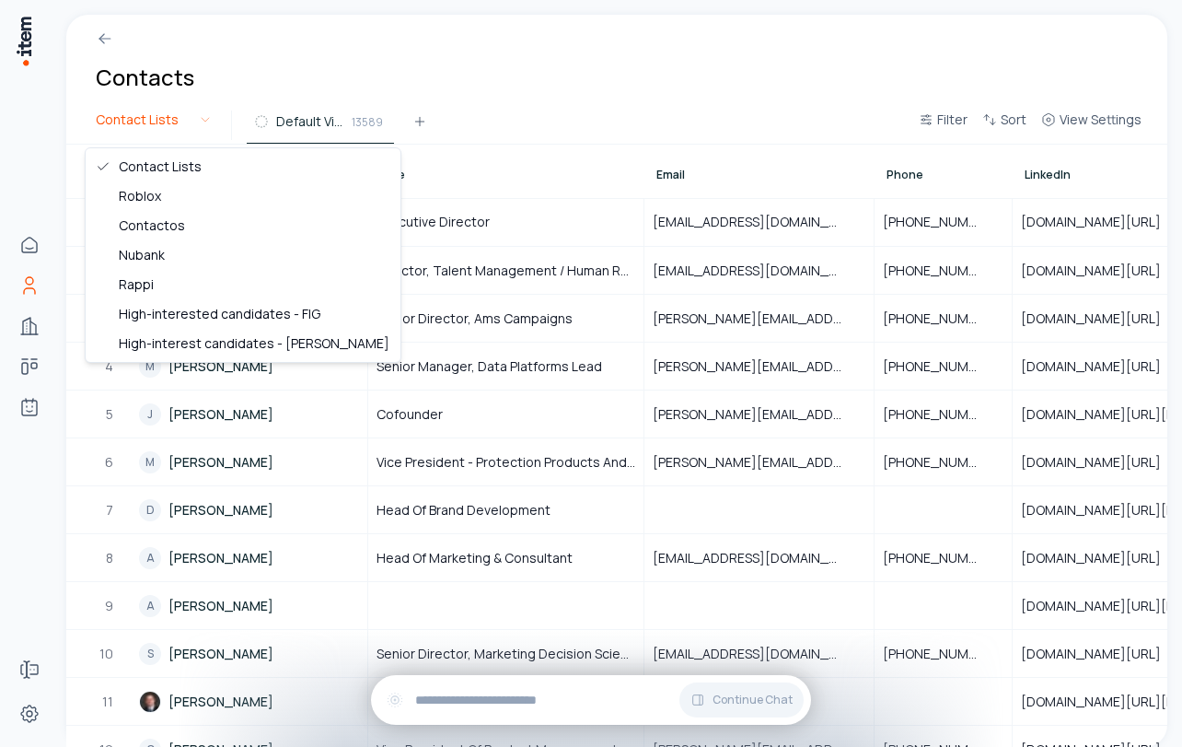
click at [177, 118] on html "Home Contacts Companies Deals Agents Forms Settings Contacts Contact Lists Defa…" at bounding box center [591, 373] width 1182 height 747
click at [412, 82] on html "Home Contacts Companies Deals Agents Forms Settings Contacts Contact Lists Defa…" at bounding box center [591, 373] width 1182 height 747
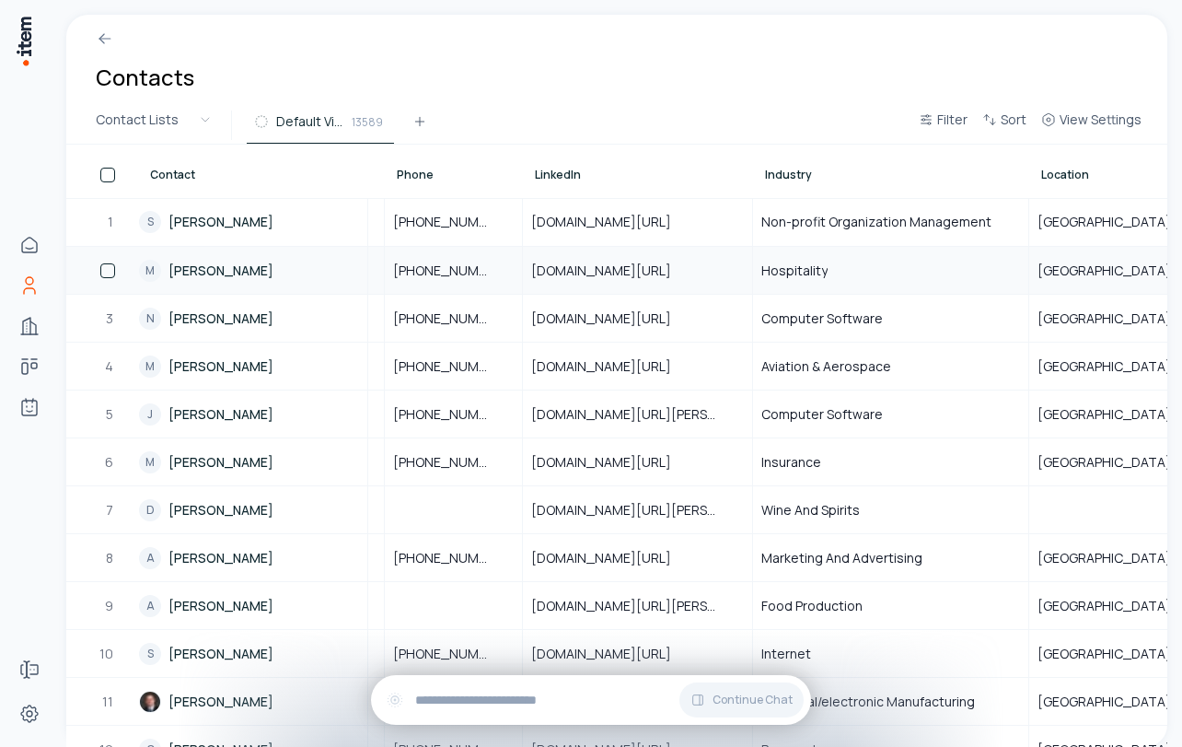
scroll to position [0, 486]
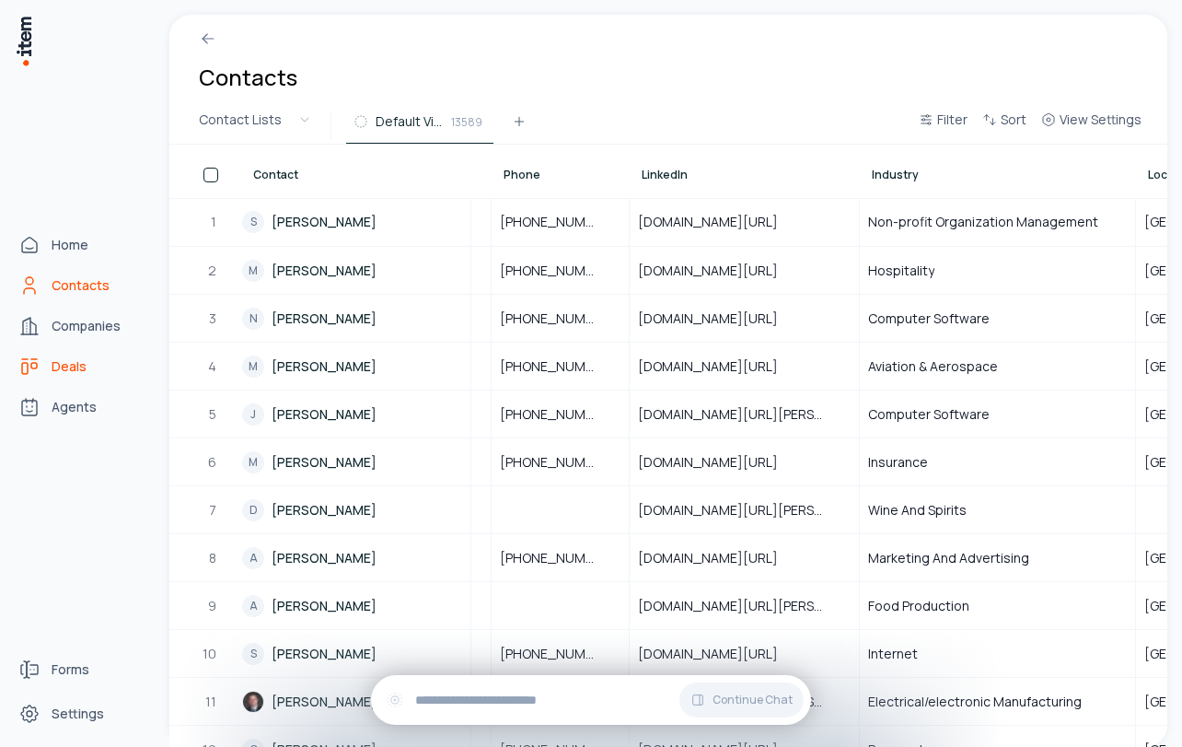
click at [56, 363] on span "Deals" at bounding box center [69, 366] width 35 height 18
click at [67, 415] on link "Agents" at bounding box center [81, 407] width 140 height 37
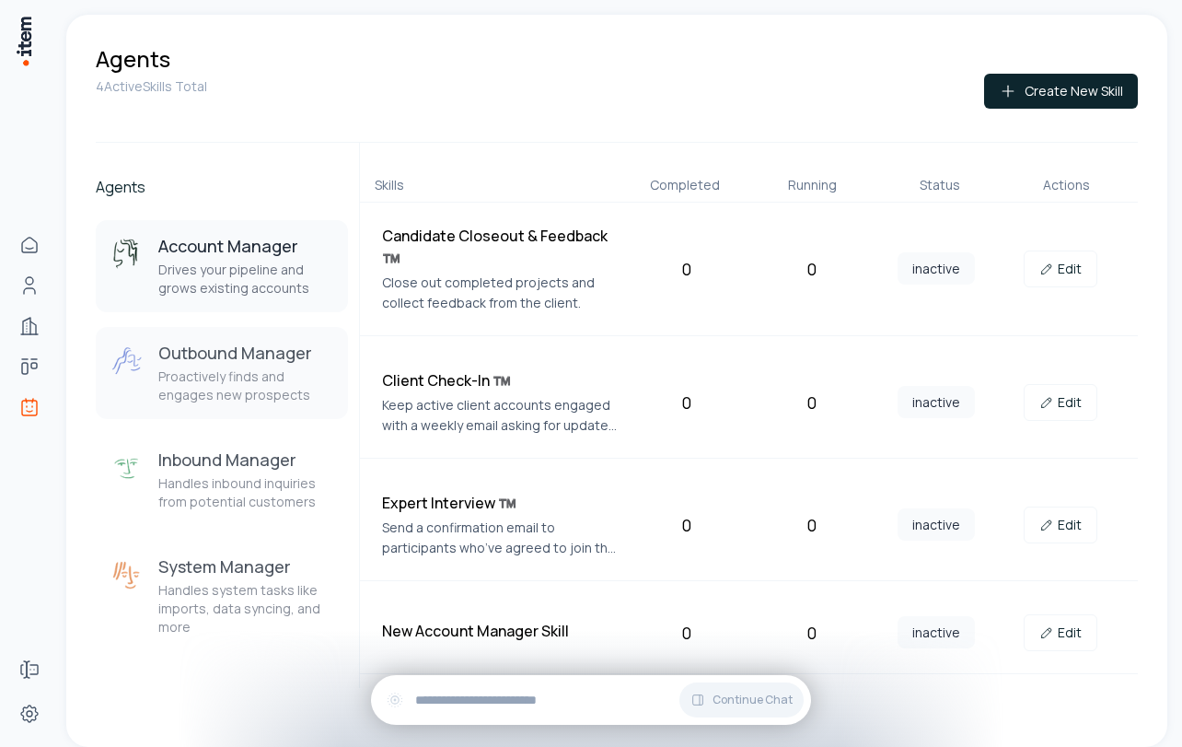
click at [204, 392] on p "Proactively finds and engages new prospects" at bounding box center [245, 385] width 175 height 37
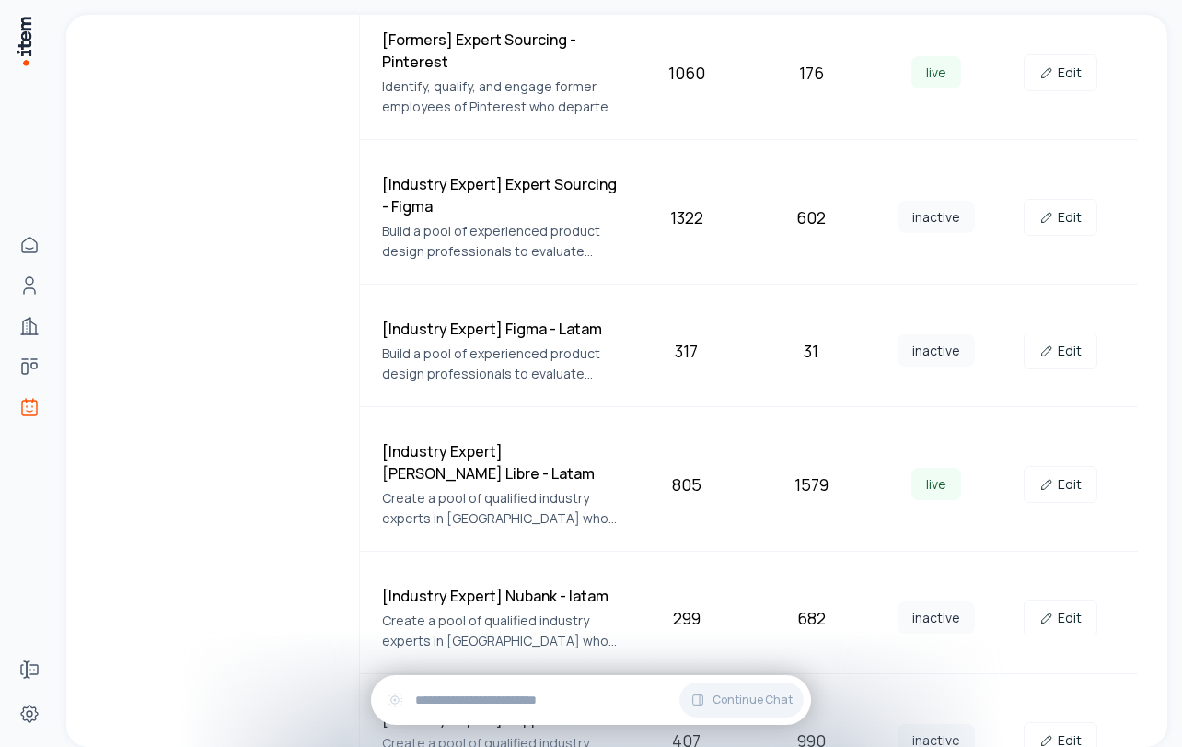
scroll to position [1091, 0]
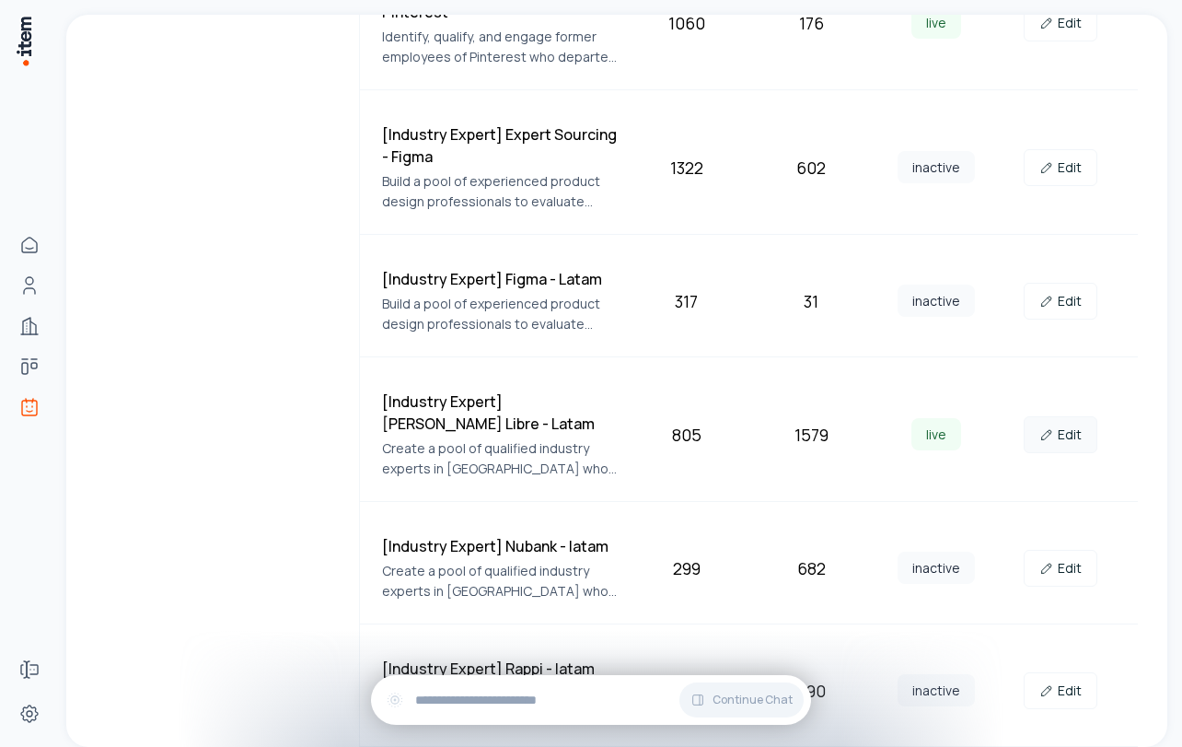
click at [1067, 432] on link "Edit" at bounding box center [1061, 434] width 74 height 37
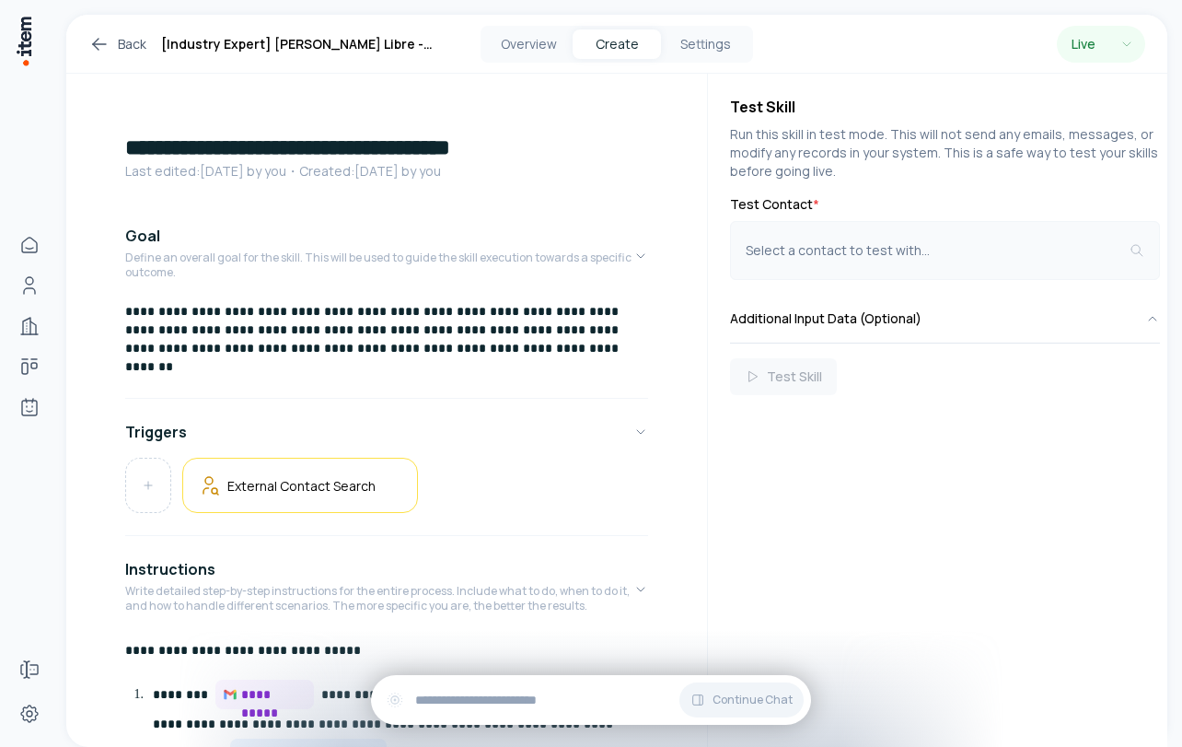
click at [784, 255] on div "Select a contact to test with..." at bounding box center [938, 250] width 384 height 18
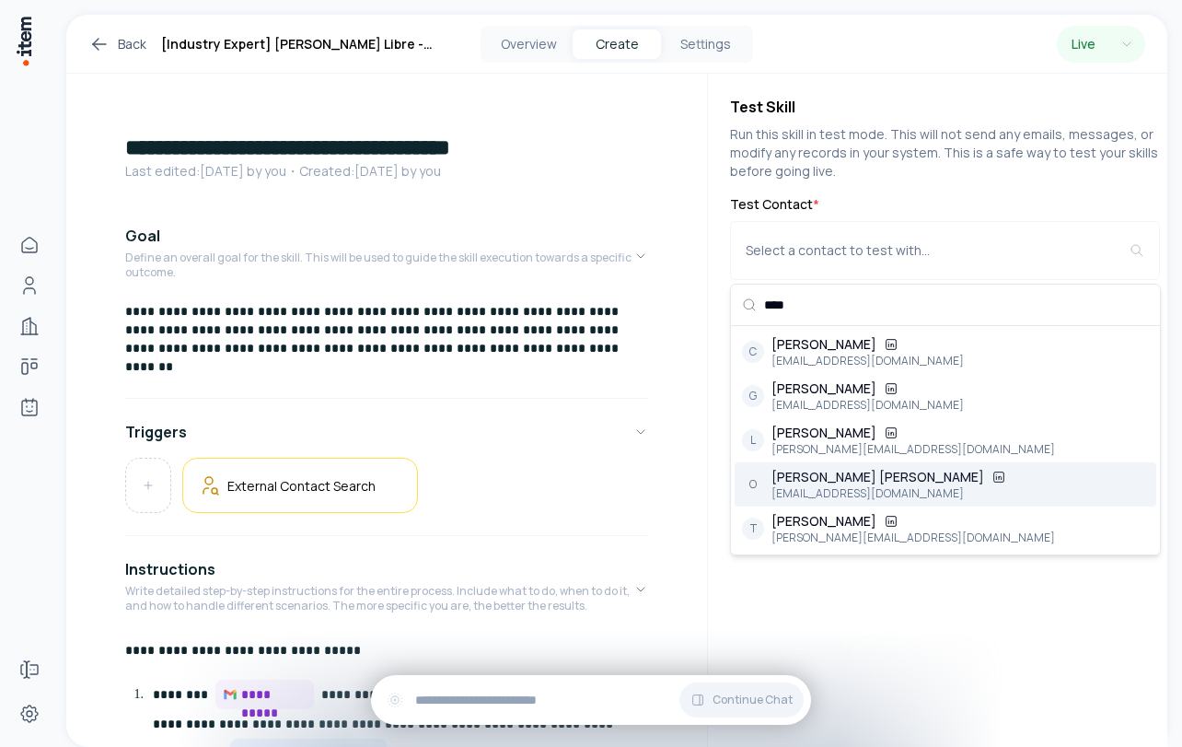
type input "****"
click at [795, 489] on div "[EMAIL_ADDRESS][DOMAIN_NAME]" at bounding box center [889, 493] width 235 height 15
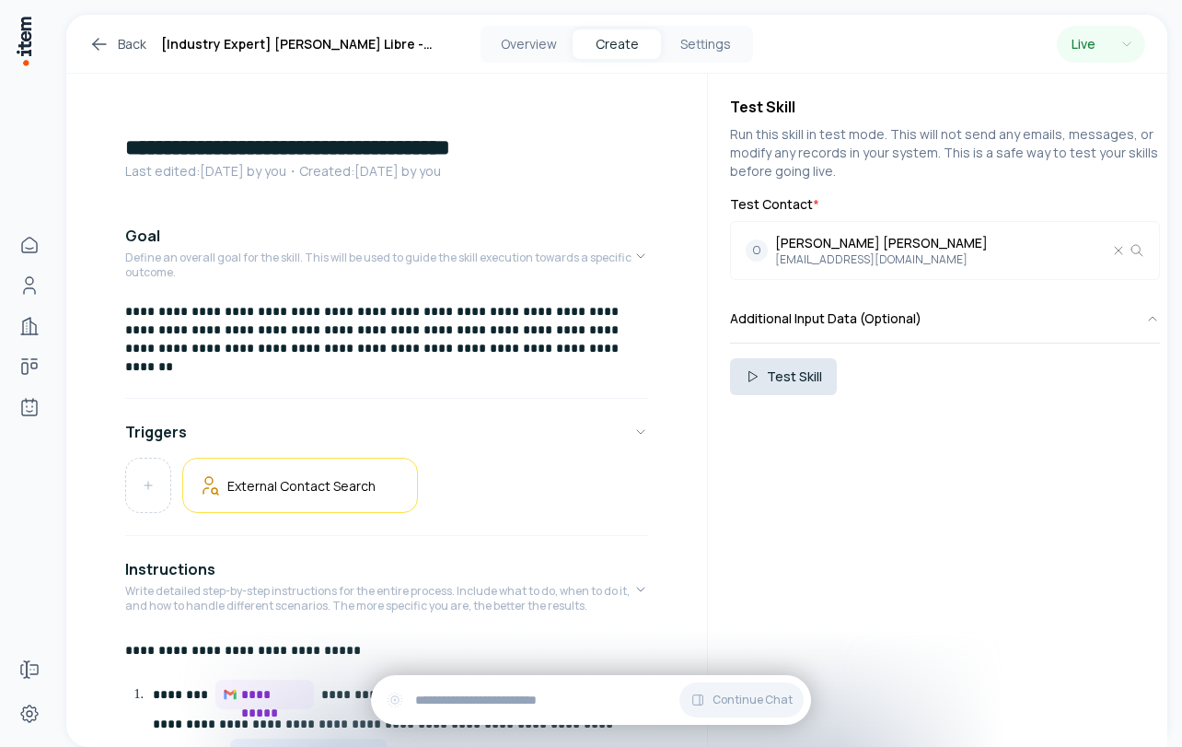
click at [787, 382] on button "Test Skill" at bounding box center [783, 376] width 107 height 37
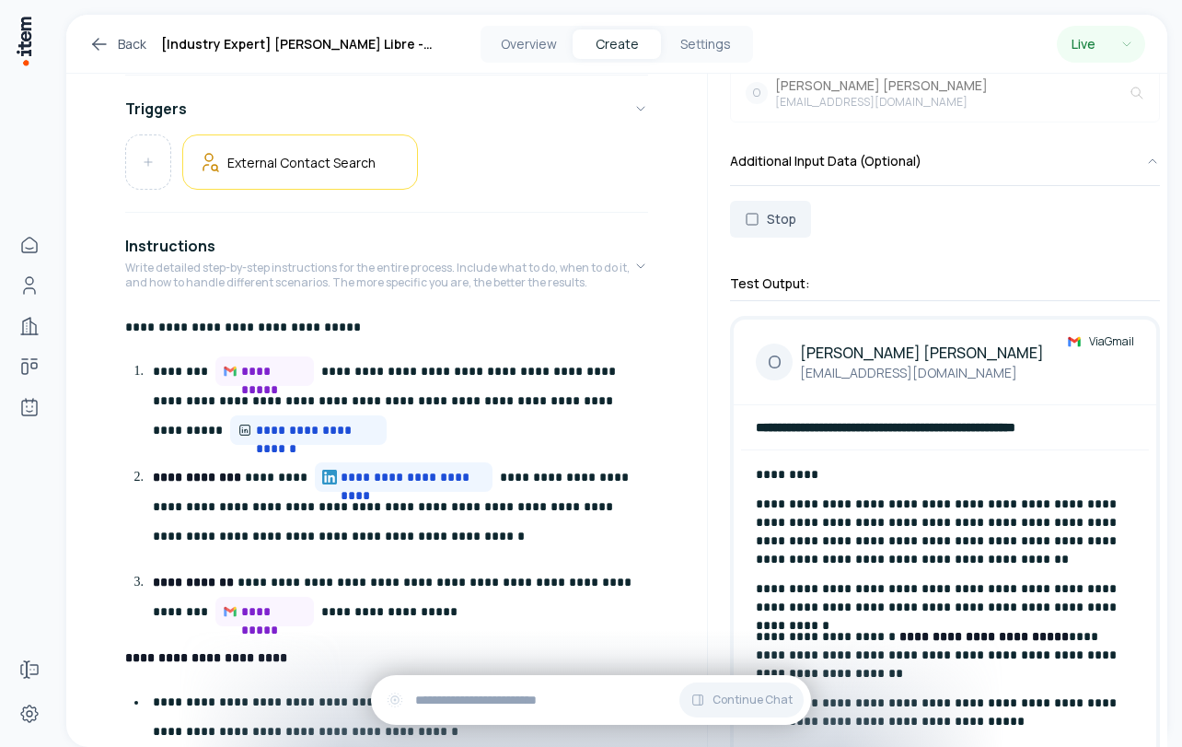
scroll to position [157, 0]
drag, startPoint x: 915, startPoint y: 372, endPoint x: 798, endPoint y: 370, distance: 117.0
drag, startPoint x: 917, startPoint y: 377, endPoint x: 859, endPoint y: 379, distance: 58.1
click at [865, 379] on p "[EMAIL_ADDRESS][DOMAIN_NAME]" at bounding box center [922, 374] width 244 height 18
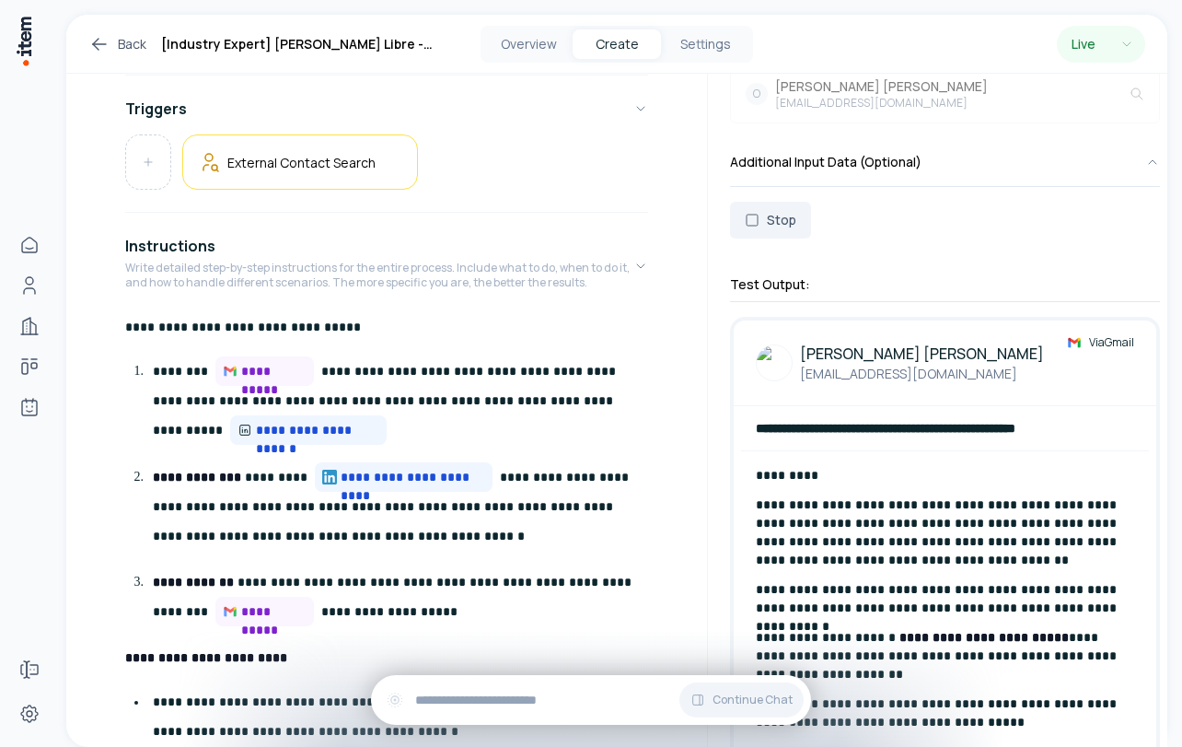
drag, startPoint x: 800, startPoint y: 376, endPoint x: 943, endPoint y: 377, distance: 142.7
copy div "[PERSON_NAME] Barrón [EMAIL_ADDRESS][DOMAIN_NAME]"
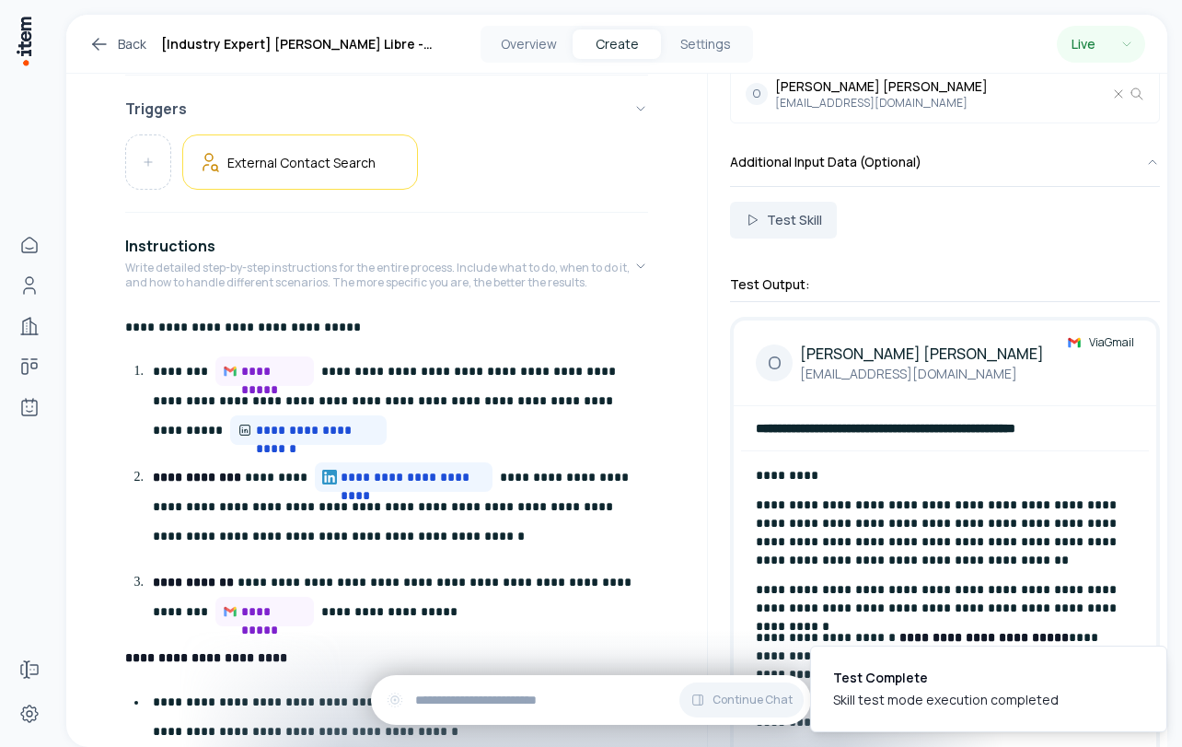
click at [618, 125] on button "Triggers" at bounding box center [386, 109] width 523 height 52
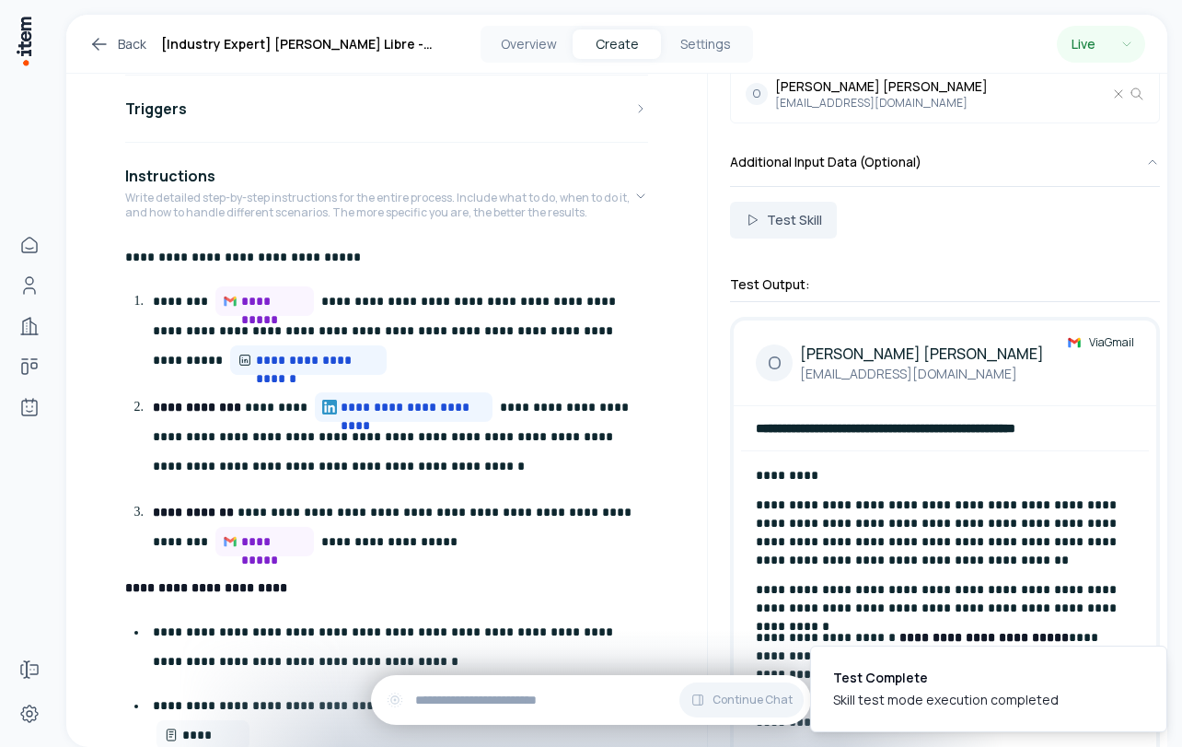
click at [1030, 383] on div "O [PERSON_NAME] Barrón [EMAIL_ADDRESS][DOMAIN_NAME] Via Gmail" at bounding box center [945, 370] width 423 height 71
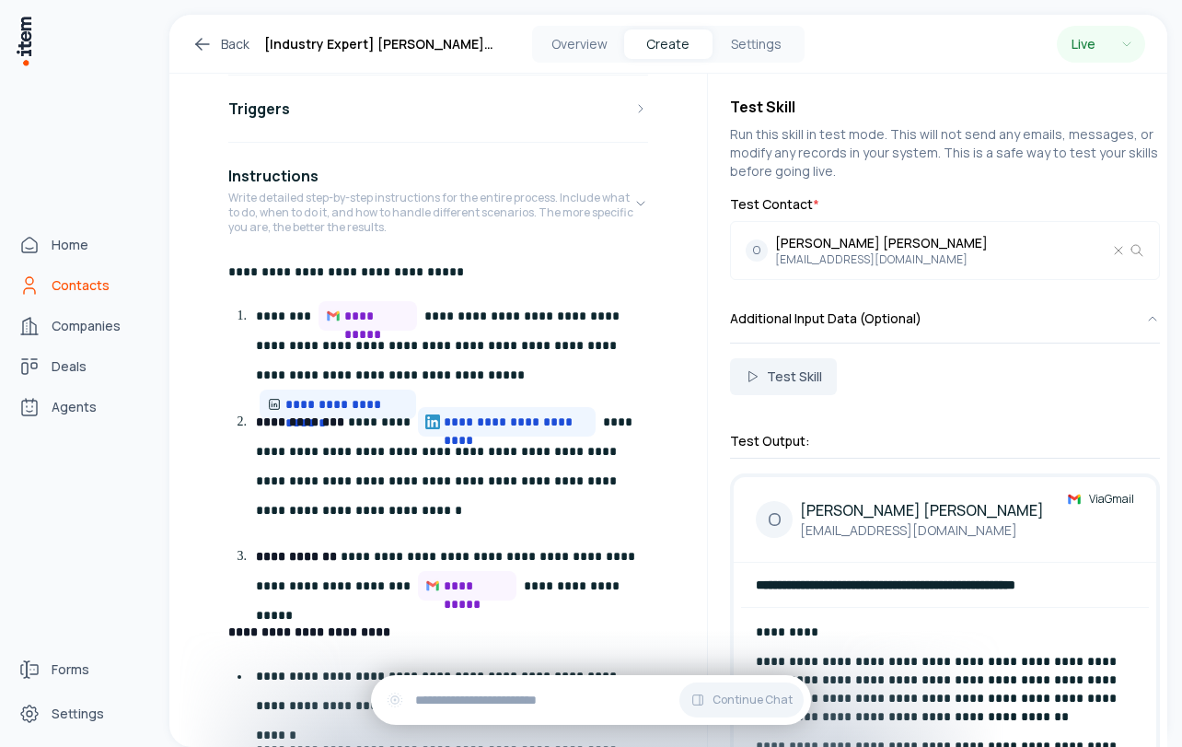
click at [63, 285] on span "Contacts" at bounding box center [81, 285] width 58 height 18
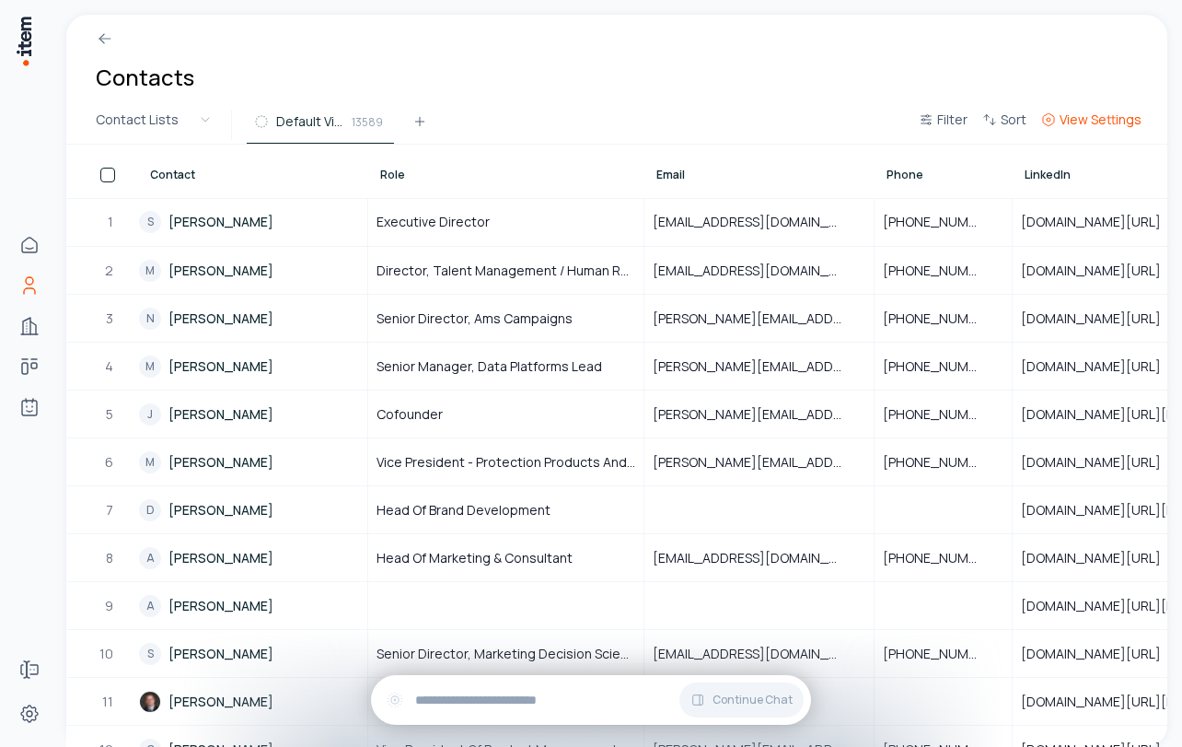
click at [1078, 115] on span "View Settings" at bounding box center [1101, 120] width 82 height 18
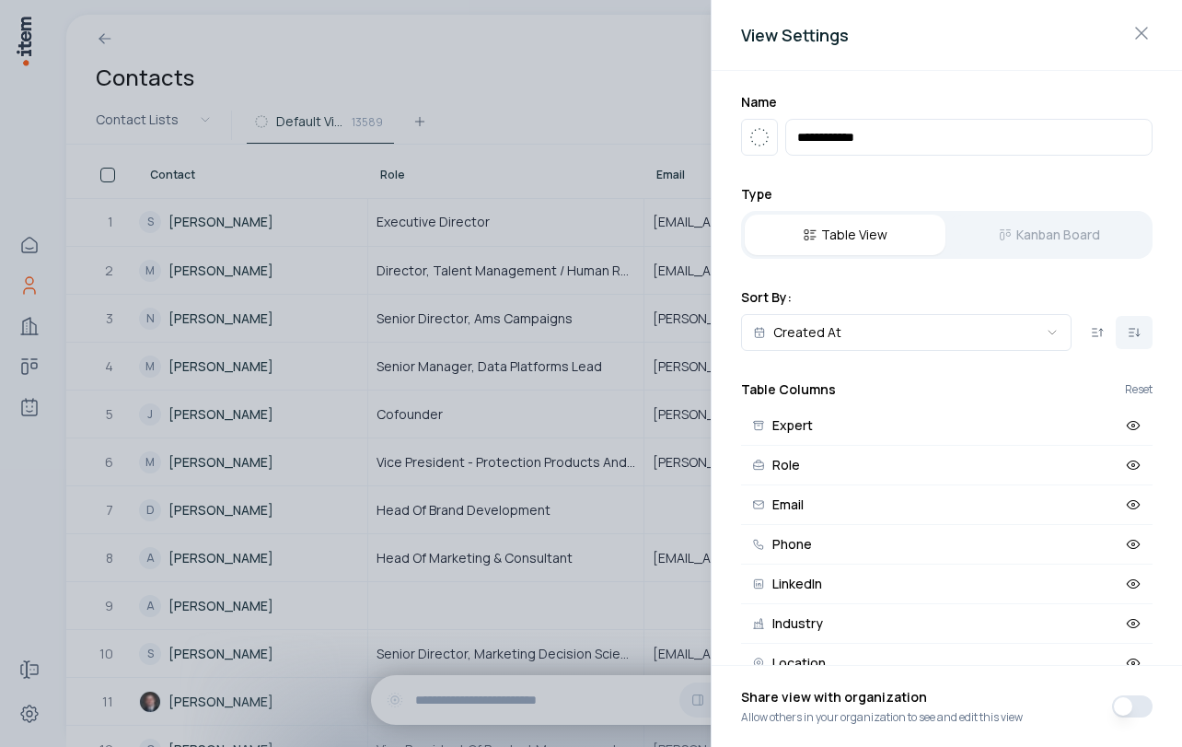
click at [547, 85] on div at bounding box center [591, 373] width 1182 height 747
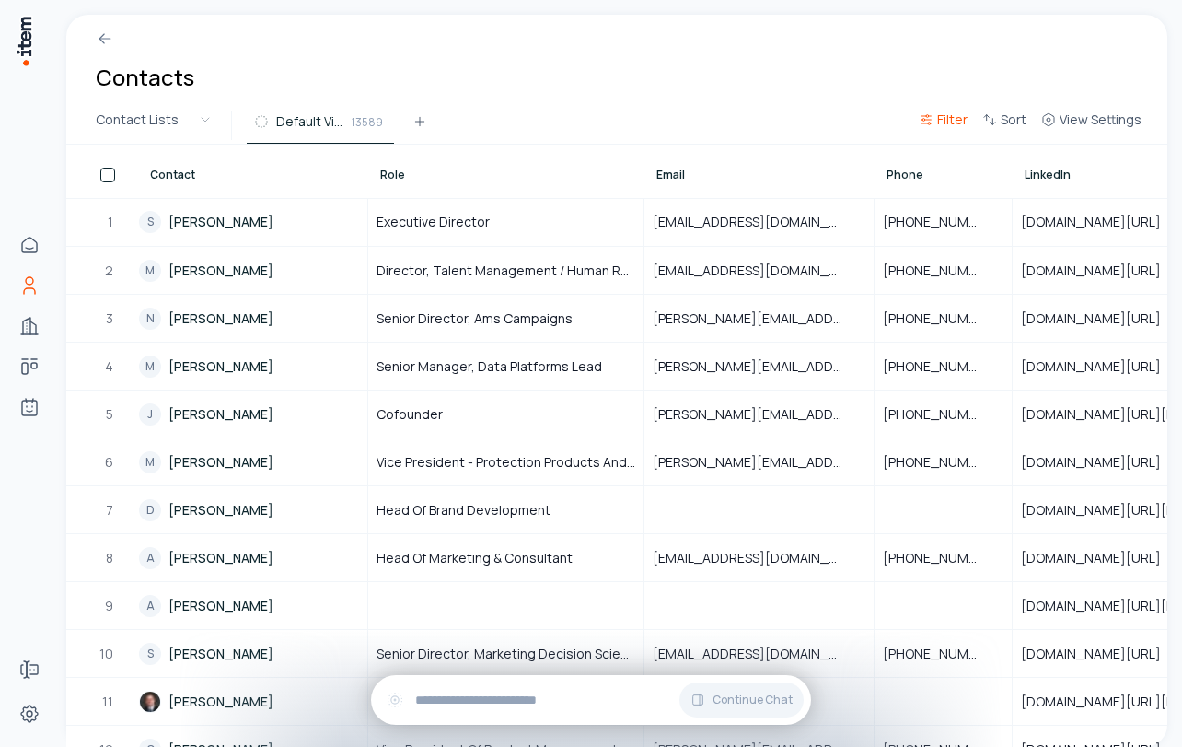
click at [949, 124] on span "Filter" at bounding box center [952, 120] width 30 height 18
click at [599, 102] on html "Home Contacts Companies Deals Agents Forms Settings Contacts Contact Lists Defa…" at bounding box center [591, 373] width 1182 height 747
click at [420, 122] on icon at bounding box center [420, 121] width 15 height 15
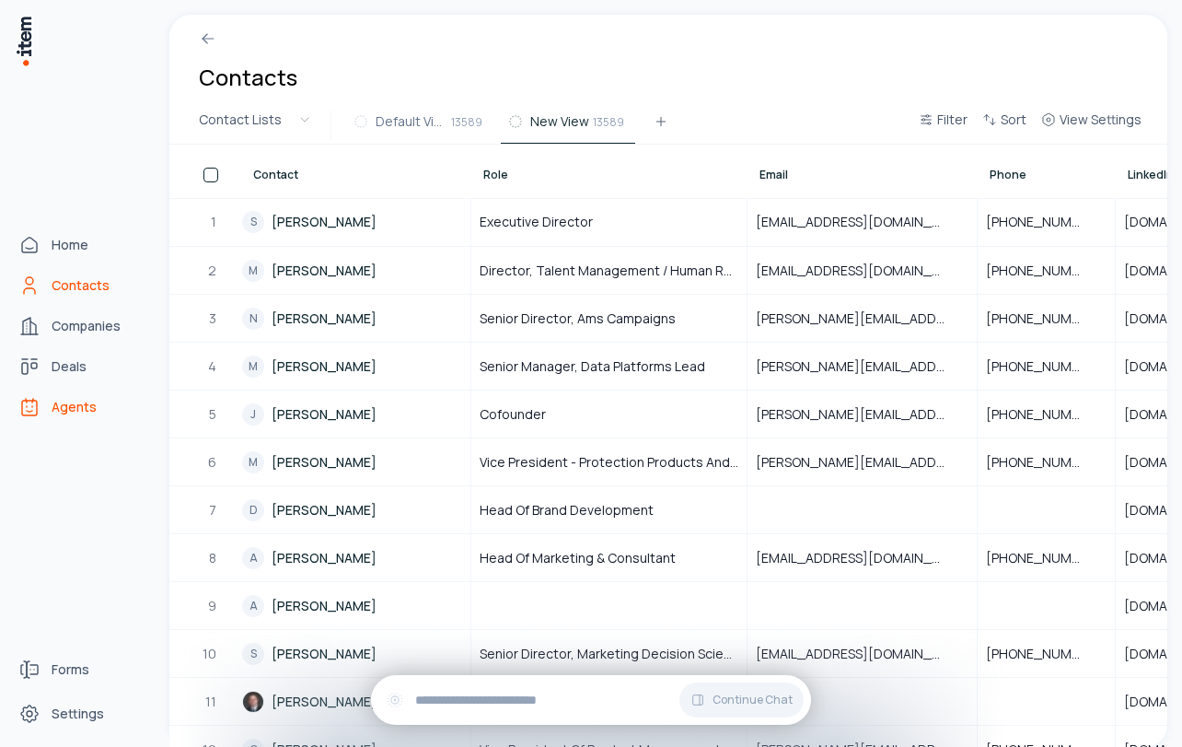
click at [64, 407] on span "Agents" at bounding box center [74, 407] width 45 height 18
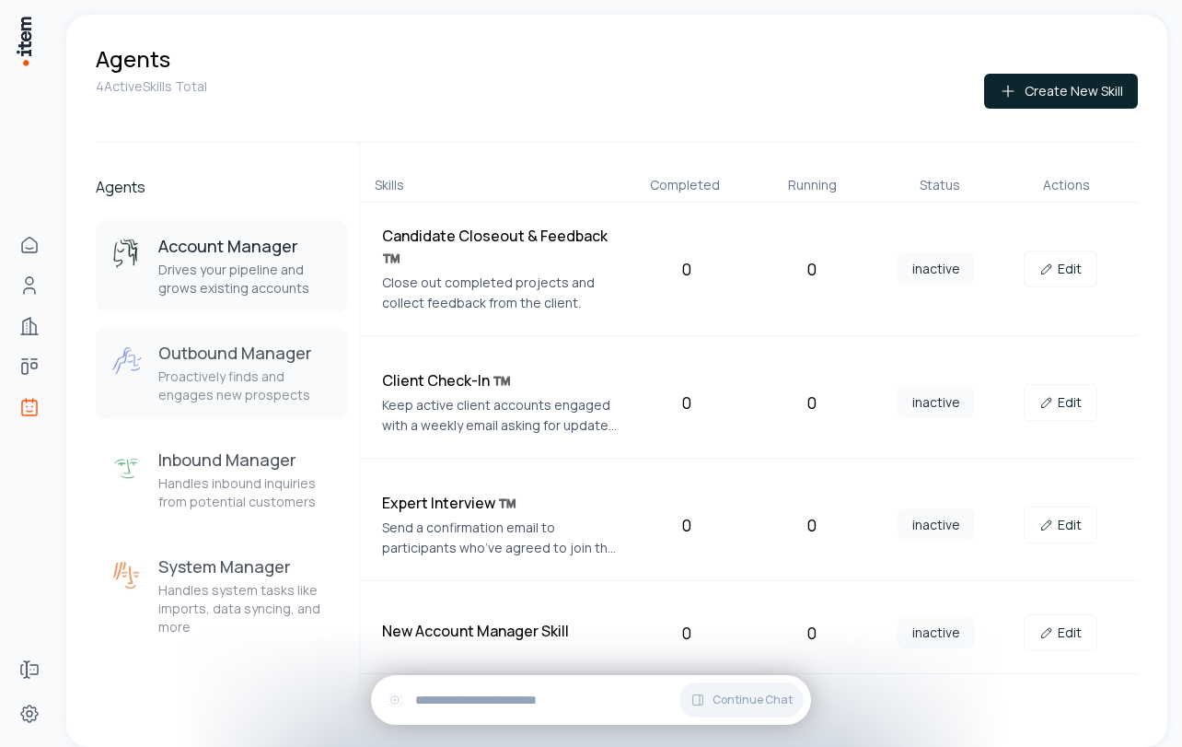
click at [208, 402] on p "Proactively finds and engages new prospects" at bounding box center [245, 385] width 175 height 37
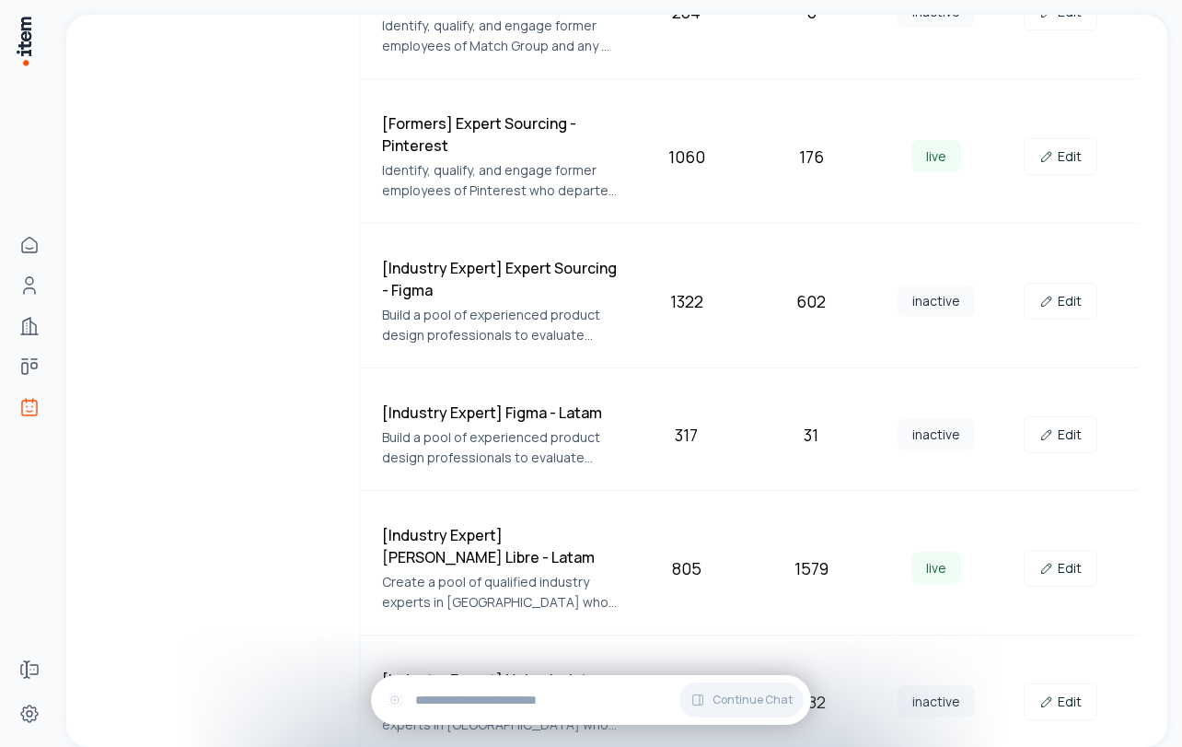
scroll to position [957, 0]
click at [1088, 156] on link "Edit" at bounding box center [1061, 157] width 74 height 37
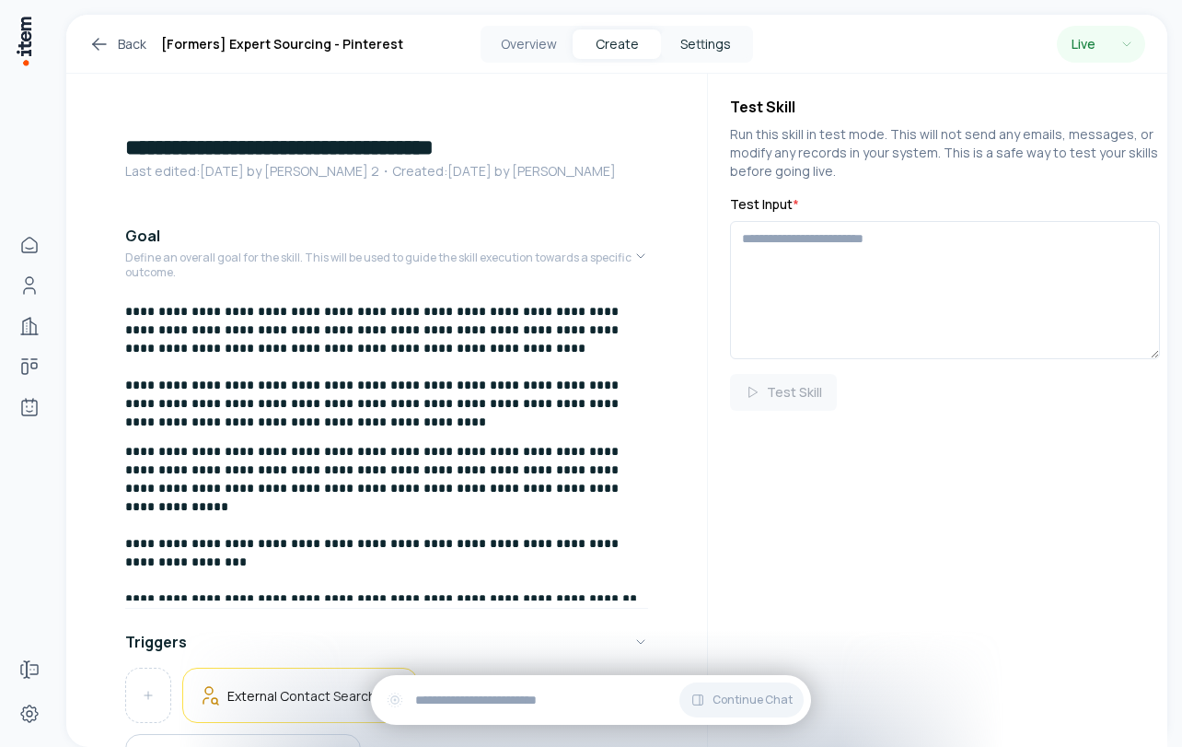
click at [704, 29] on button "Settings" at bounding box center [705, 43] width 88 height 29
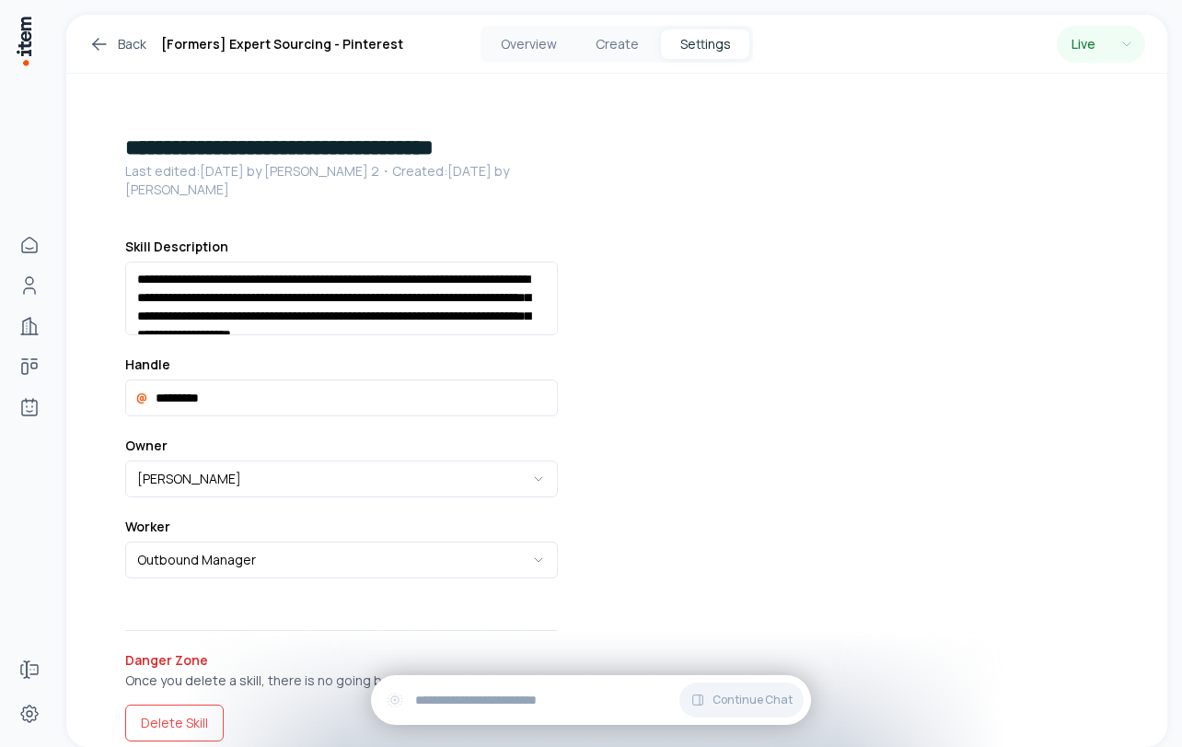
click at [705, 46] on button "Settings" at bounding box center [705, 43] width 88 height 29
click at [597, 53] on button "Create" at bounding box center [617, 43] width 88 height 29
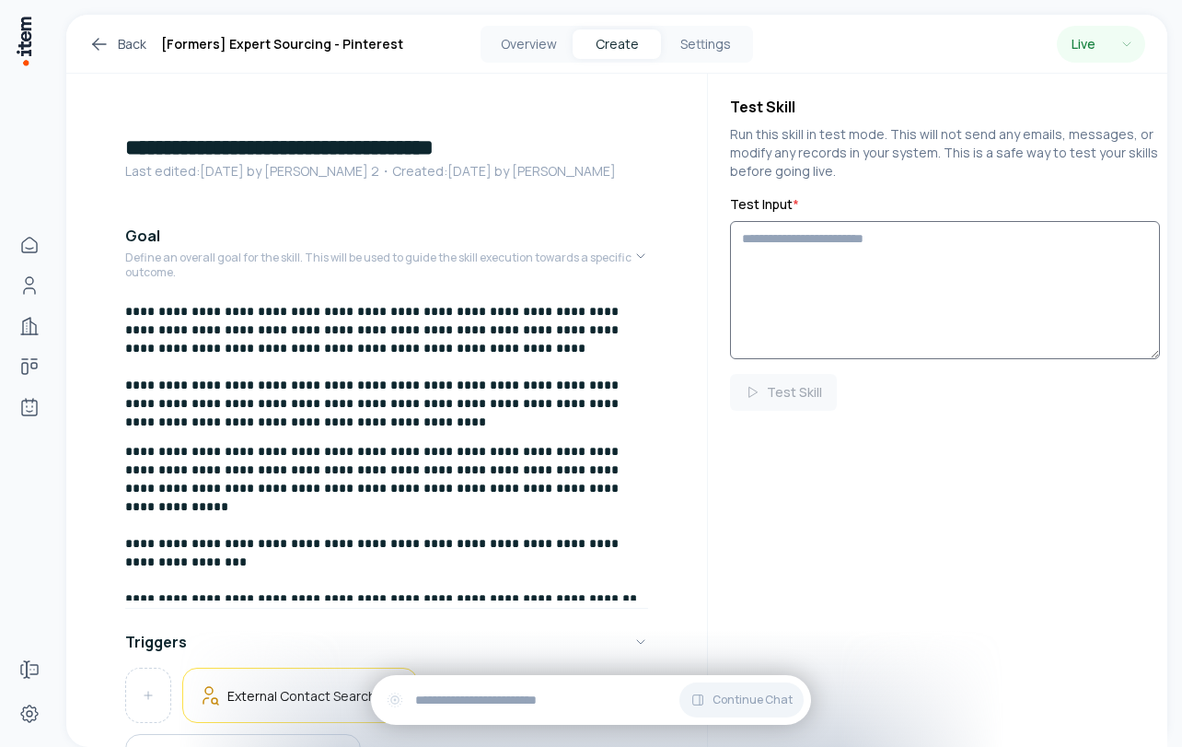
click at [856, 237] on textarea "Test Input *" at bounding box center [945, 290] width 430 height 138
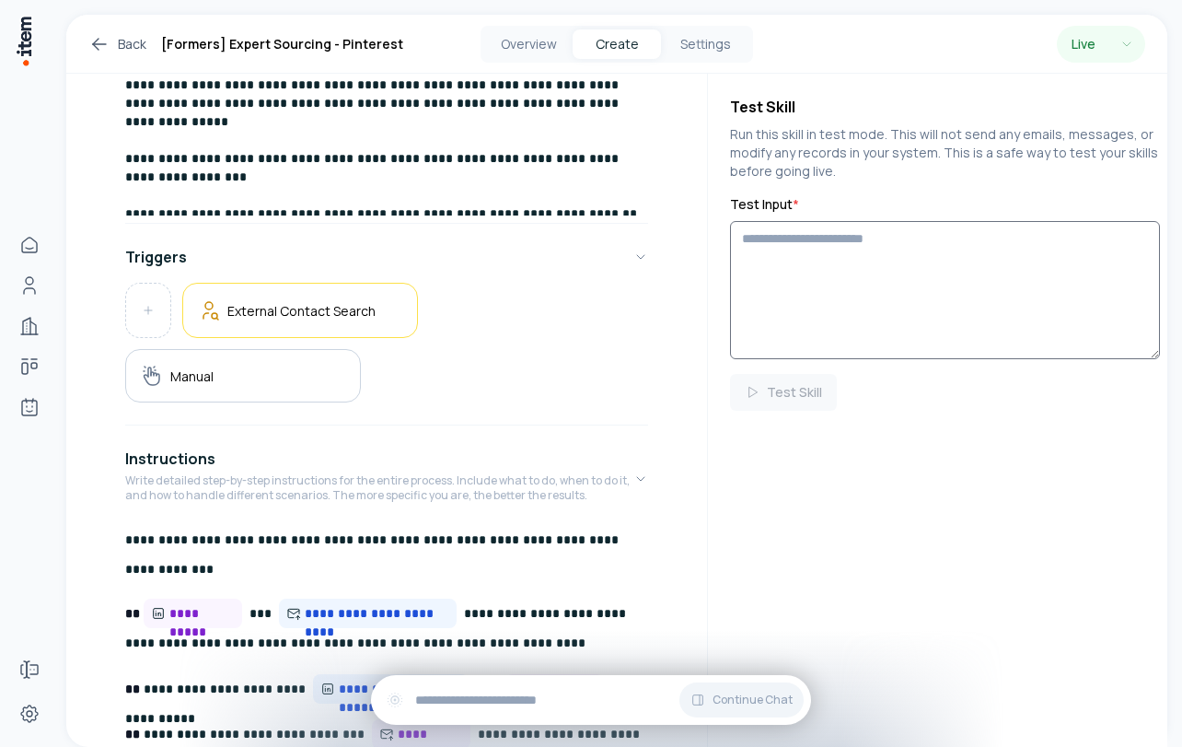
scroll to position [409, 0]
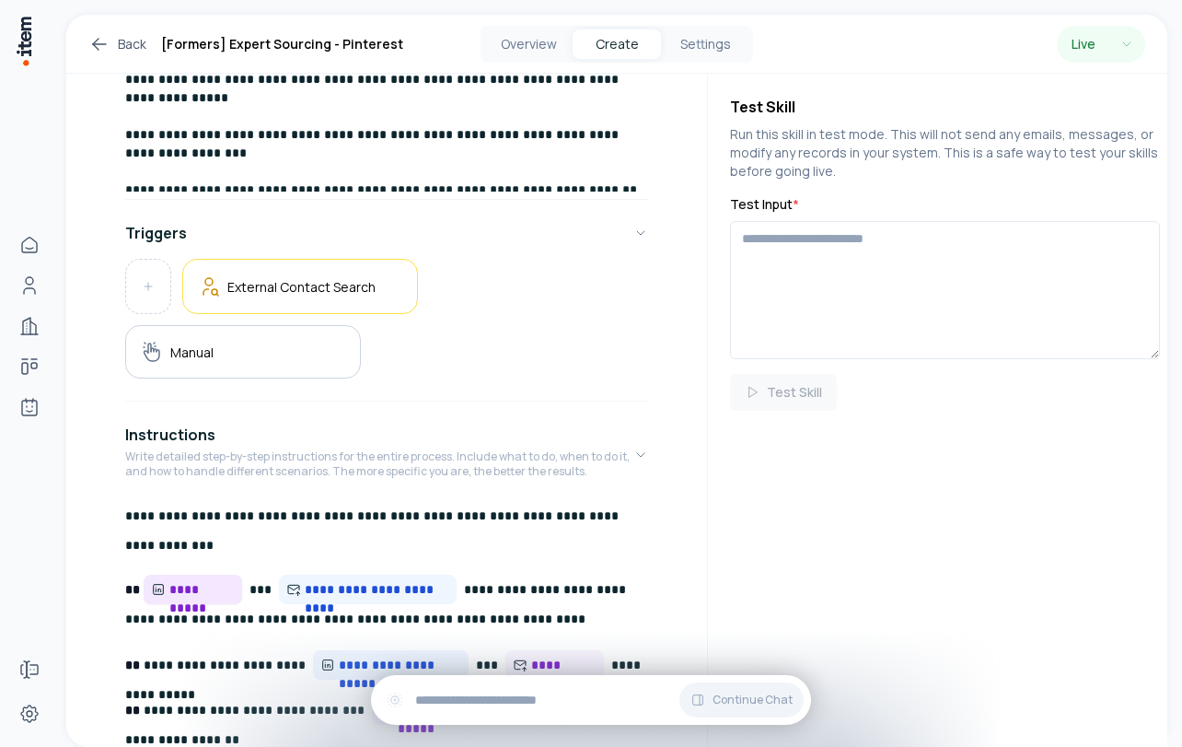
click at [169, 604] on span "**********" at bounding box center [193, 589] width 99 height 29
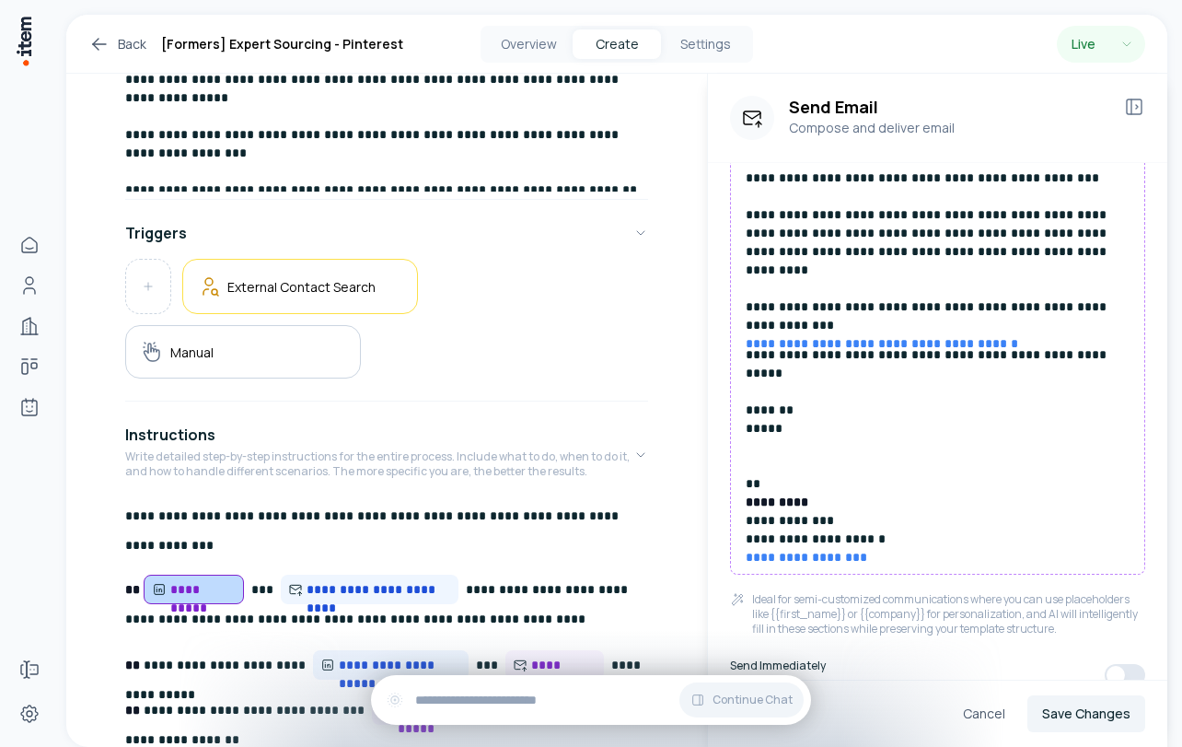
scroll to position [503, 0]
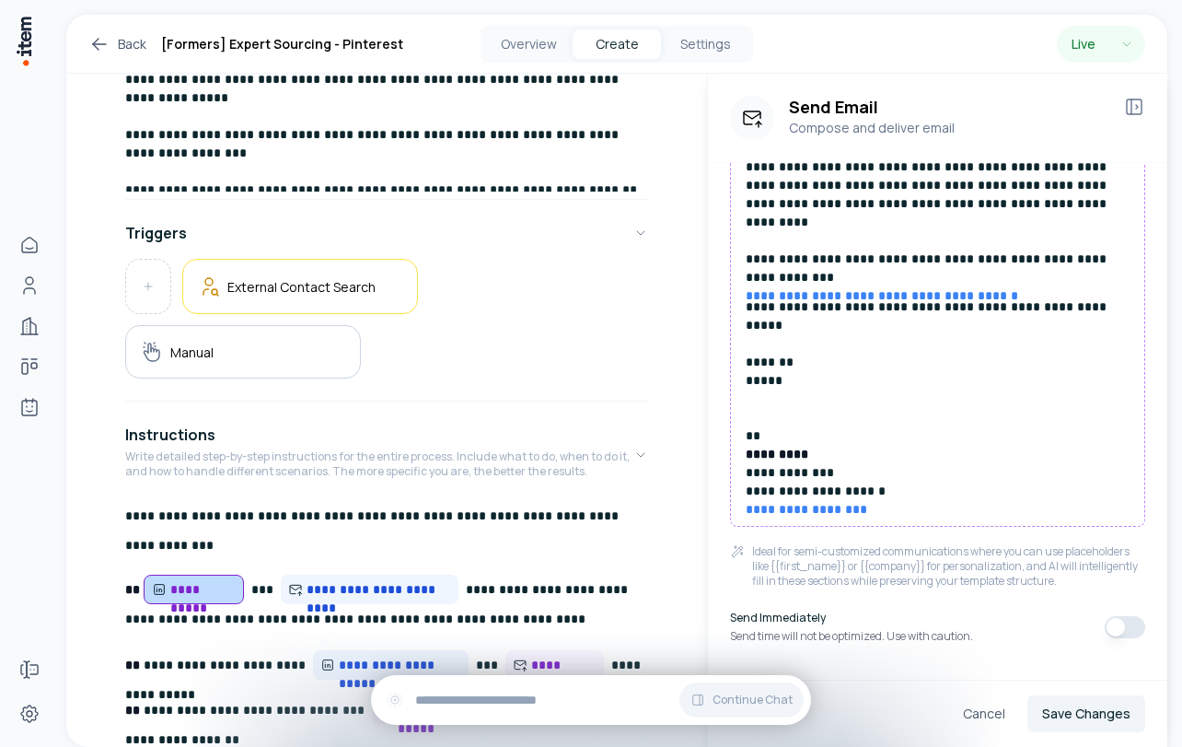
click at [656, 393] on div "**********" at bounding box center [386, 453] width 641 height 1577
click at [602, 367] on div "External Contact Search Manual" at bounding box center [386, 319] width 523 height 120
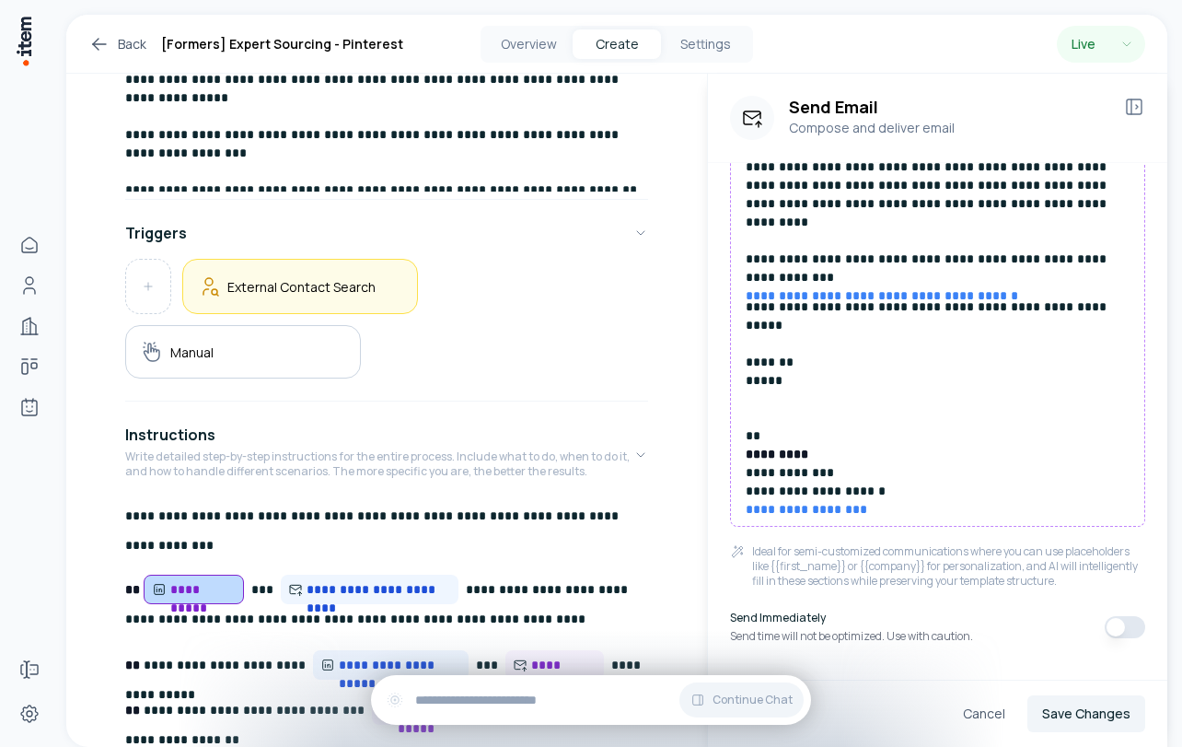
click at [369, 292] on h5 "External Contact Search" at bounding box center [301, 286] width 148 height 17
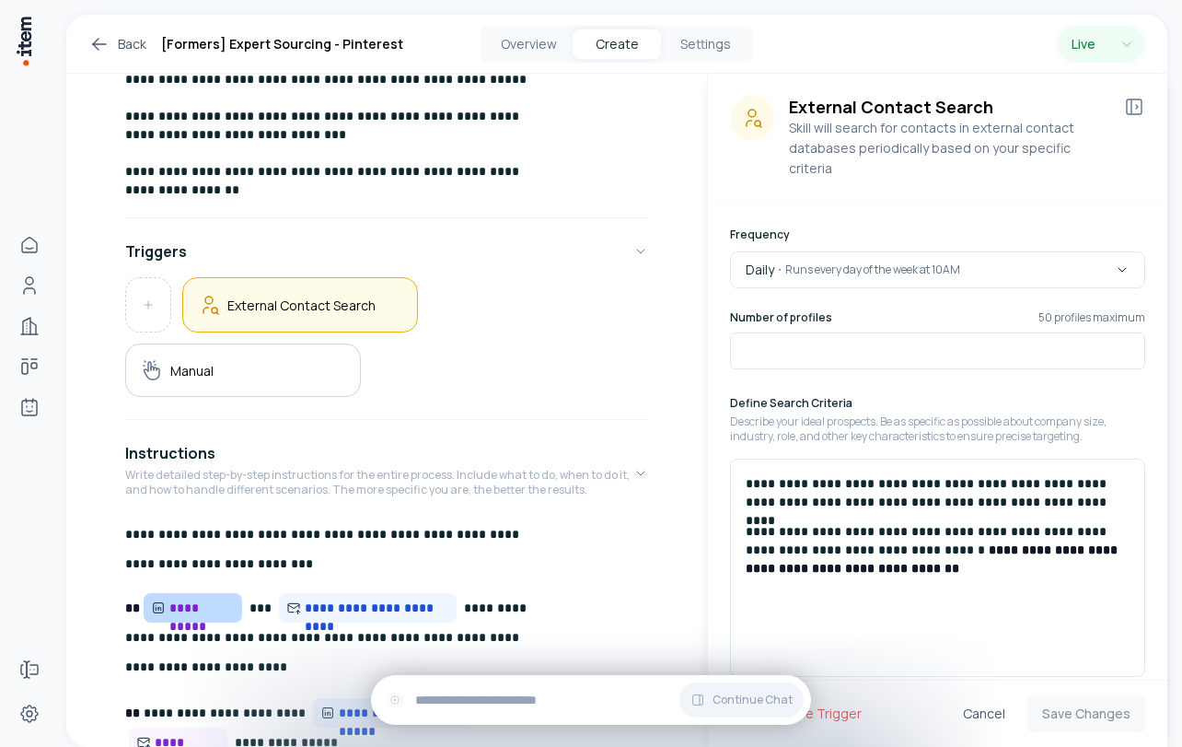
scroll to position [409, 0]
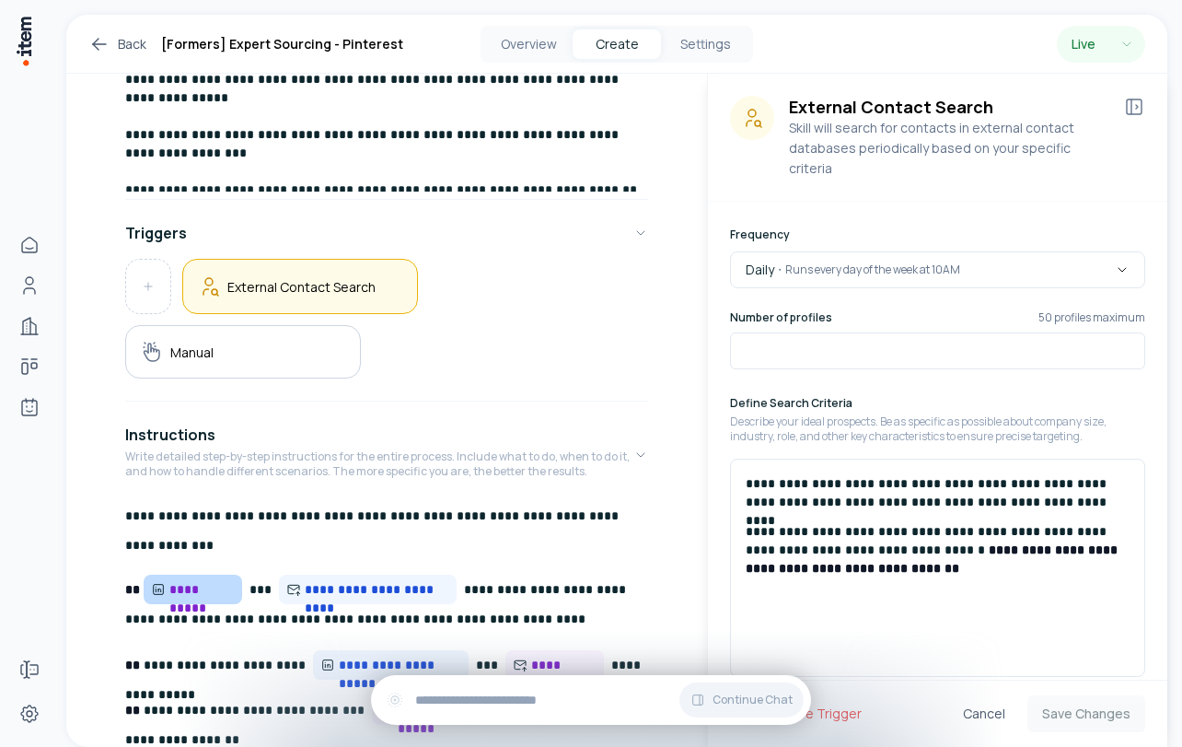
click at [102, 41] on icon at bounding box center [99, 44] width 22 height 22
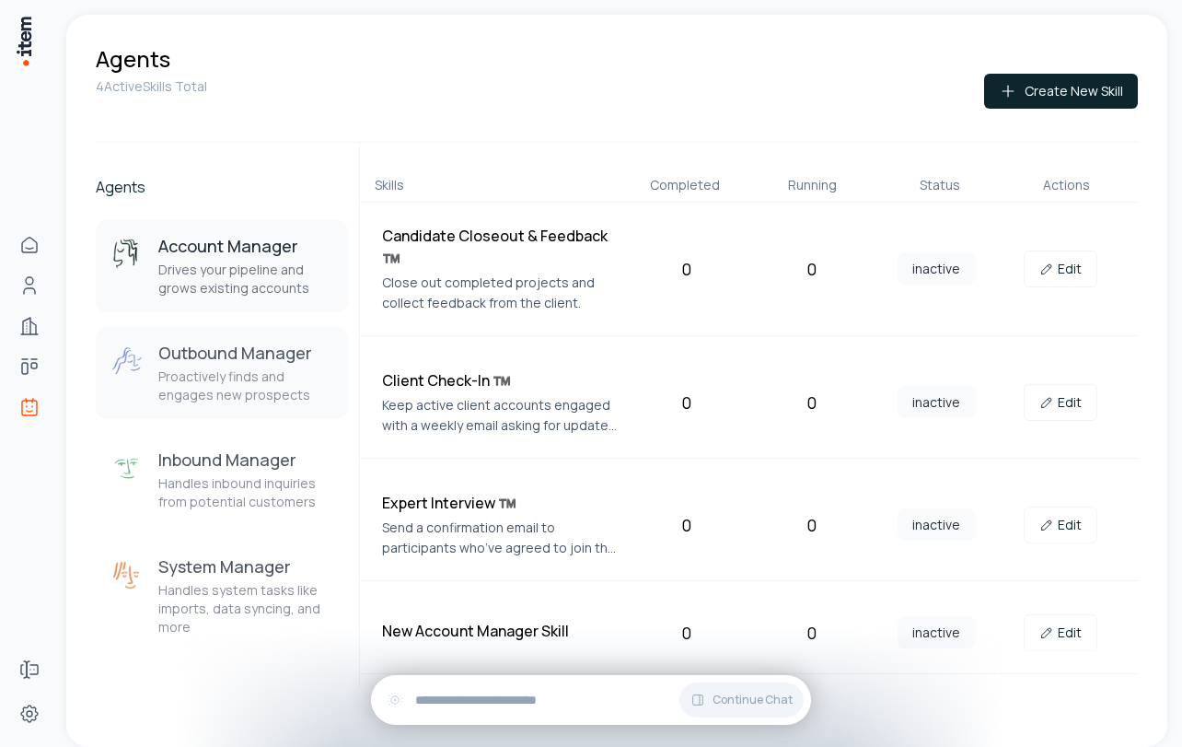
click at [237, 394] on p "Proactively finds and engages new prospects" at bounding box center [245, 385] width 175 height 37
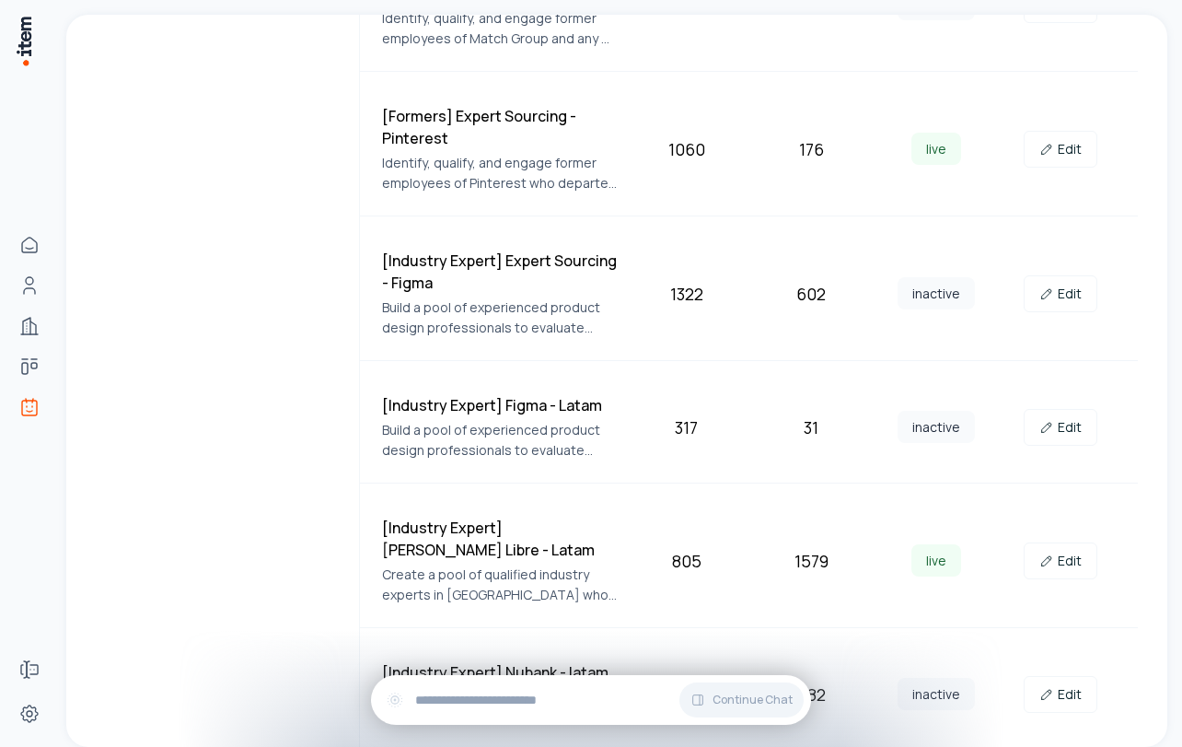
scroll to position [970, 0]
